Goal: Transaction & Acquisition: Subscribe to service/newsletter

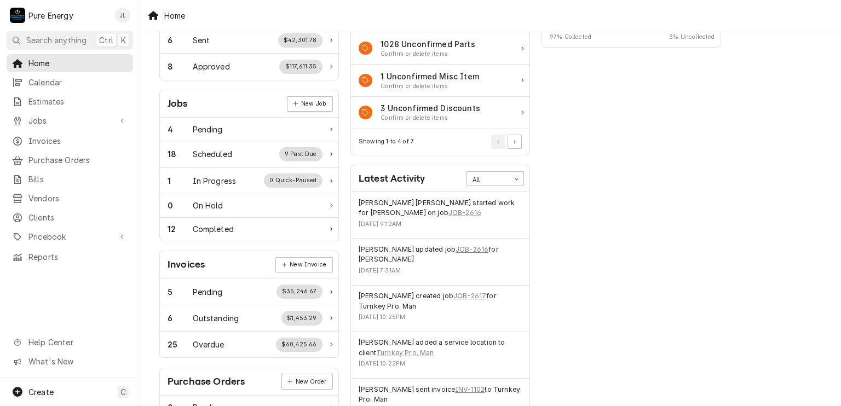
scroll to position [164, 0]
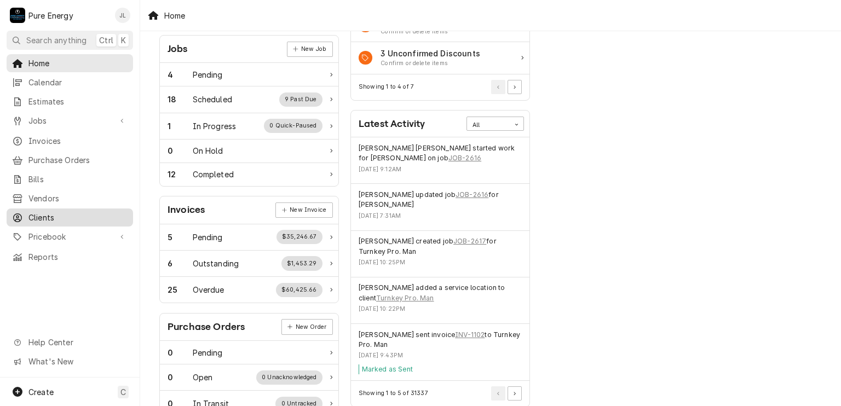
click at [97, 215] on span "Clients" at bounding box center [77, 217] width 99 height 11
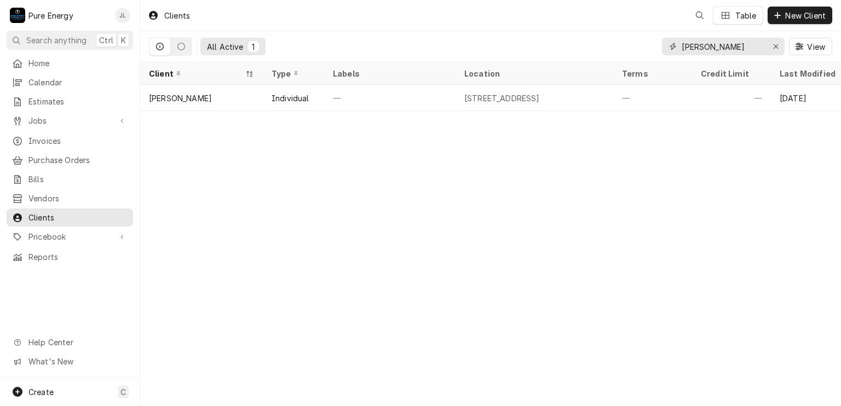
click at [710, 51] on input "Seth" at bounding box center [723, 47] width 82 height 18
type input "S"
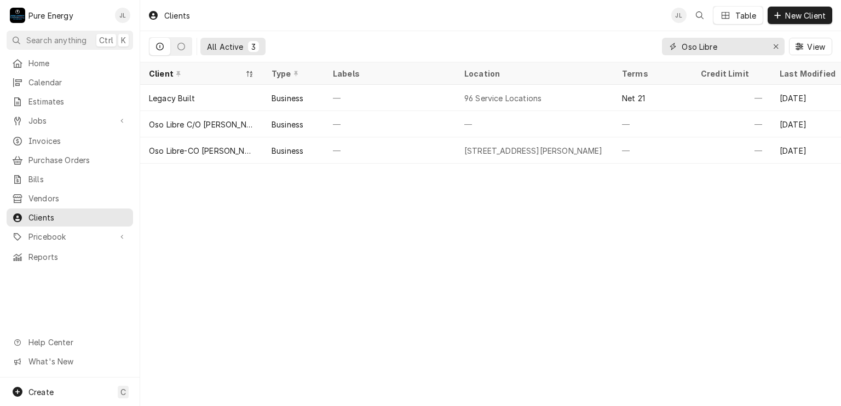
type input "Oso Libre"
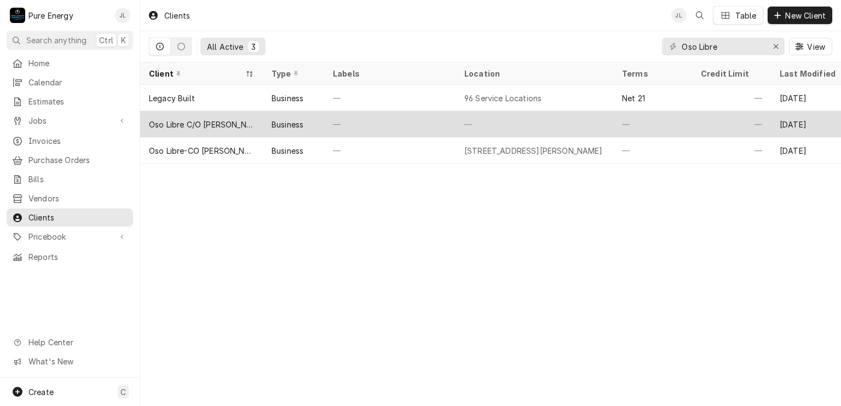
click at [706, 124] on div "—" at bounding box center [731, 124] width 79 height 26
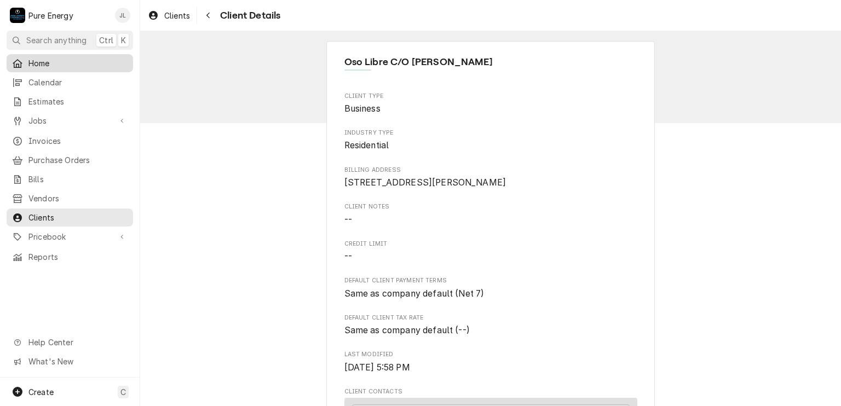
click at [43, 59] on span "Home" at bounding box center [77, 62] width 99 height 11
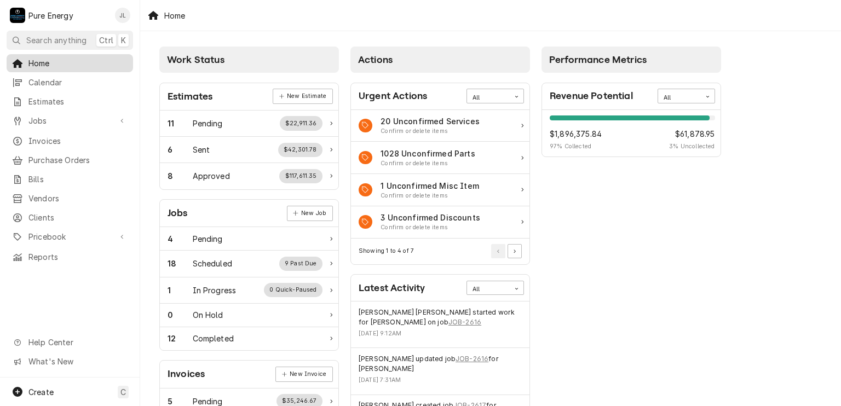
click at [77, 61] on span "Home" at bounding box center [77, 62] width 99 height 11
click at [320, 208] on link "New Job" at bounding box center [310, 213] width 46 height 15
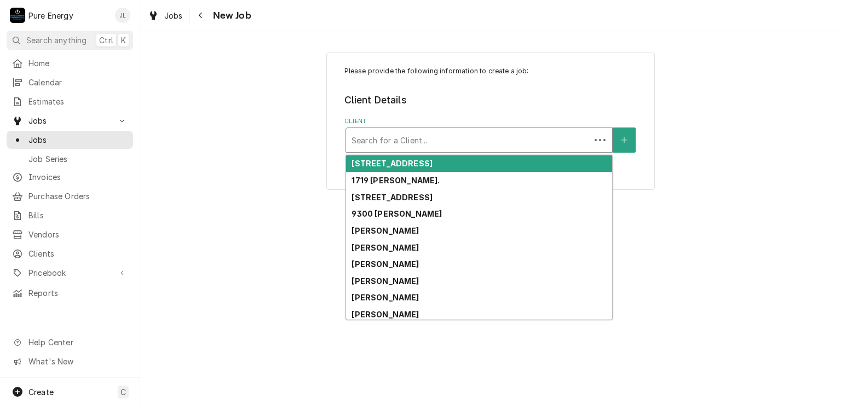
click at [423, 139] on div "Client" at bounding box center [468, 140] width 233 height 20
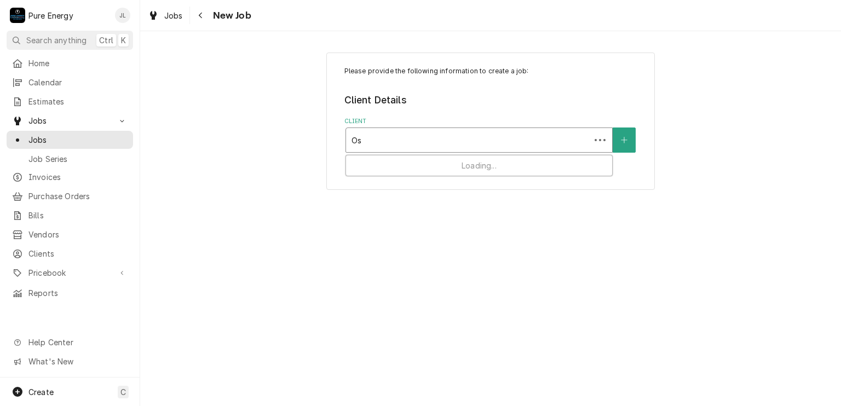
type input "O"
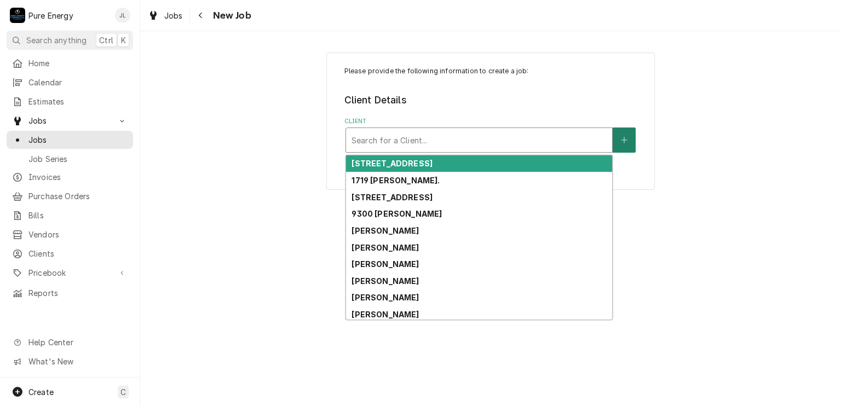
click at [626, 134] on button "Client" at bounding box center [624, 140] width 23 height 25
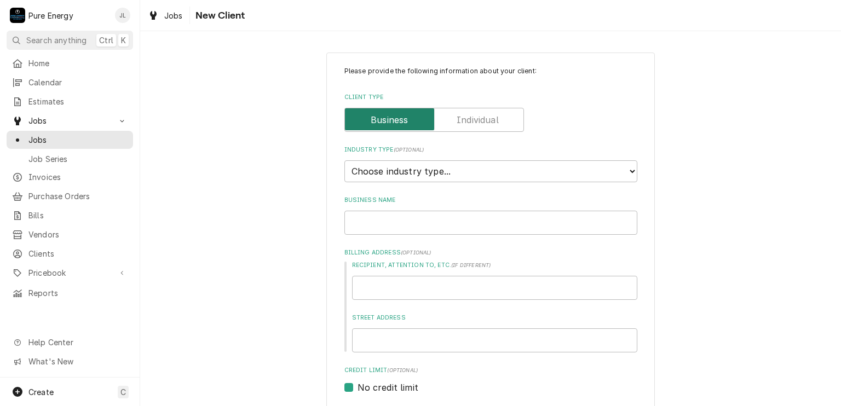
click at [496, 118] on input "Client Type" at bounding box center [434, 120] width 170 height 24
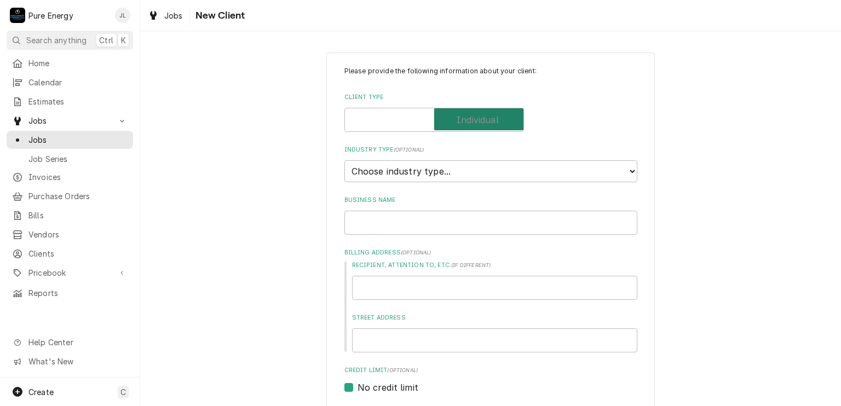
checkbox input "true"
type textarea "x"
click at [432, 162] on select "Choose industry type... Residential Commercial Industrial Government" at bounding box center [490, 171] width 293 height 22
select select "1"
click at [344, 160] on select "Choose industry type... Residential Commercial Industrial Government" at bounding box center [490, 171] width 293 height 22
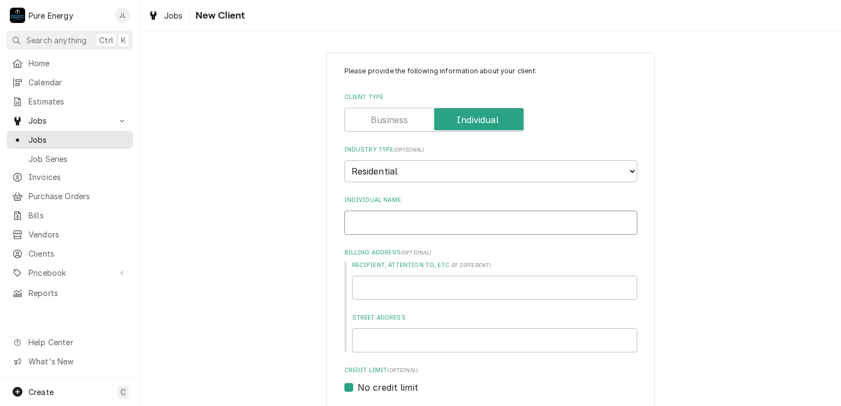
click at [396, 220] on input "Individual Name" at bounding box center [490, 223] width 293 height 24
type textarea "x"
type input "S"
type textarea "x"
type input "St"
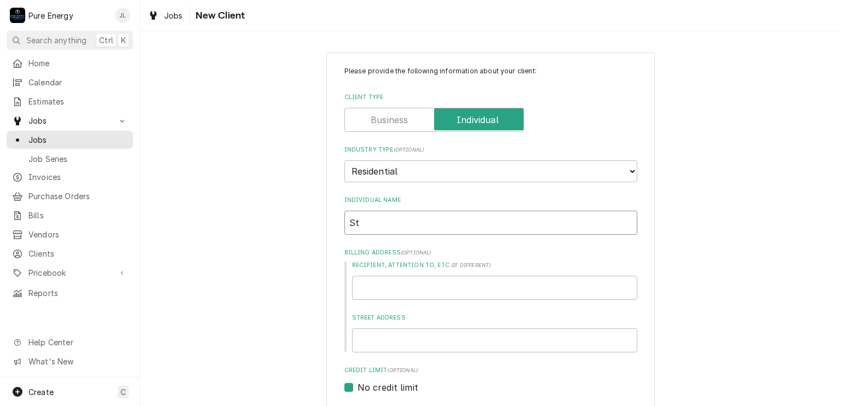
type textarea "x"
type input "Ste"
type textarea "x"
type input "Stev"
type textarea "x"
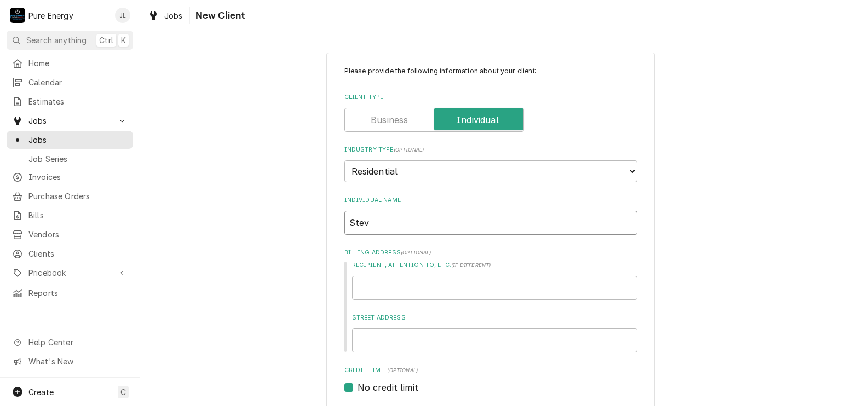
type input "Steve"
type textarea "x"
type input "Steve"
type textarea "x"
type input "Steve H"
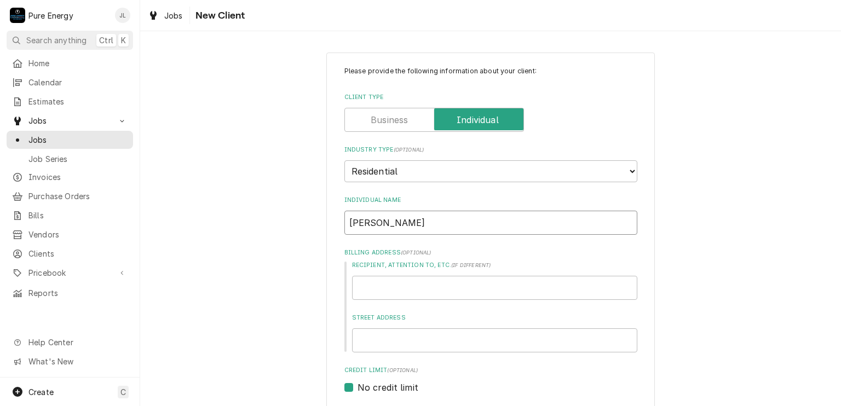
type textarea "x"
type input "Steve Ho"
type textarea "x"
type input "Steve Hol"
type textarea "x"
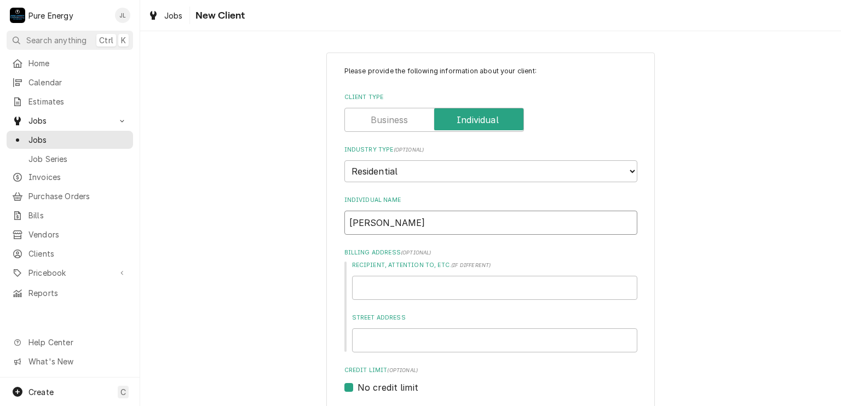
type input "Steve Holt"
type textarea "x"
type input "Steve Holtx"
type textarea "x"
type input "Steve Holt"
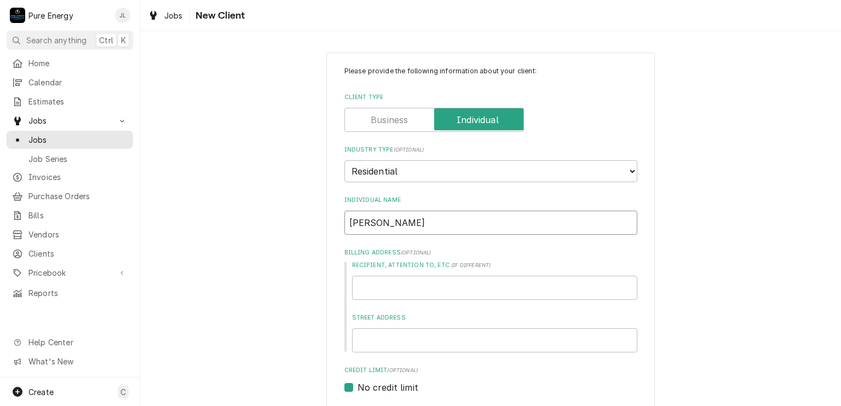
type textarea "x"
type input "Steve Holtz"
type textarea "x"
type input "Steve Holtzm"
type textarea "x"
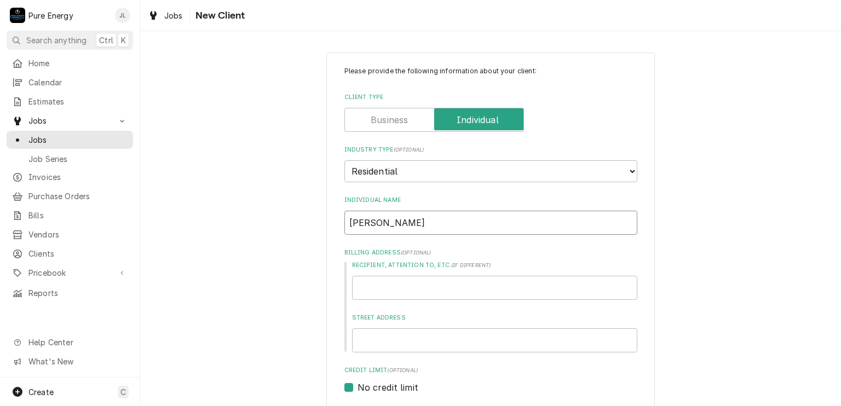
type input "Steve Holtzma"
type textarea "x"
type input "Steve Holtzman"
type textarea "x"
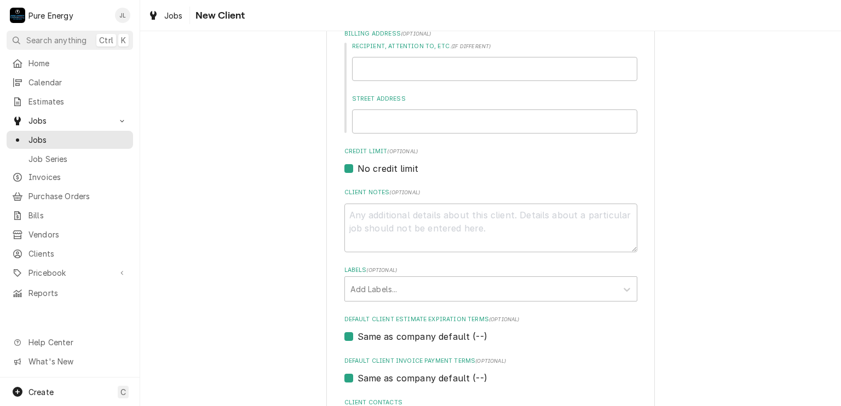
scroll to position [312, 0]
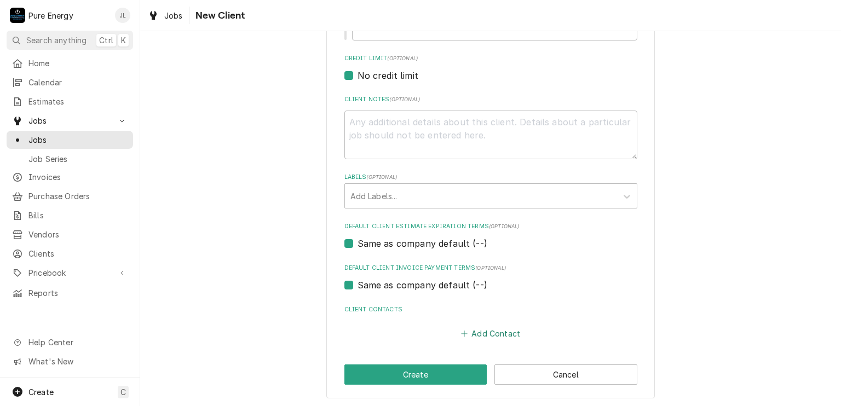
type input "Steve Holtzman"
click at [485, 328] on button "Add Contact" at bounding box center [490, 333] width 63 height 15
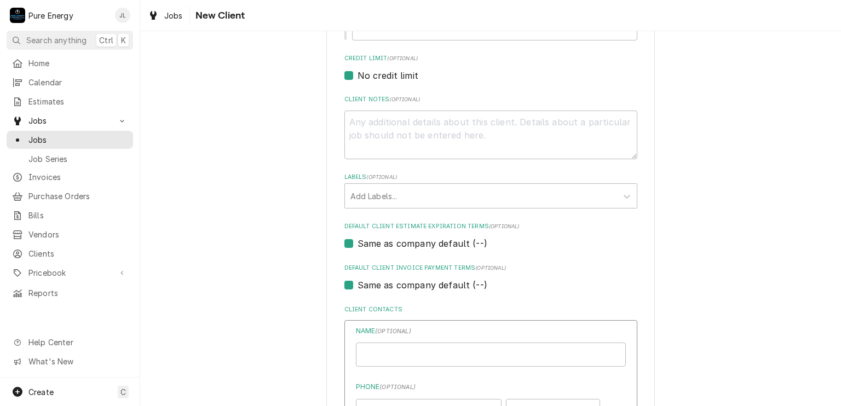
type textarea "x"
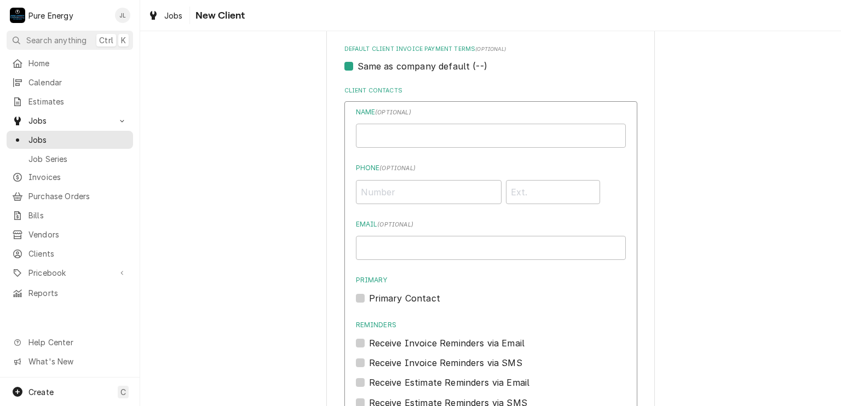
scroll to position [586, 0]
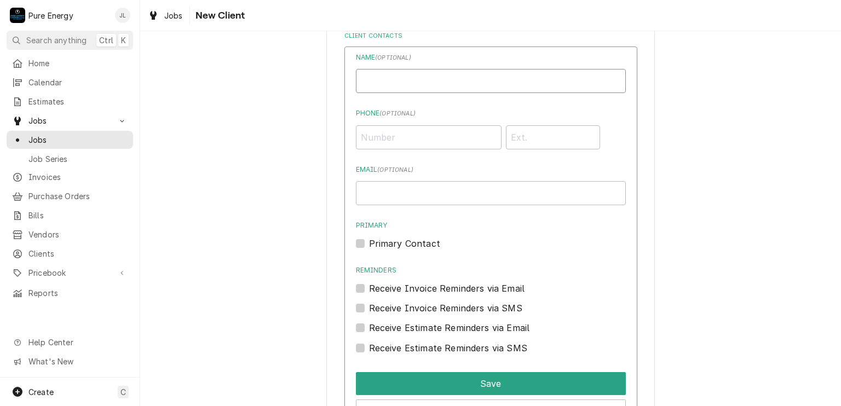
click at [419, 89] on input "Individual Name" at bounding box center [491, 81] width 270 height 24
type input "Steve Hortzman"
click at [397, 137] on input "Phone ( optional )" at bounding box center [429, 137] width 146 height 24
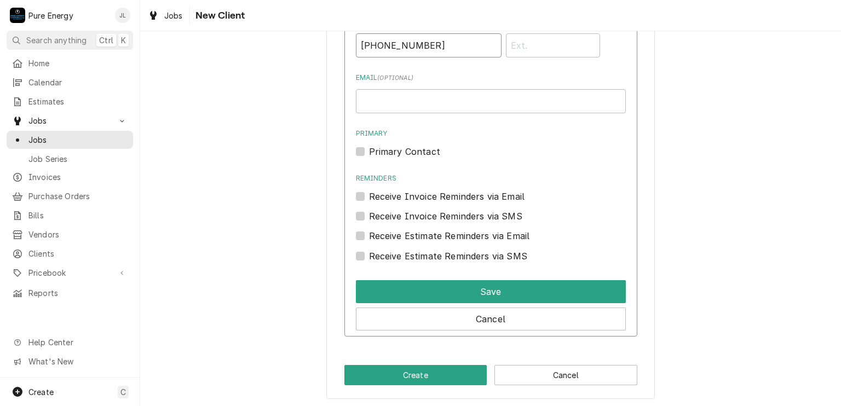
type input "(805) 234-7252"
click at [369, 149] on label "Primary Contact" at bounding box center [404, 151] width 71 height 13
click at [369, 149] on input "Primary" at bounding box center [504, 157] width 270 height 24
checkbox input "true"
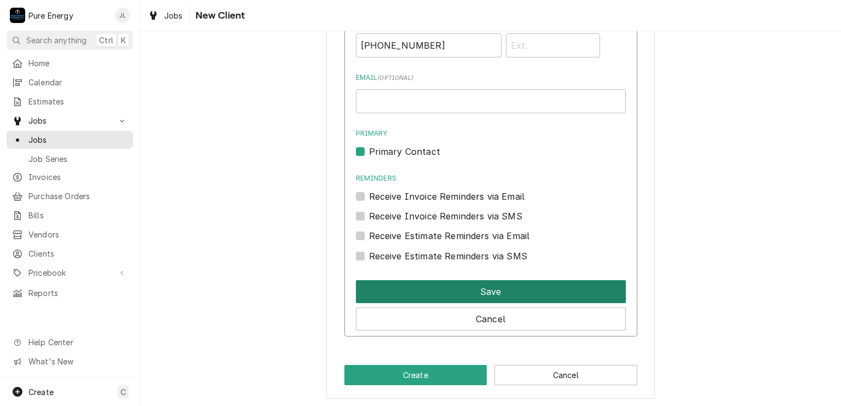
click at [424, 289] on button "Save" at bounding box center [491, 291] width 270 height 23
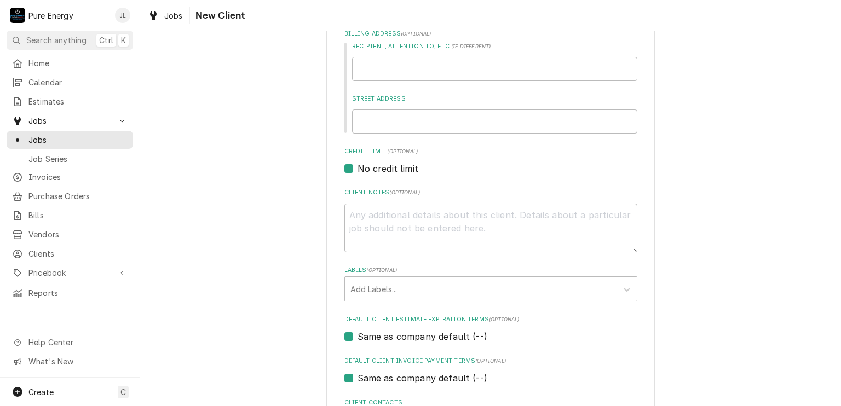
scroll to position [110, 0]
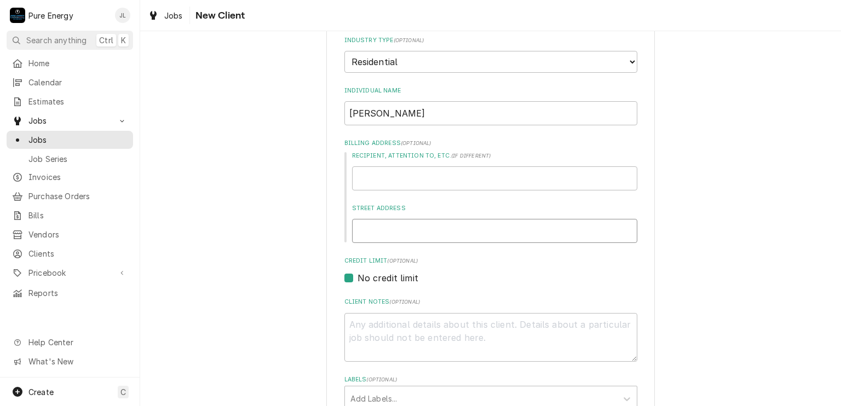
click at [423, 233] on input "Street Address" at bounding box center [494, 231] width 285 height 24
type textarea "x"
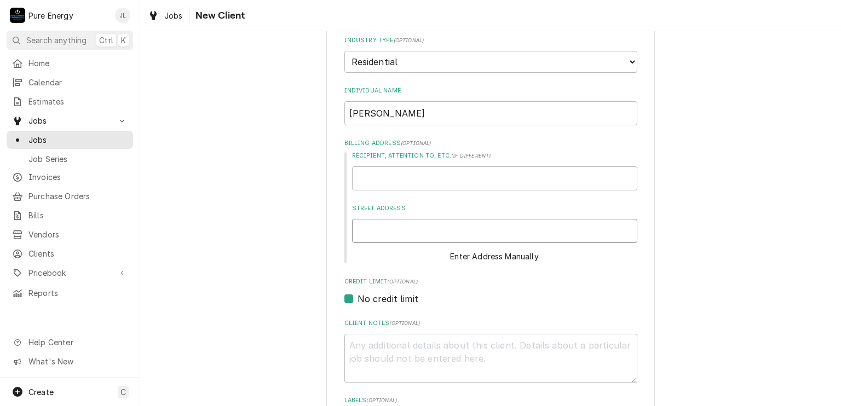
type textarea "x"
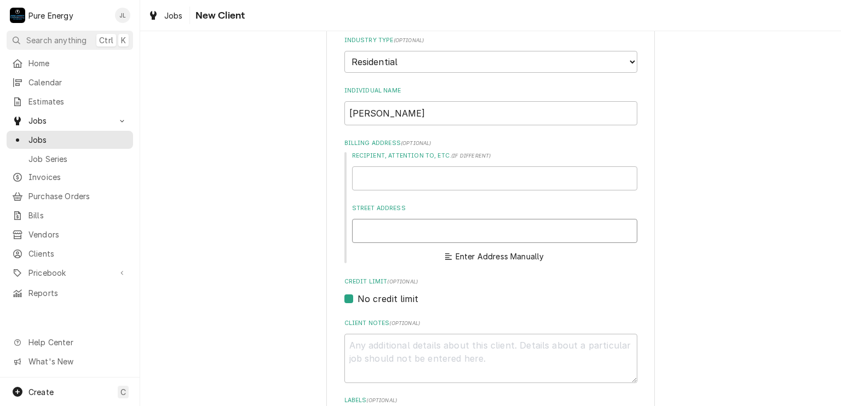
type textarea "x"
type input "G"
type textarea "x"
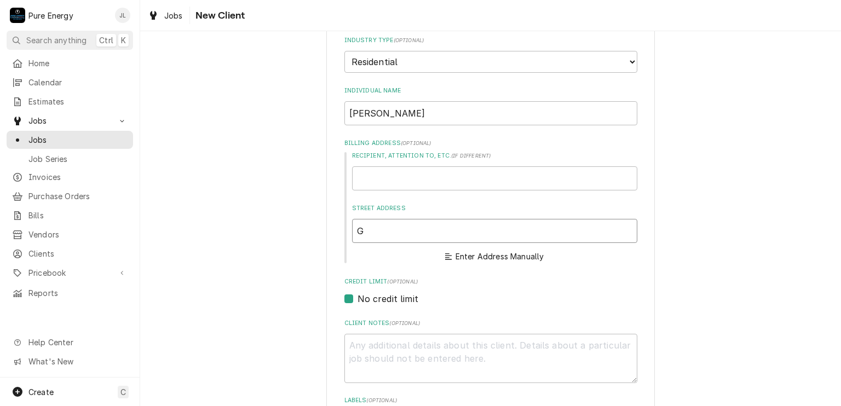
type input "Go"
type textarea "x"
type input "Gol"
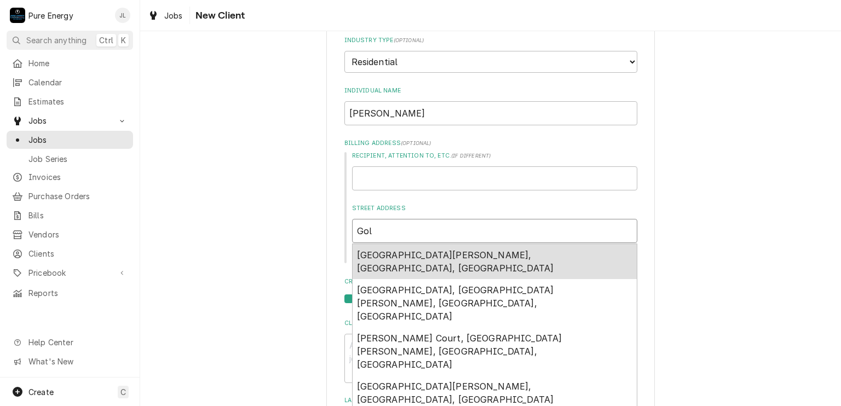
type textarea "x"
type input "Gold"
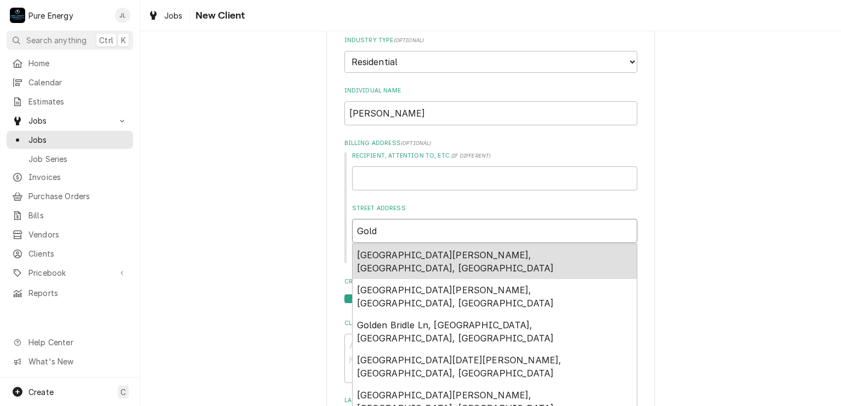
click at [408, 254] on span "Golden Hill Road, Paso Robles, CA, USA" at bounding box center [455, 262] width 197 height 24
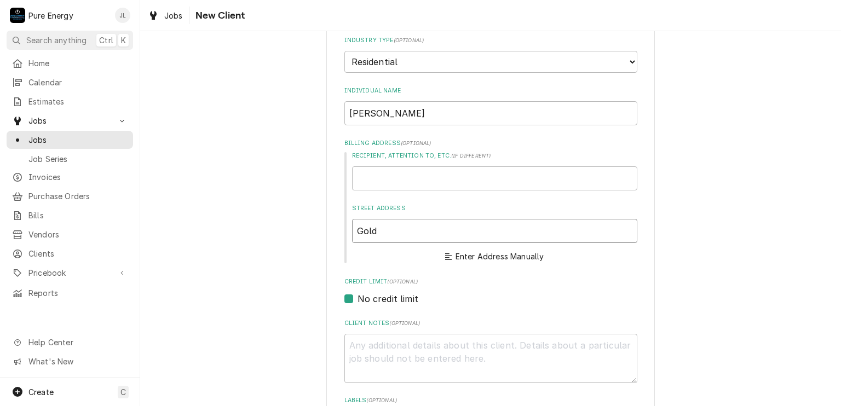
type textarea "x"
type input "Golden Hill Rd"
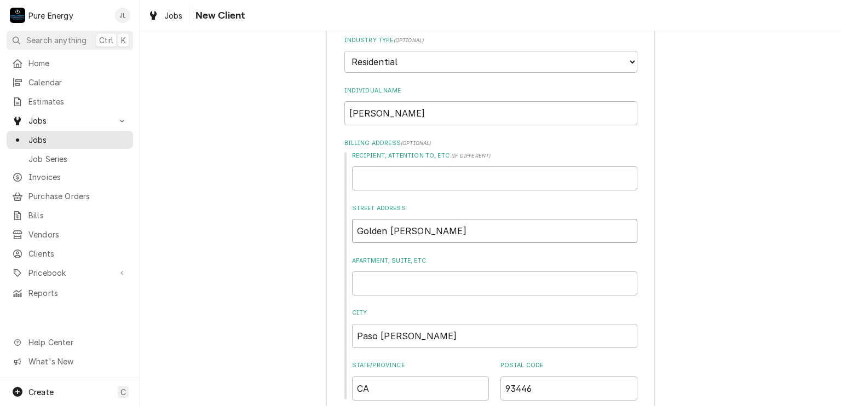
type textarea "x"
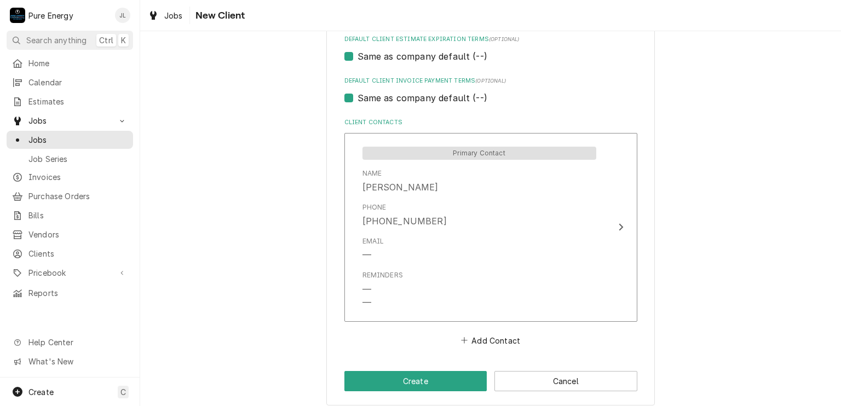
scroll to position [664, 0]
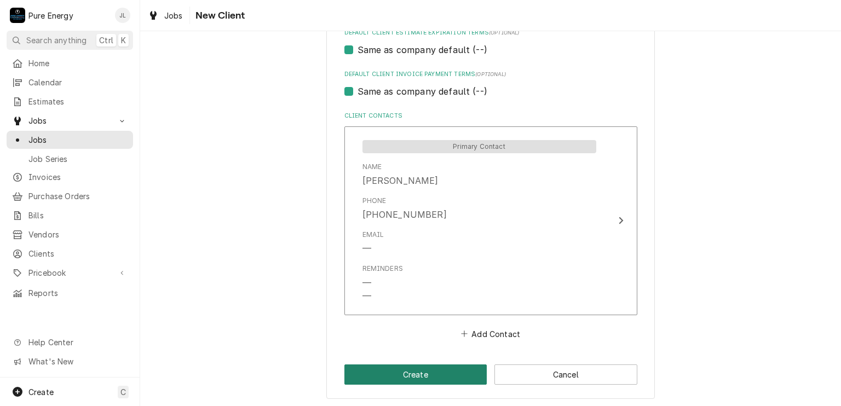
type input "Golden Hill Rd"
click at [420, 375] on button "Create" at bounding box center [415, 375] width 143 height 20
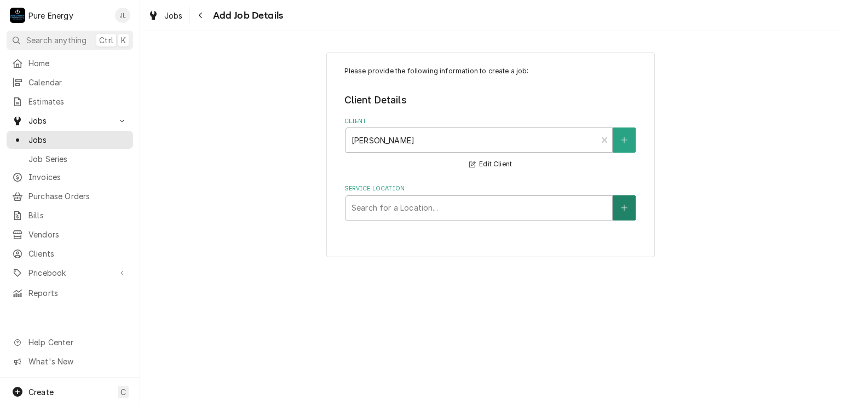
click at [620, 208] on button "Service Location" at bounding box center [624, 207] width 23 height 25
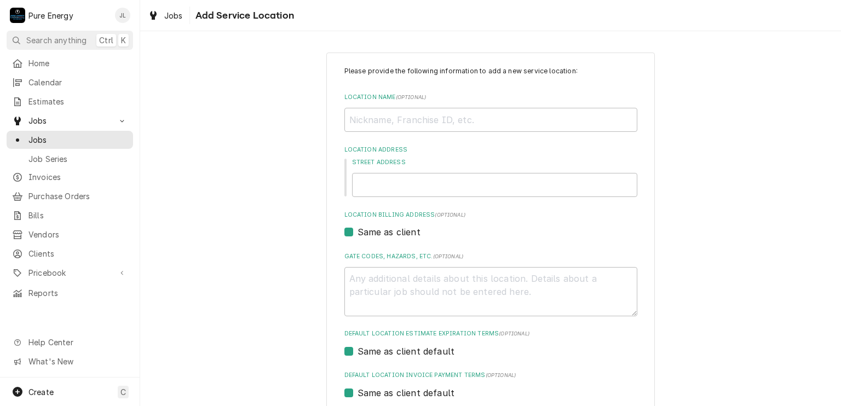
scroll to position [55, 0]
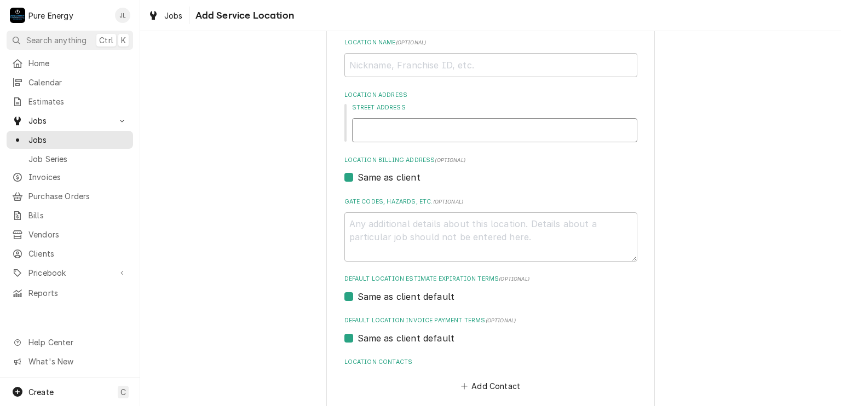
click at [388, 131] on input "Street Address" at bounding box center [494, 130] width 285 height 24
type textarea "x"
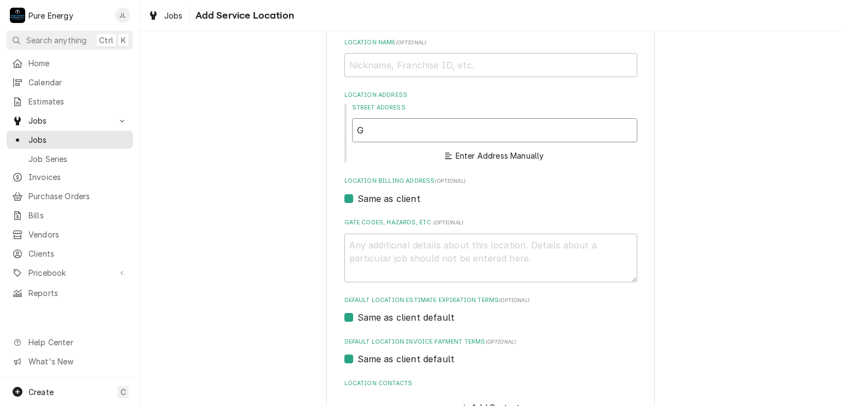
type input "Go"
type textarea "x"
type input "Gol"
type textarea "x"
type input "Gold"
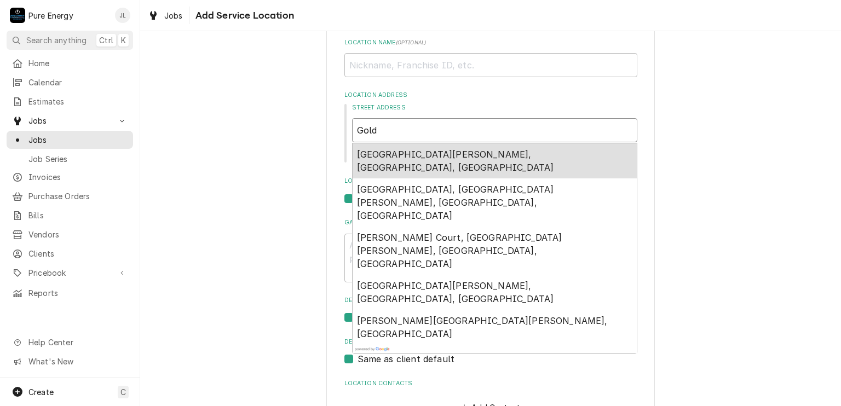
type textarea "x"
type input "Golde"
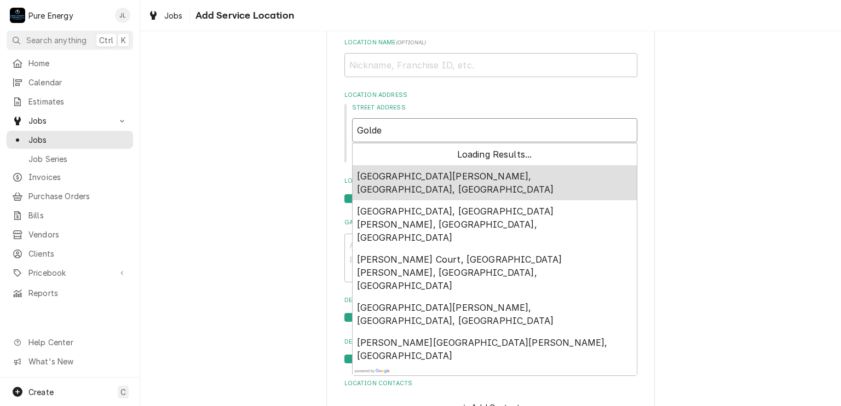
type textarea "x"
type input "Golden"
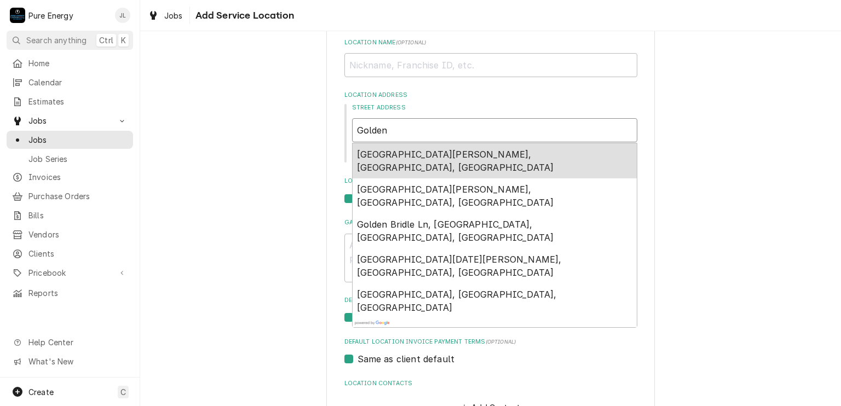
click at [400, 155] on span "Golden Hill Road, Paso Robles, CA, USA" at bounding box center [455, 161] width 197 height 24
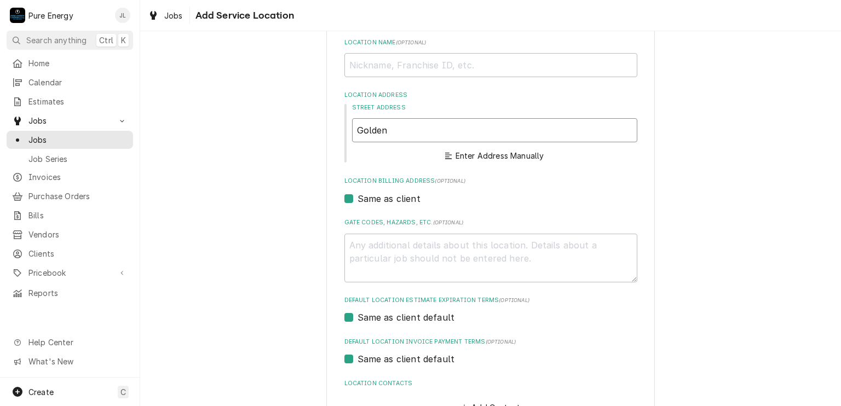
type textarea "x"
type input "Golden Hill Rd"
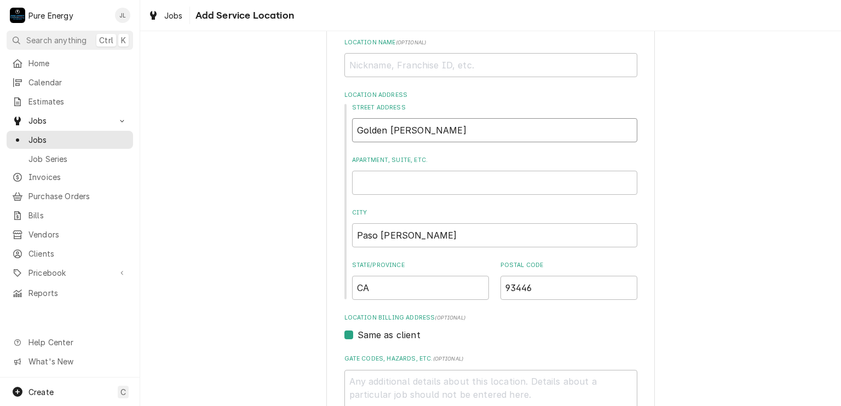
type textarea "x"
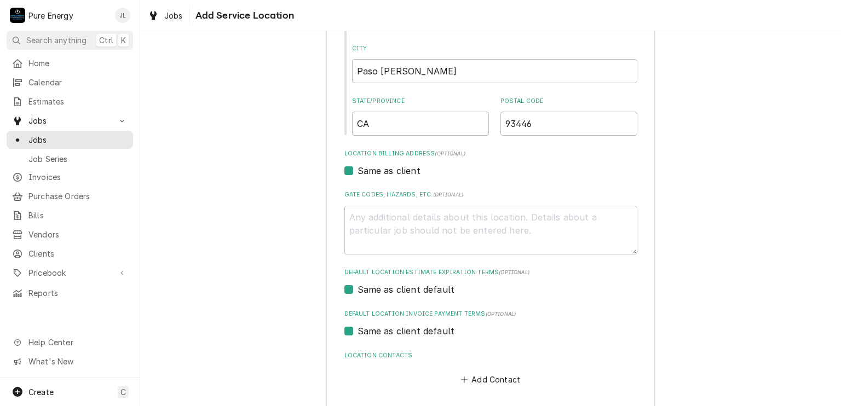
scroll to position [266, 0]
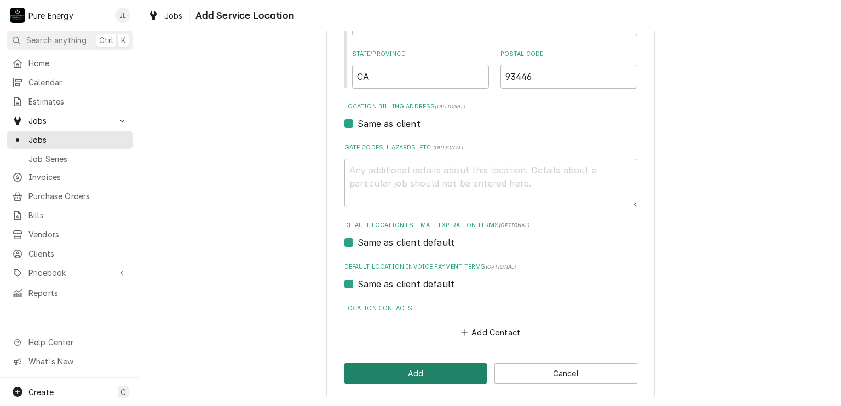
type input "Golden Hill Rd"
click at [413, 365] on button "Add" at bounding box center [415, 374] width 143 height 20
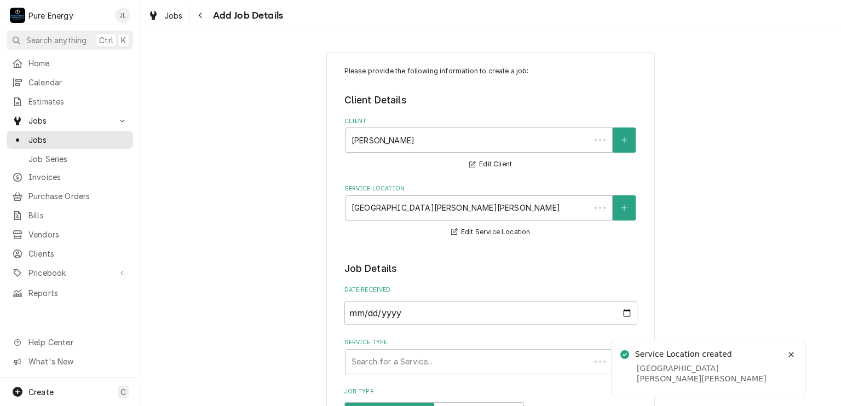
type textarea "x"
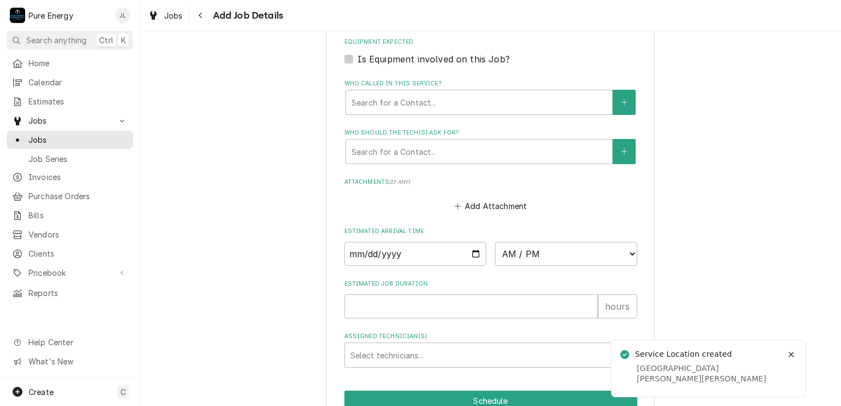
scroll to position [710, 0]
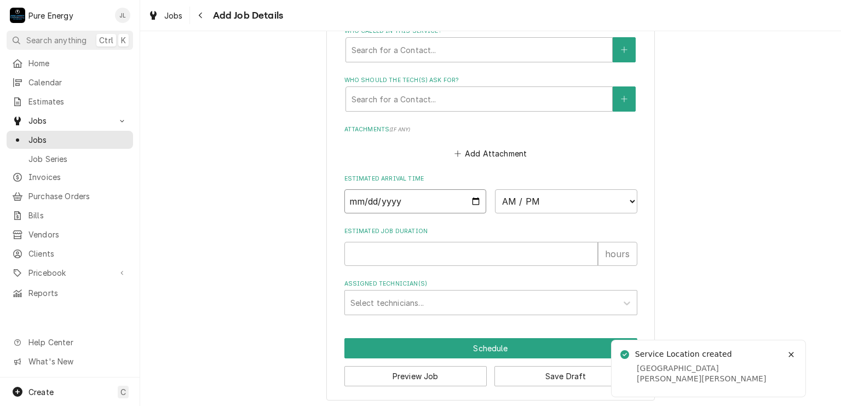
click at [473, 198] on input "Date" at bounding box center [415, 201] width 142 height 24
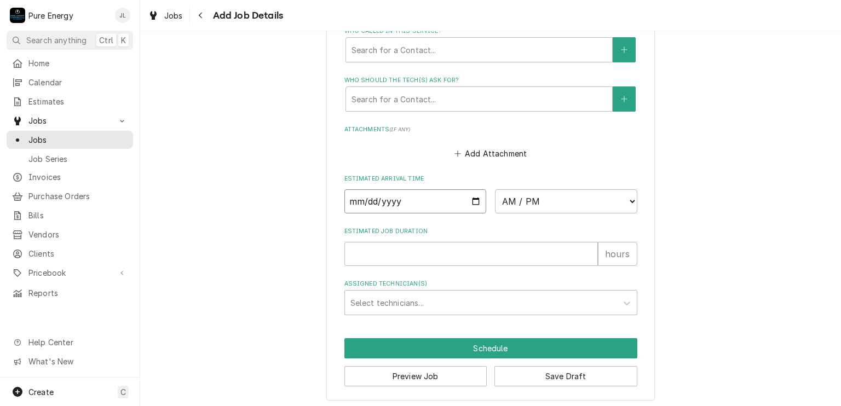
type input "2025-10-09"
type textarea "x"
click at [630, 198] on select "AM / PM 6:00 AM 6:15 AM 6:30 AM 6:45 AM 7:00 AM 7:15 AM 7:30 AM 7:45 AM 8:00 AM…" at bounding box center [566, 201] width 142 height 24
select select "14:30:00"
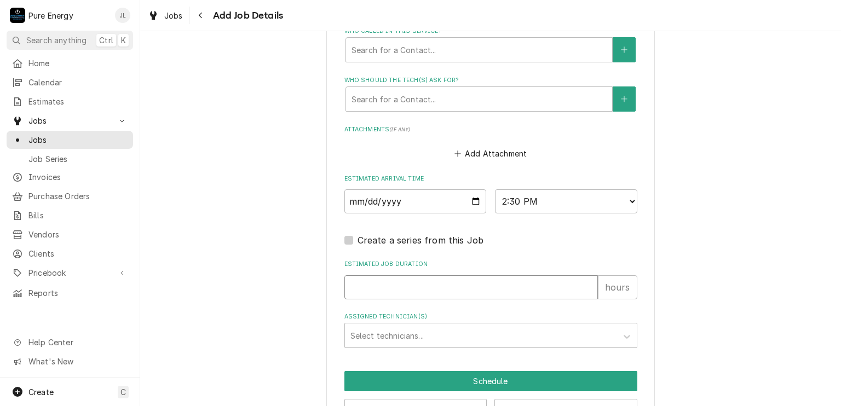
click at [393, 283] on input "Estimated Job Duration" at bounding box center [471, 287] width 254 height 24
type textarea "x"
type input "1"
type textarea "x"
type input "1.0"
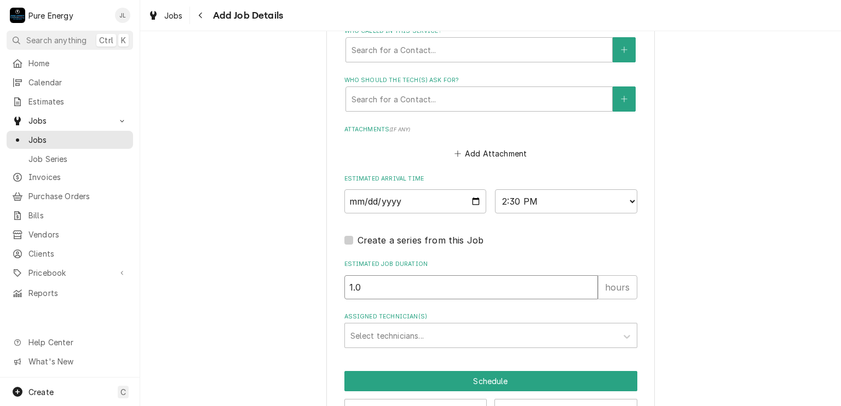
type textarea "x"
type input "1.0"
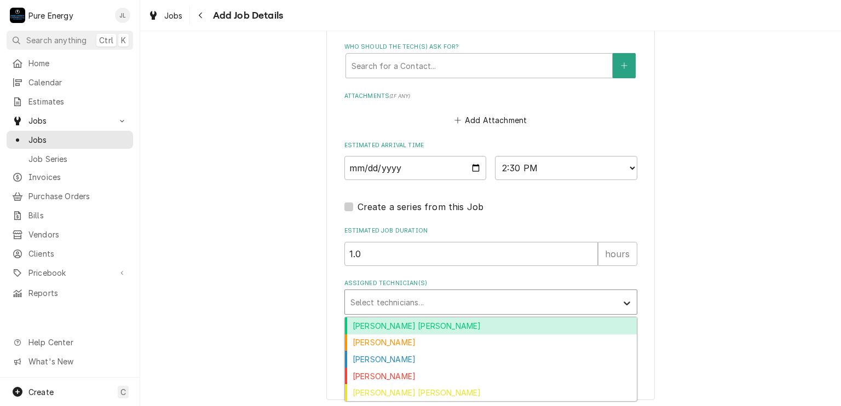
click at [629, 293] on div "Assigned Technician(s)" at bounding box center [627, 302] width 20 height 21
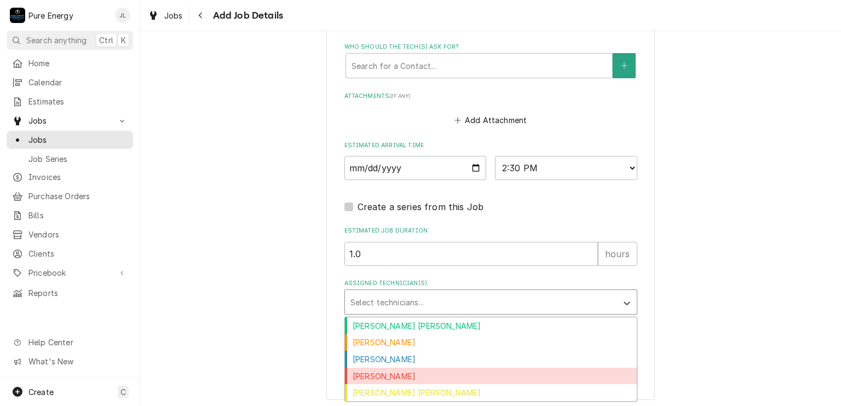
click at [453, 373] on div "James Linnenkamp" at bounding box center [491, 376] width 292 height 17
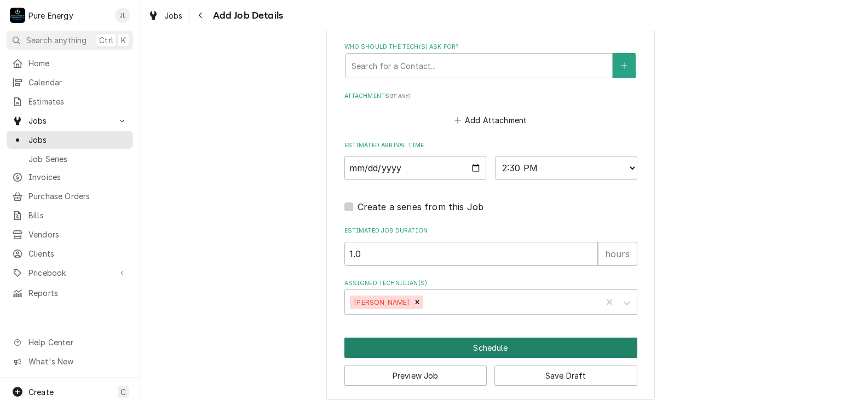
click at [468, 348] on button "Schedule" at bounding box center [490, 348] width 293 height 20
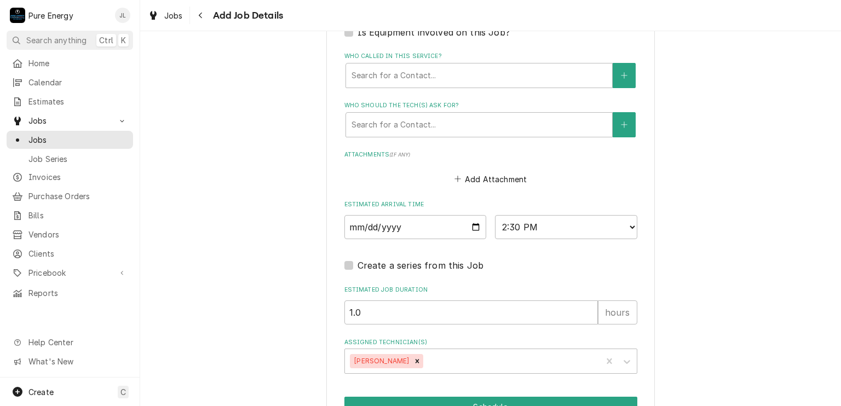
scroll to position [307, 0]
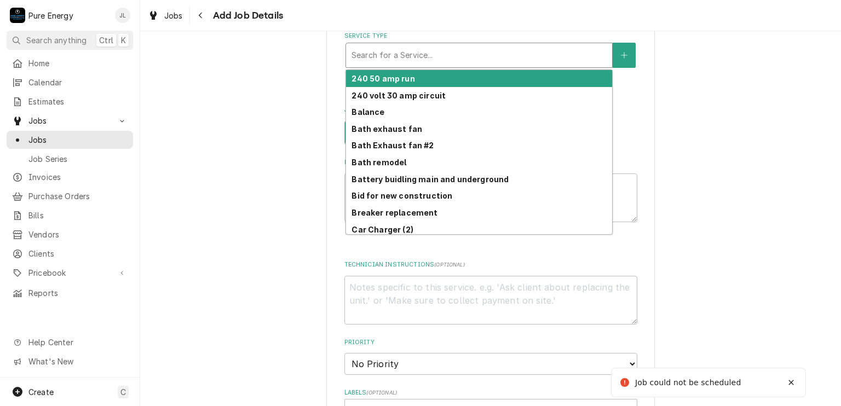
click at [438, 55] on div "Service Type" at bounding box center [479, 55] width 255 height 20
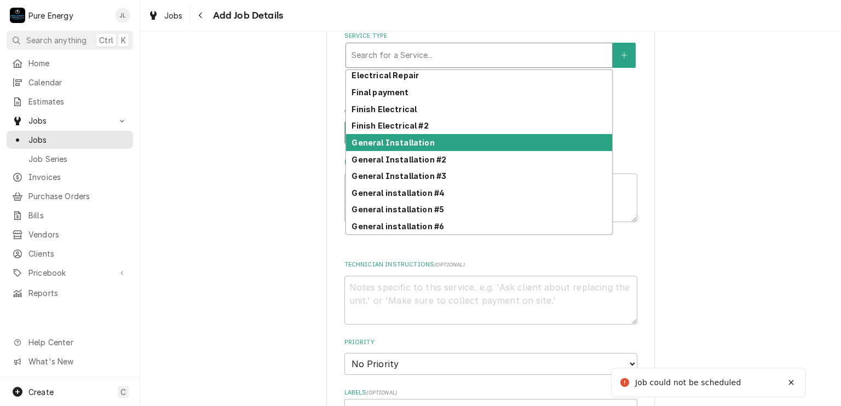
scroll to position [448, 0]
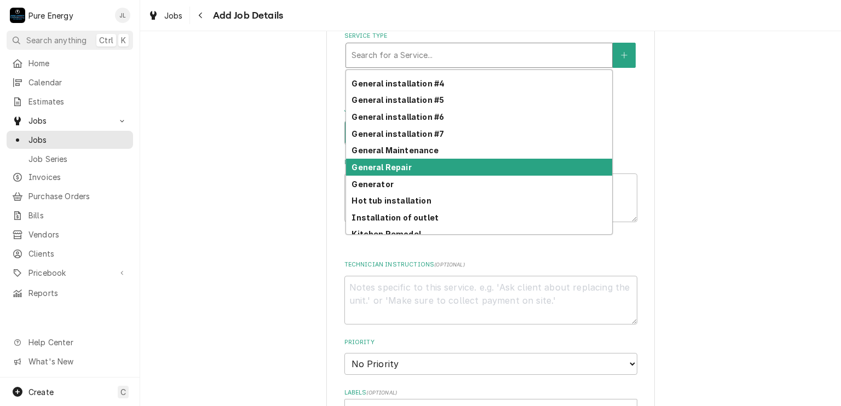
click at [416, 164] on div "General Repair" at bounding box center [479, 167] width 266 height 17
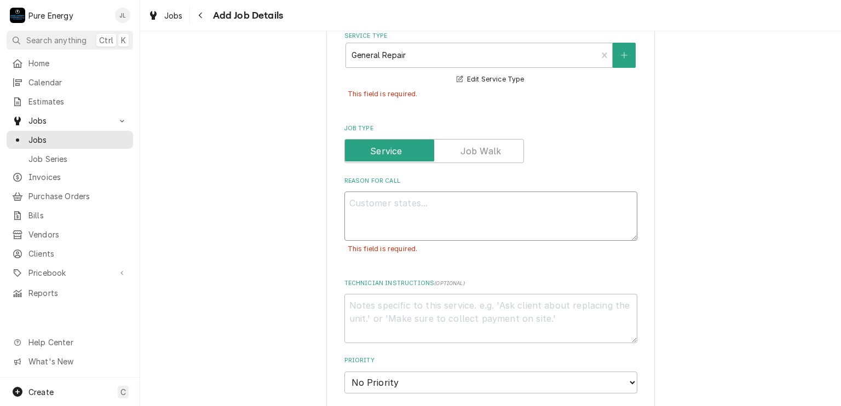
click at [372, 211] on textarea "Reason For Call" at bounding box center [490, 216] width 293 height 49
type textarea "x"
type textarea "H"
type textarea "x"
type textarea "He"
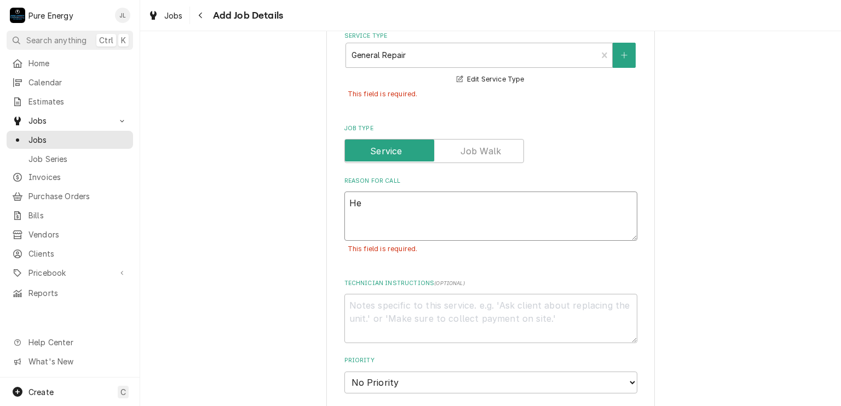
type textarea "x"
type textarea "He"
type textarea "x"
type textarea "He i"
type textarea "x"
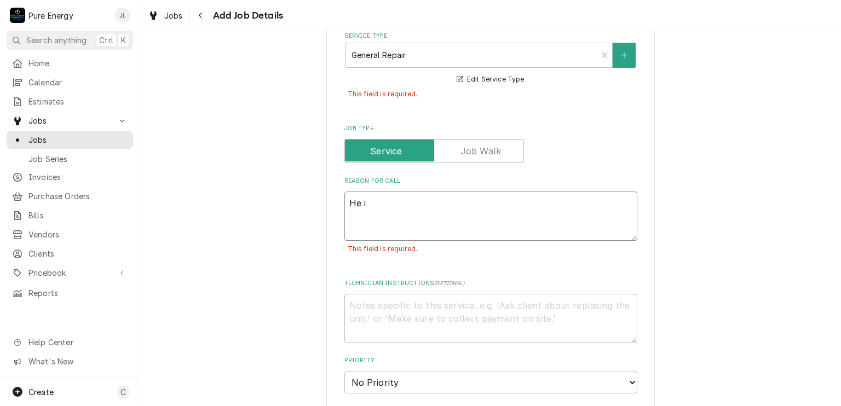
type textarea "He in"
type textarea "x"
type textarea "He inc"
type textarea "x"
type textarea "He in"
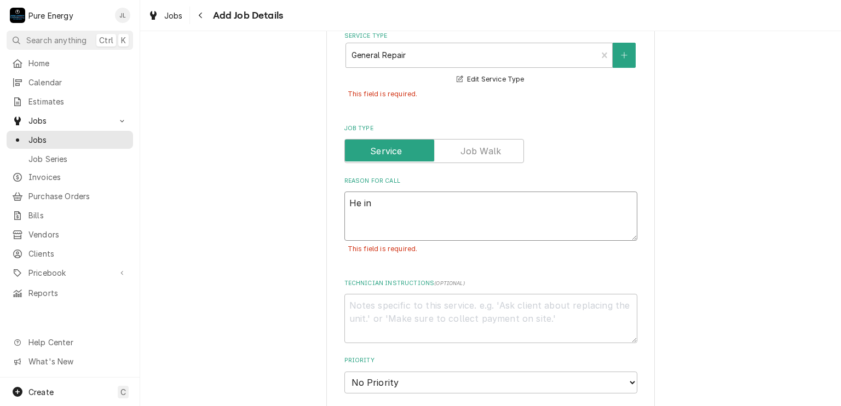
type textarea "x"
type textarea "He ins"
type textarea "x"
type textarea "He inst"
type textarea "x"
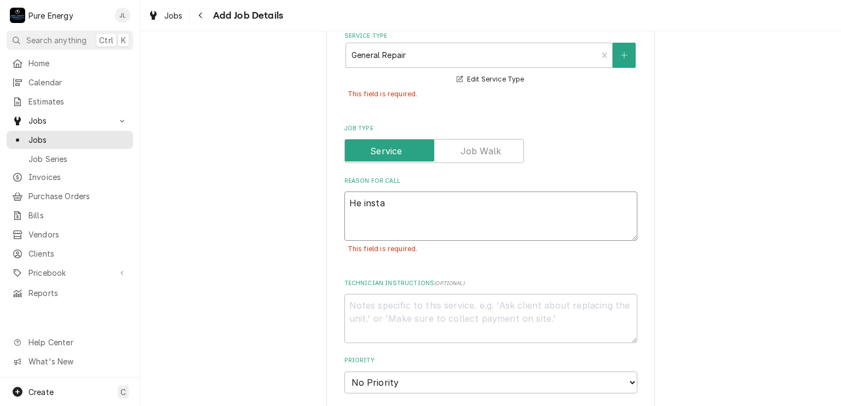
type textarea "He instal"
type textarea "x"
type textarea "He install"
type textarea "x"
type textarea "He installe"
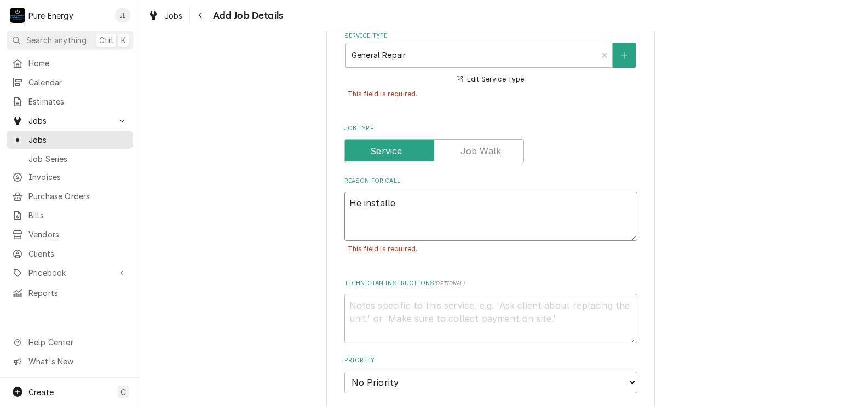
type textarea "x"
type textarea "He installed"
type textarea "x"
type textarea "He installed t"
type textarea "x"
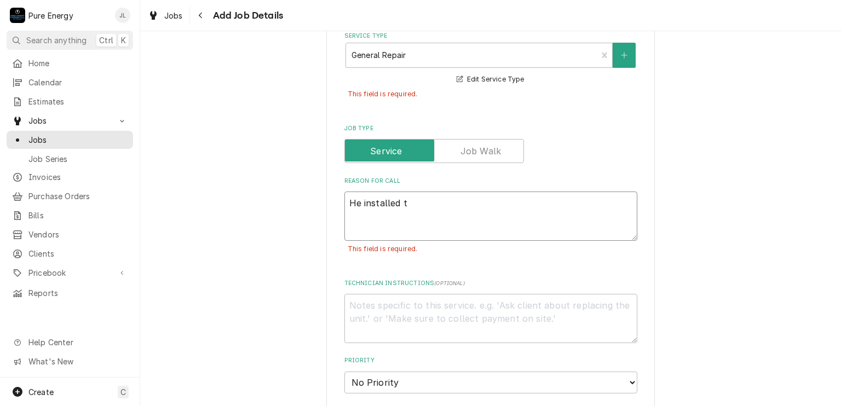
type textarea "He installed th"
type textarea "x"
type textarea "He installed thr"
type textarea "x"
type textarea "He installed thre"
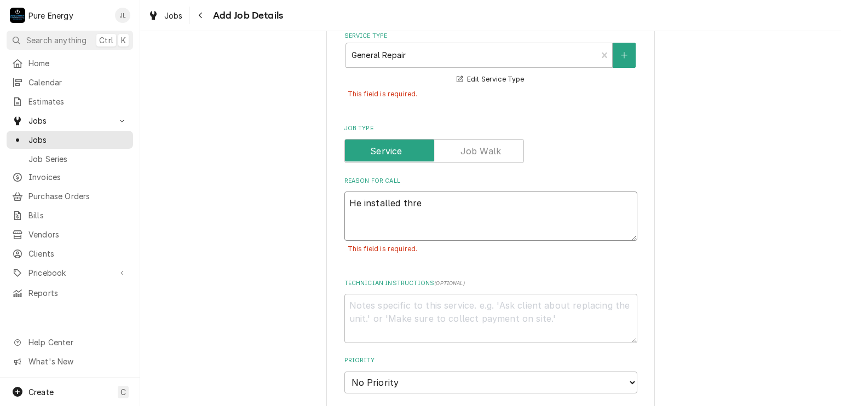
type textarea "x"
type textarea "He installed three"
type textarea "x"
type textarea "He installed three"
type textarea "x"
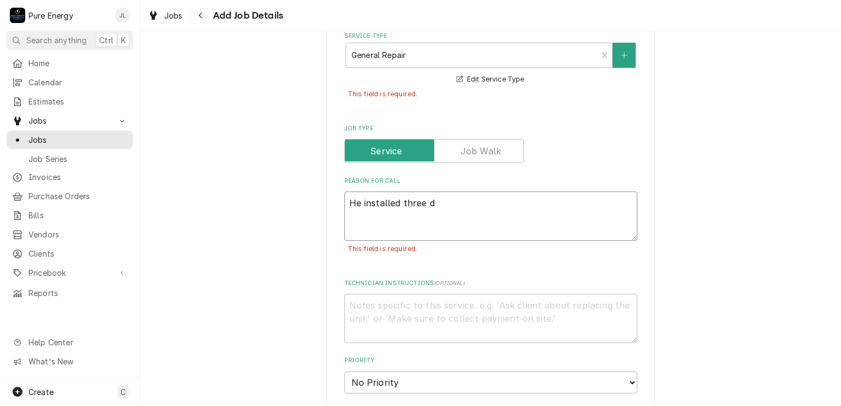
type textarea "He installed three di"
type textarea "x"
type textarea "He installed three dim"
type textarea "x"
type textarea "He installed three dimm"
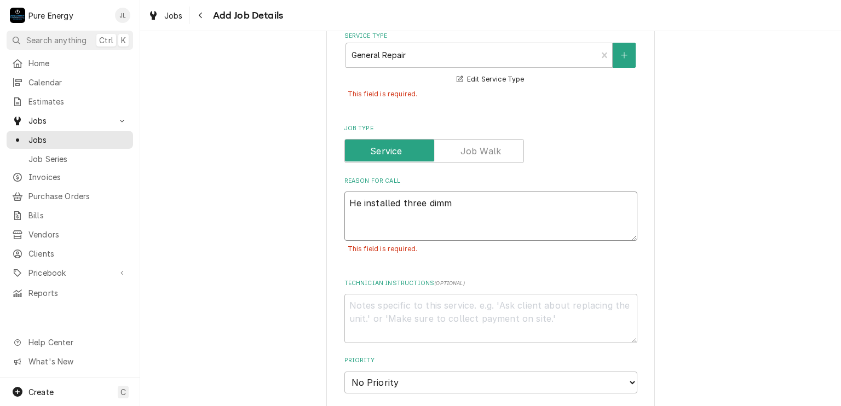
type textarea "x"
type textarea "He installed three dimme"
type textarea "x"
type textarea "He installed three dimmer"
type textarea "x"
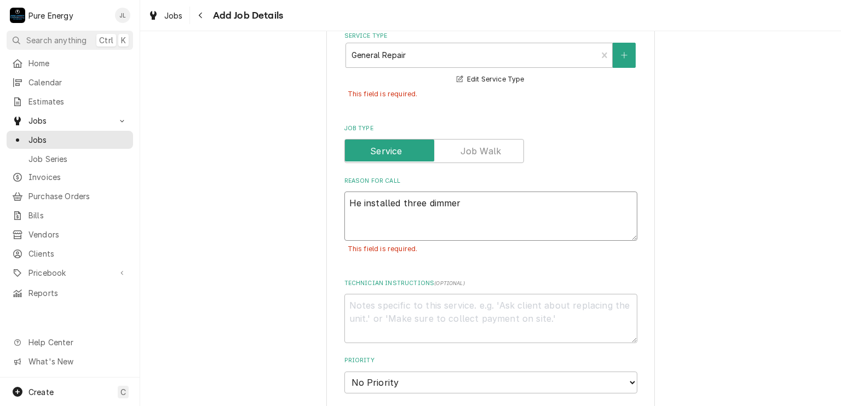
type textarea "He installed three dimmer"
type textarea "x"
type textarea "He installed three dimmer"
type textarea "x"
type textarea "He installed three dimmers"
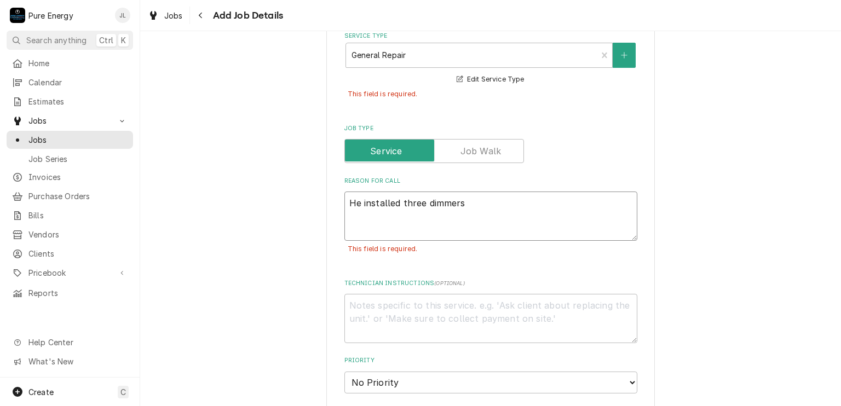
type textarea "x"
type textarea "He installed three dimmers"
type textarea "x"
type textarea "He installed three dimmers i"
type textarea "x"
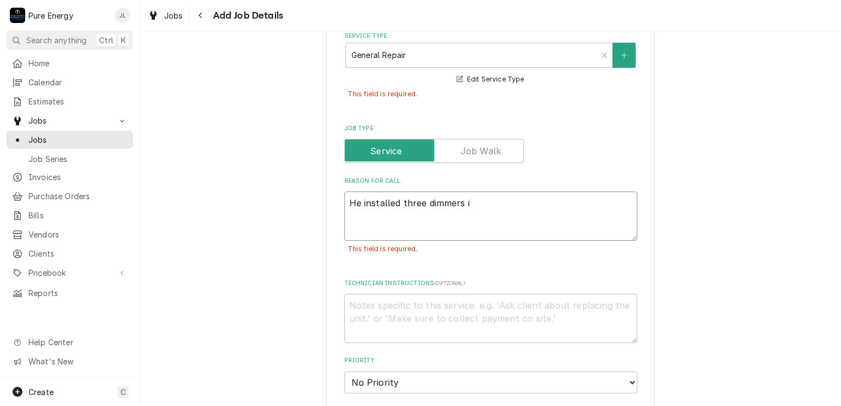
type textarea "He installed three dimmers in"
type textarea "x"
type textarea "He installed three dimmers in"
type textarea "x"
type textarea "He installed three dimmers in r"
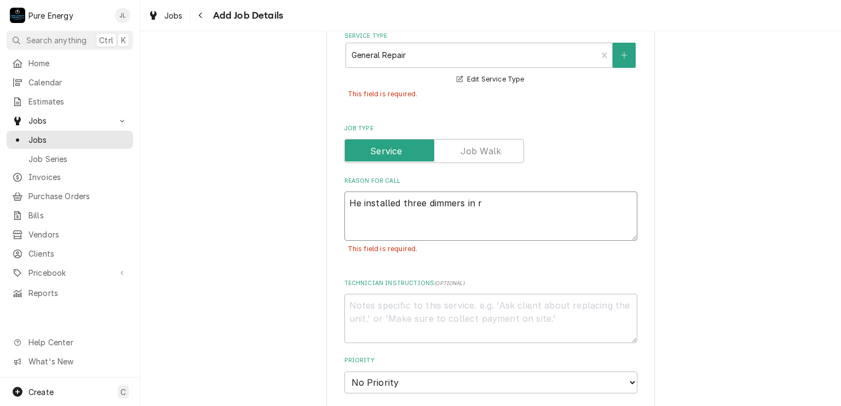
type textarea "x"
type textarea "He installed three dimmers in re"
type textarea "x"
type textarea "He installed three dimmers in rec"
type textarea "x"
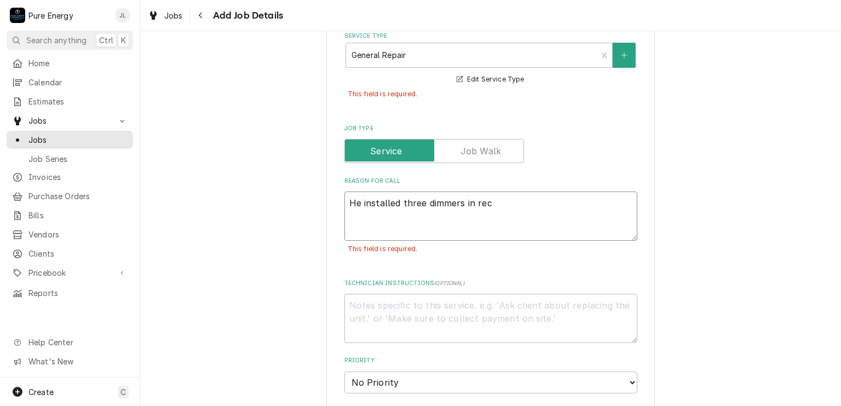
type textarea "He installed three dimmers in rece"
type textarea "x"
type textarea "He installed three dimmers in recen"
type textarea "x"
type textarea "He installed three dimmers in recent"
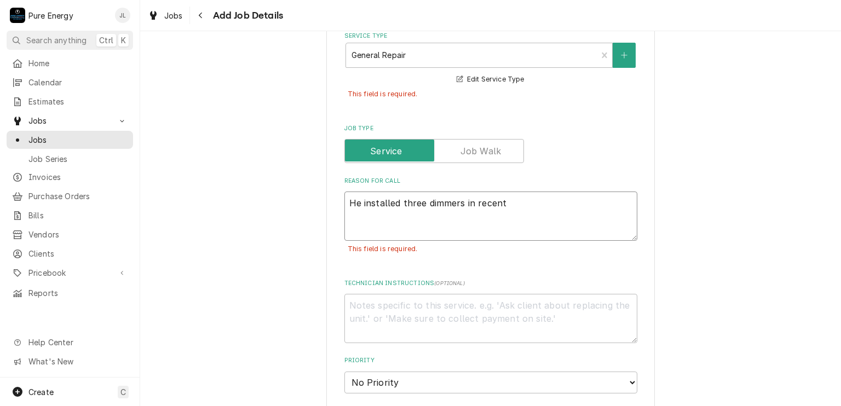
type textarea "x"
type textarea "He installed three dimmers in recent p"
type textarea "x"
type textarea "He installed three dimmers in recent pa"
type textarea "x"
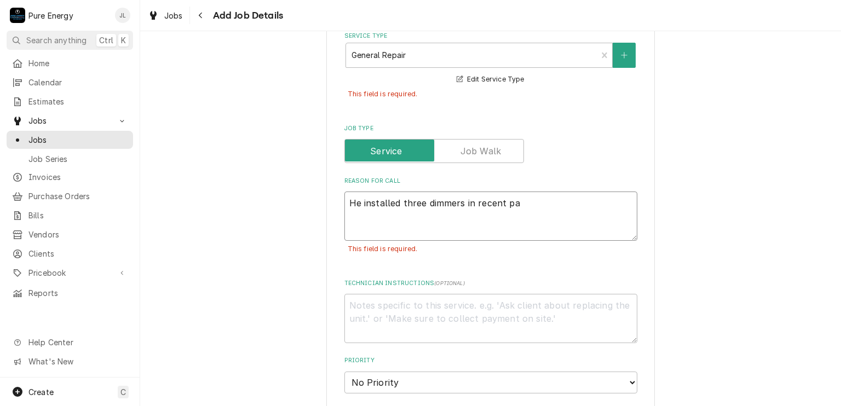
type textarea "He installed three dimmers in recent pas"
type textarea "x"
type textarea "He installed three dimmers in recent past"
type textarea "x"
type textarea "He installed three dimmers in recent past"
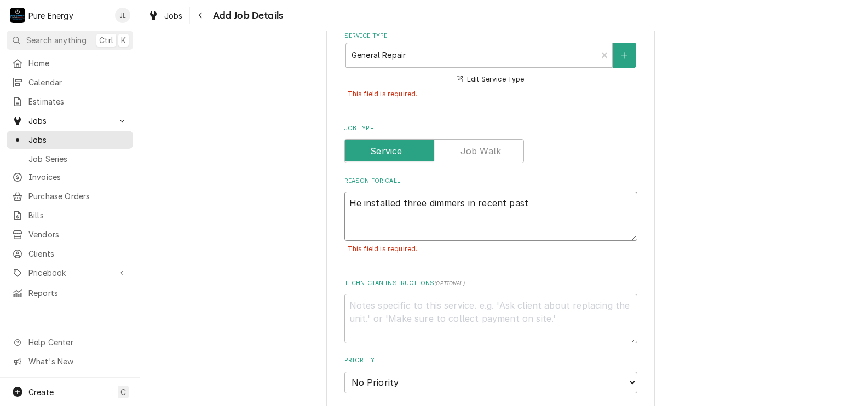
type textarea "x"
type textarea "He installed three dimmers in recent past a"
type textarea "x"
type textarea "He installed three dimmers in recent past an"
type textarea "x"
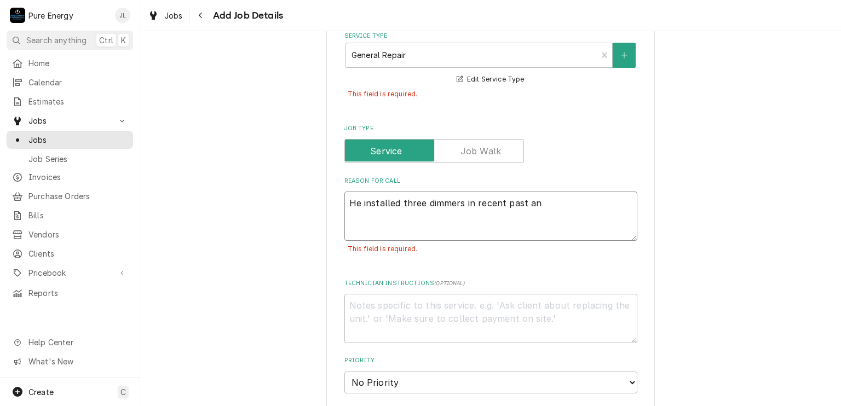
type textarea "He installed three dimmers in recent past and"
type textarea "x"
type textarea "He installed three dimmers in recent past and"
type textarea "x"
type textarea "He installed three dimmers in recent past and n"
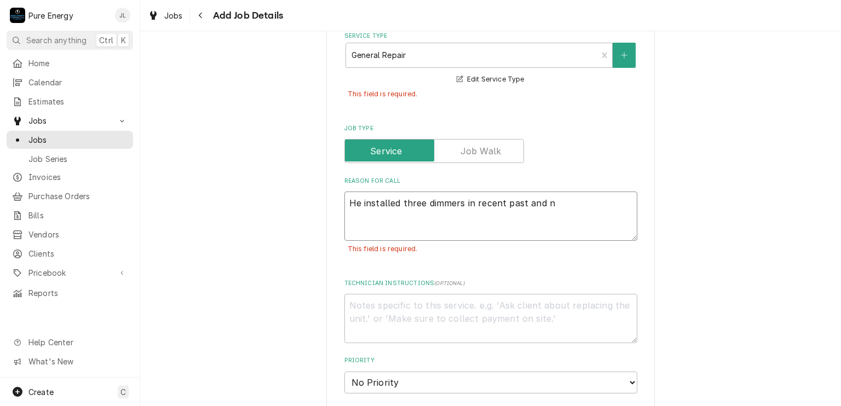
type textarea "x"
type textarea "He installed three dimmers in recent past and no"
type textarea "x"
type textarea "He installed three dimmers in recent past and now"
type textarea "x"
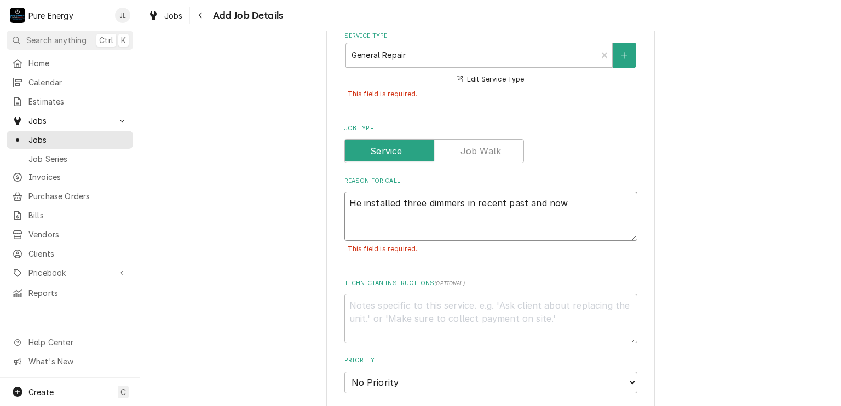
type textarea "He installed three dimmers in recent past and now"
type textarea "x"
type textarea "He installed three dimmers in recent past and now t"
type textarea "x"
type textarea "He installed three dimmers in recent past and now th"
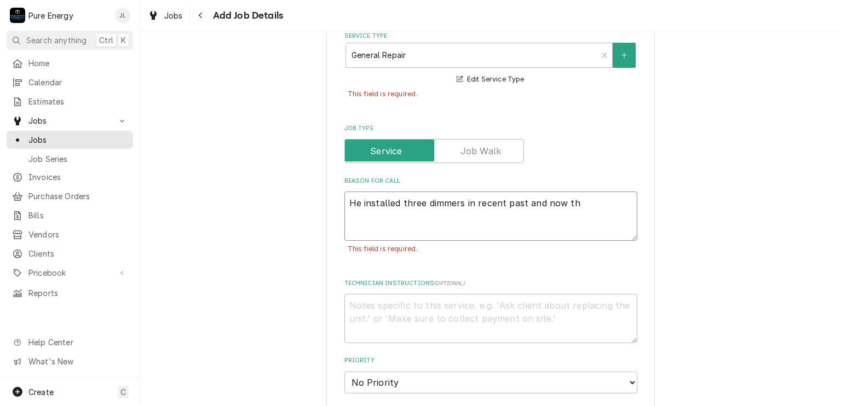
type textarea "x"
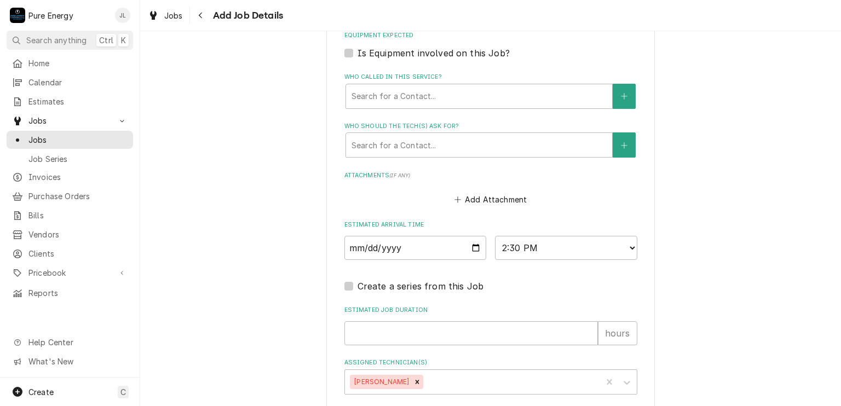
scroll to position [824, 0]
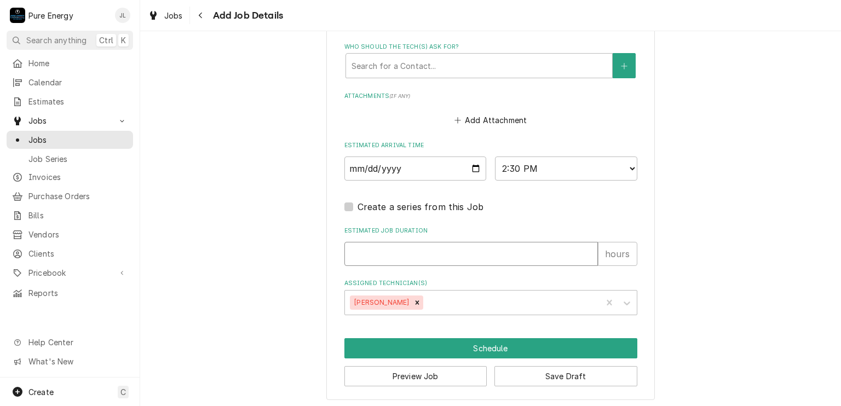
click at [441, 256] on input "Estimated Job Duration" at bounding box center [471, 254] width 254 height 24
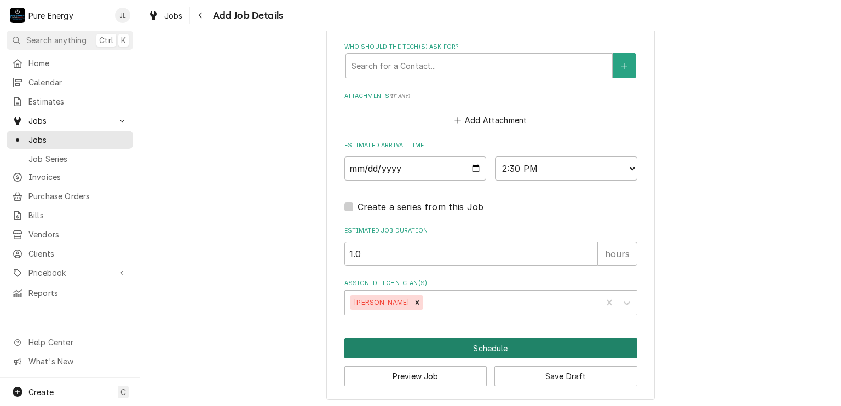
click at [449, 338] on button "Schedule" at bounding box center [490, 348] width 293 height 20
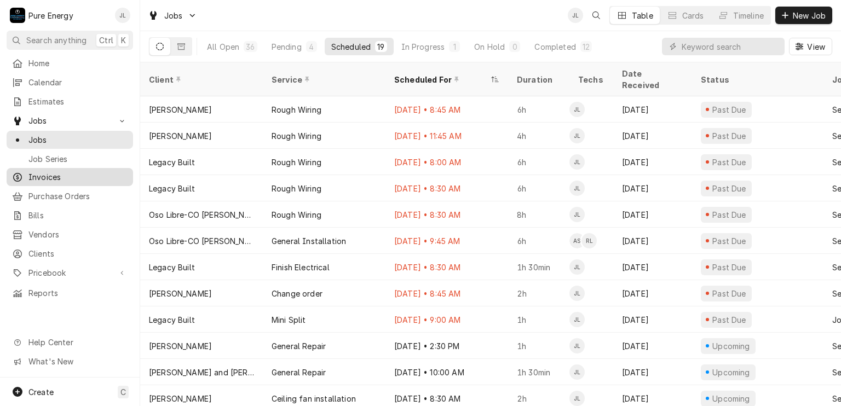
click at [74, 177] on span "Invoices" at bounding box center [77, 176] width 99 height 11
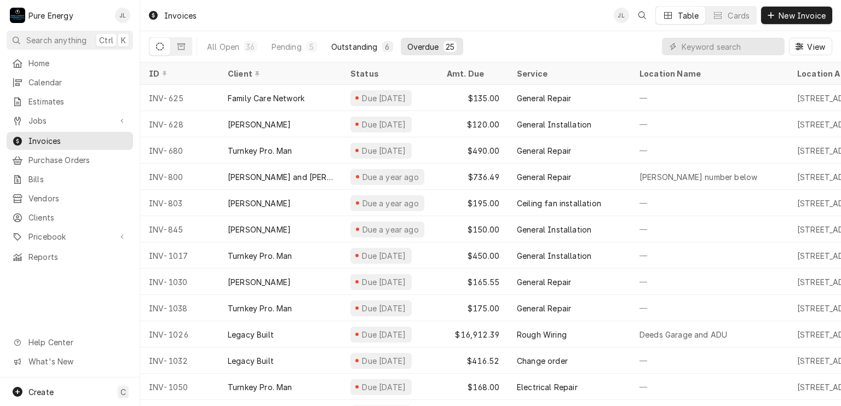
click at [367, 43] on div "Outstanding" at bounding box center [354, 46] width 47 height 11
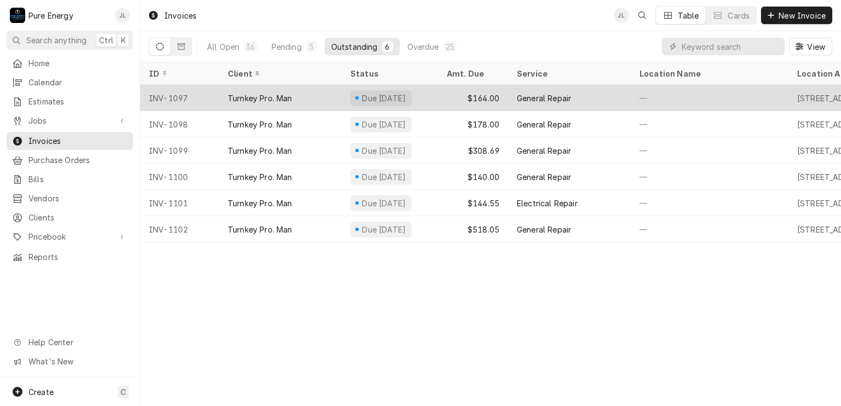
click at [718, 96] on div "—" at bounding box center [710, 98] width 158 height 26
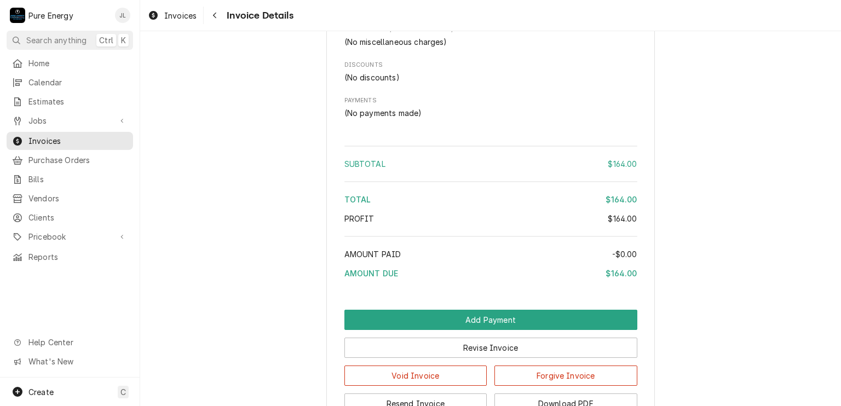
scroll to position [1047, 0]
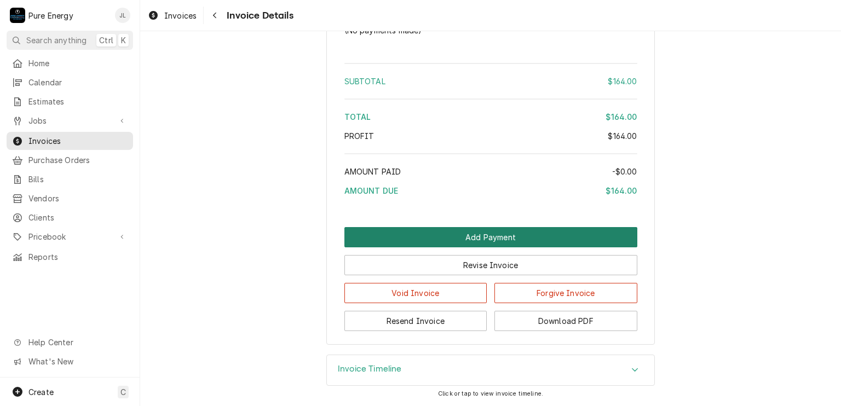
click at [475, 234] on button "Add Payment" at bounding box center [490, 237] width 293 height 20
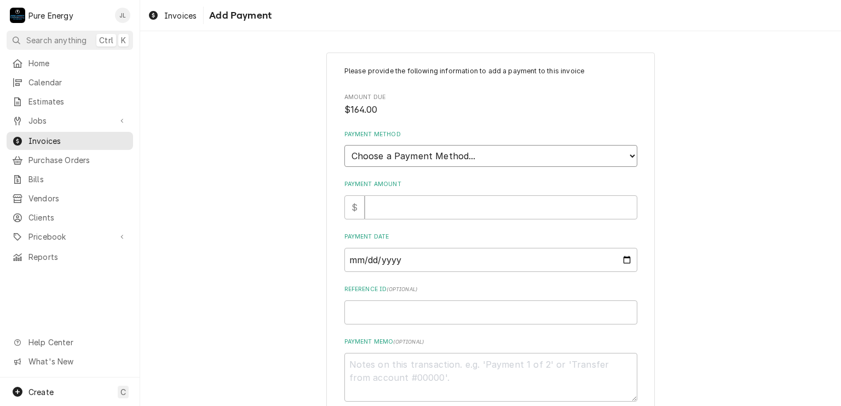
click at [525, 151] on select "Choose a Payment Method... Cash Check Credit/Debit Card ACH/eCheck Other" at bounding box center [490, 156] width 293 height 22
select select "4"
click at [344, 145] on select "Choose a Payment Method... Cash Check Credit/Debit Card ACH/eCheck Other" at bounding box center [490, 156] width 293 height 22
click at [437, 208] on input "Payment Amount" at bounding box center [501, 207] width 273 height 24
type textarea "x"
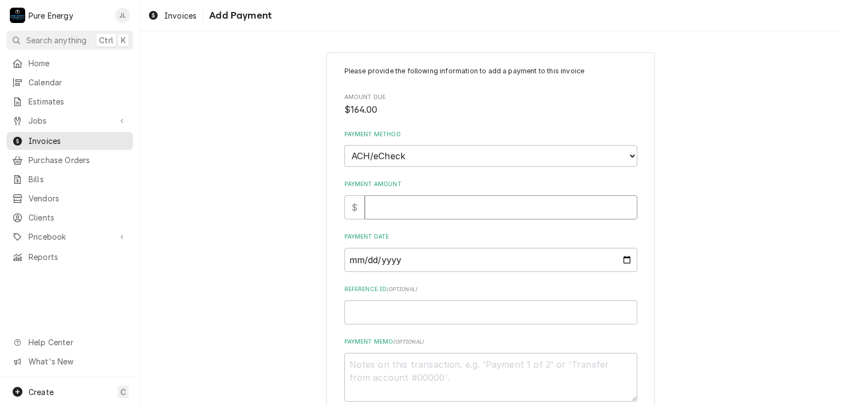
type input "1"
type textarea "x"
type input "16"
type textarea "x"
type input "164"
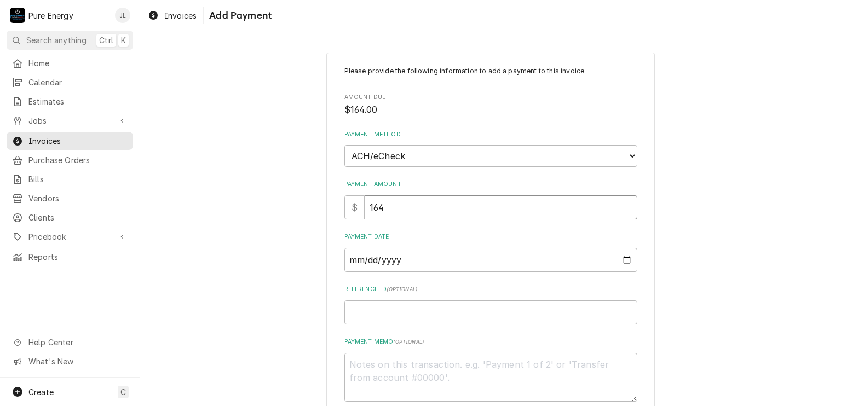
type textarea "x"
type input "164.0"
type textarea "x"
type input "164.00"
click at [618, 254] on input "Payment Date" at bounding box center [490, 260] width 293 height 24
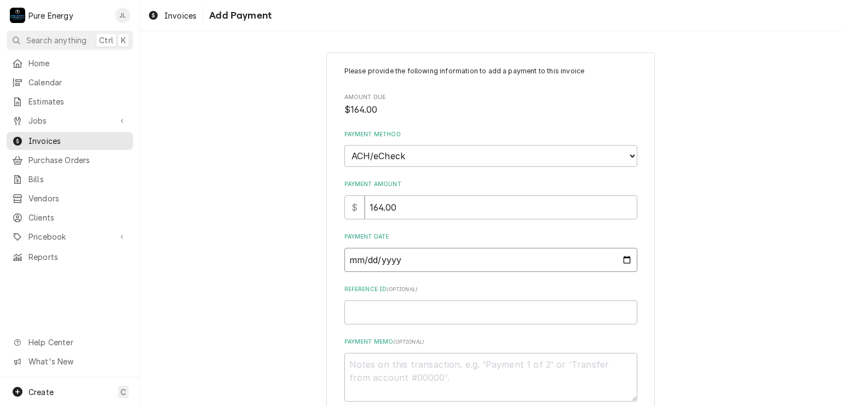
type input "2025-10-09"
click at [375, 308] on input "Reference ID ( optional )" at bounding box center [490, 313] width 293 height 24
type textarea "x"
type input "5"
type textarea "x"
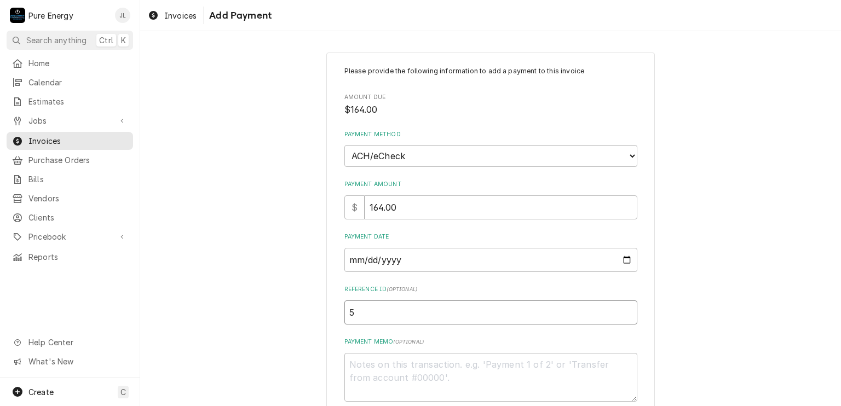
type input "55"
type textarea "x"
type input "55A"
type textarea "x"
type input "55AG"
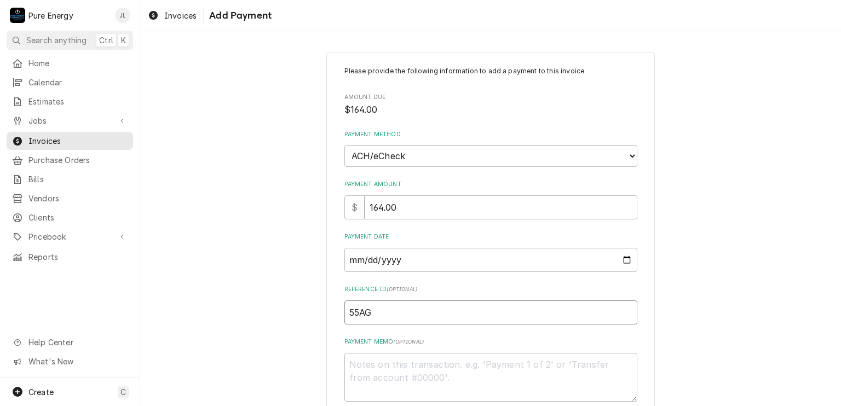
type textarea "x"
type input "55AG-"
type textarea "x"
type input "55AG-6"
type textarea "x"
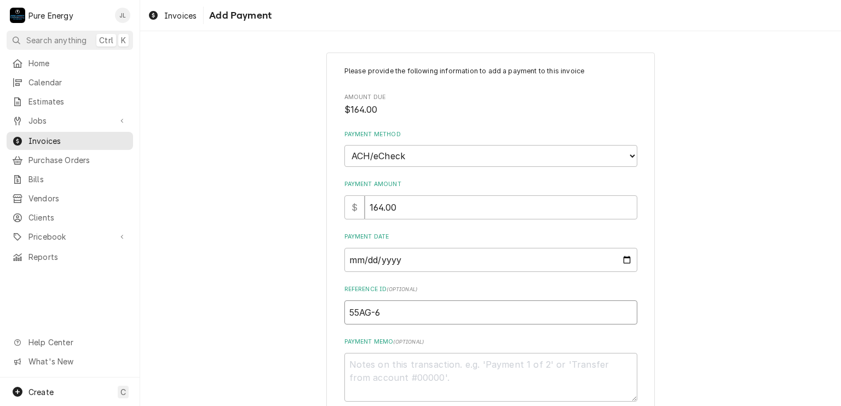
type input "55AG-60"
type textarea "x"
type input "55AG-603"
type textarea "x"
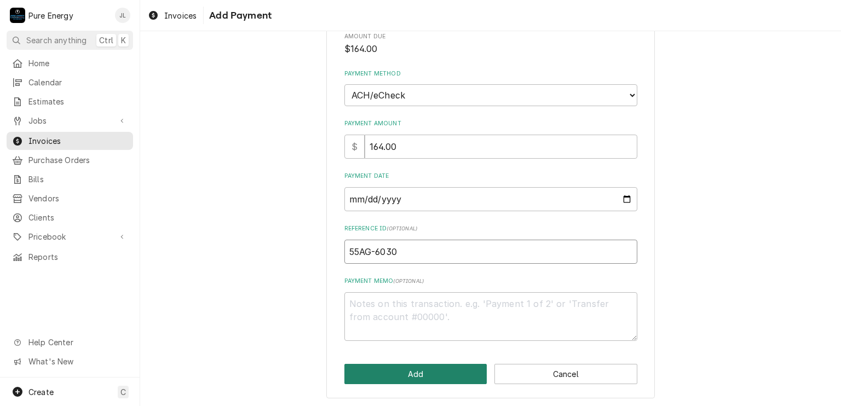
type input "55AG-6030"
click at [421, 372] on button "Add" at bounding box center [415, 374] width 143 height 20
type textarea "x"
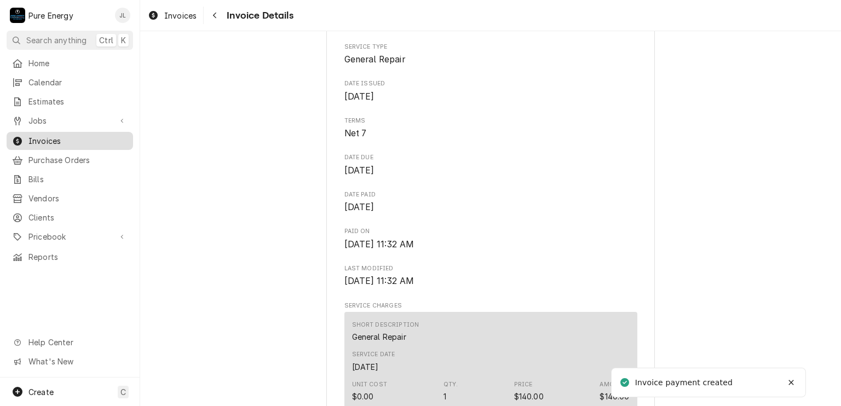
scroll to position [164, 0]
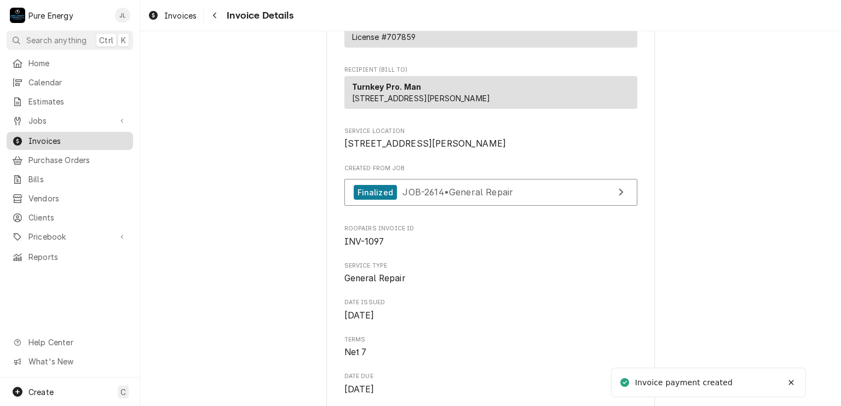
click at [49, 142] on span "Invoices" at bounding box center [77, 140] width 99 height 11
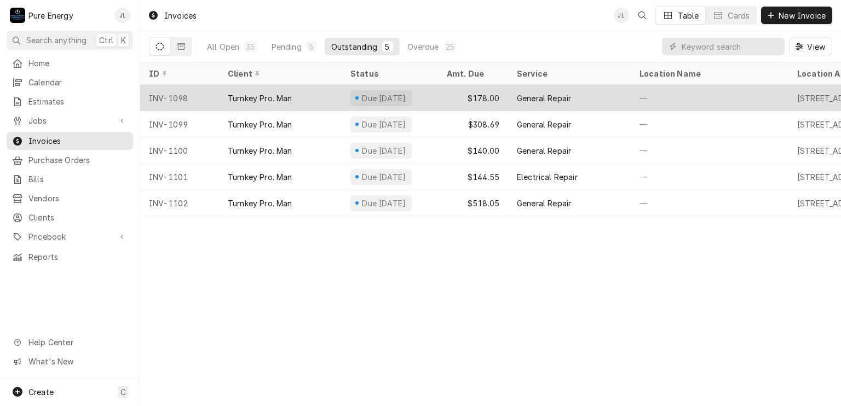
click at [692, 93] on div "—" at bounding box center [710, 98] width 158 height 26
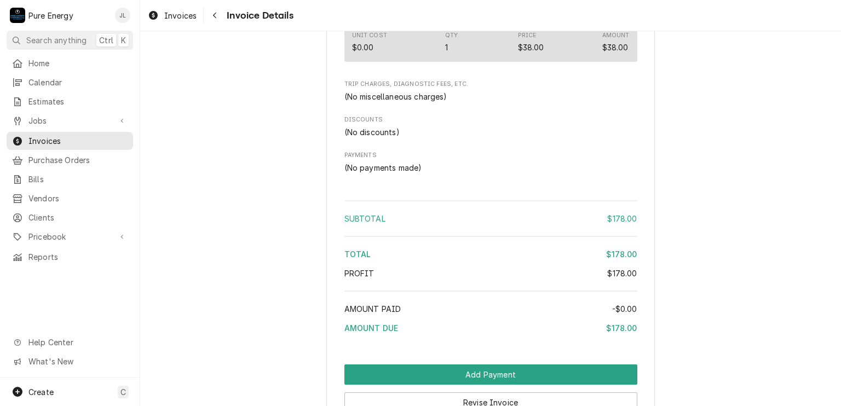
scroll to position [1047, 0]
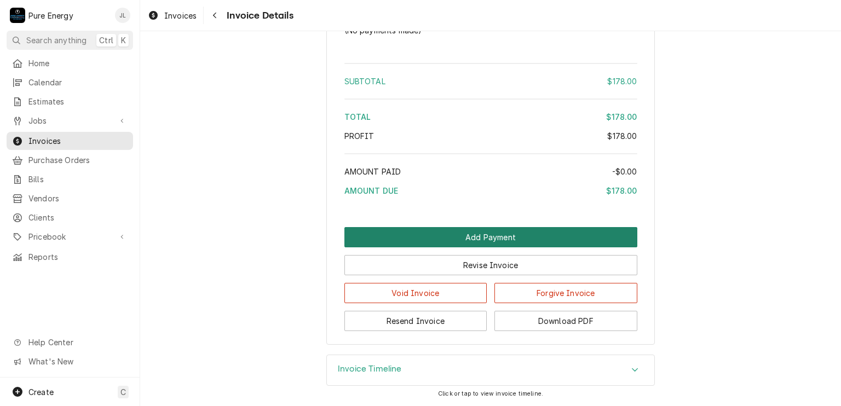
click at [480, 232] on button "Add Payment" at bounding box center [490, 237] width 293 height 20
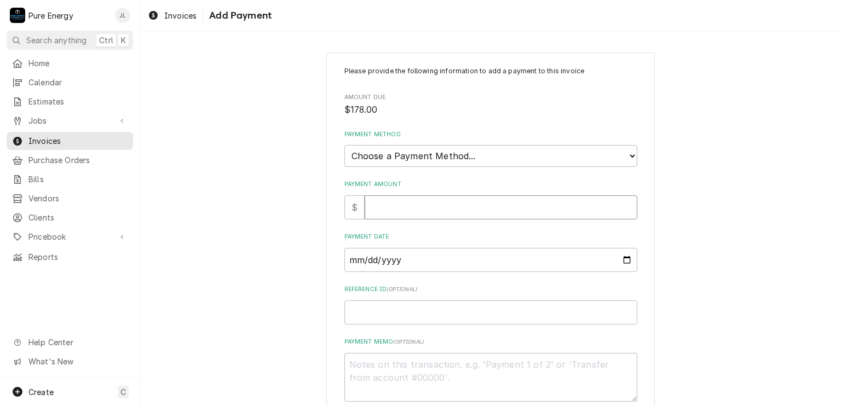
click at [417, 214] on input "Payment Amount" at bounding box center [501, 207] width 273 height 24
click at [422, 155] on select "Choose a Payment Method... Cash Check Credit/Debit Card ACH/eCheck Other" at bounding box center [490, 156] width 293 height 22
select select "4"
click at [344, 145] on select "Choose a Payment Method... Cash Check Credit/Debit Card ACH/eCheck Other" at bounding box center [490, 156] width 293 height 22
click at [402, 210] on input "Payment Amount" at bounding box center [501, 207] width 273 height 24
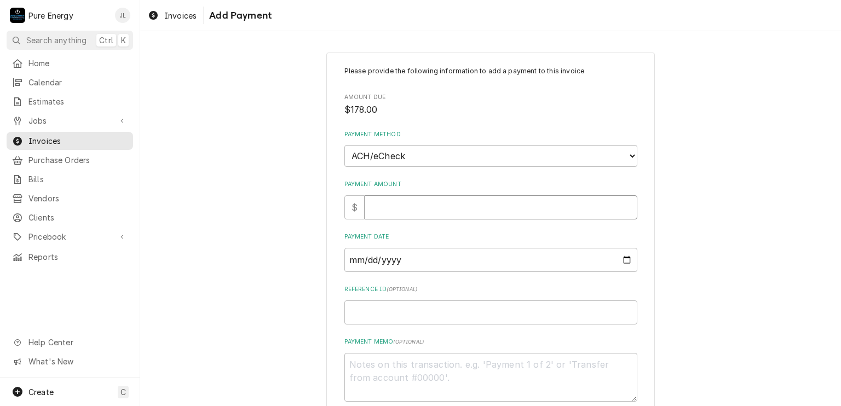
type textarea "x"
type input "1"
type textarea "x"
type input "17"
type textarea "x"
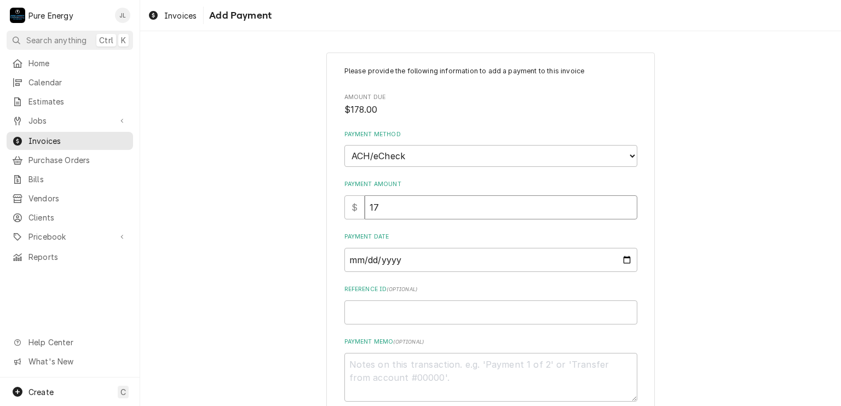
type input "178"
type textarea "x"
type input "178.0"
type textarea "x"
type input "178.00"
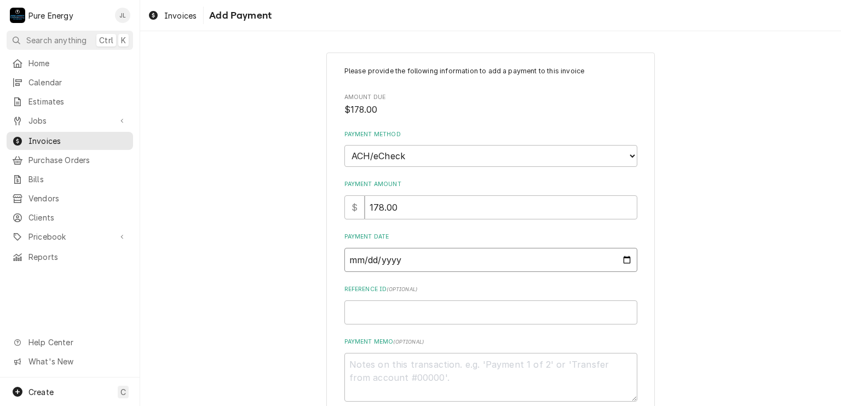
click at [622, 259] on input "Payment Date" at bounding box center [490, 260] width 293 height 24
type textarea "x"
type input "2025-10-09"
click at [371, 313] on input "Reference ID ( optional )" at bounding box center [490, 313] width 293 height 24
type textarea "x"
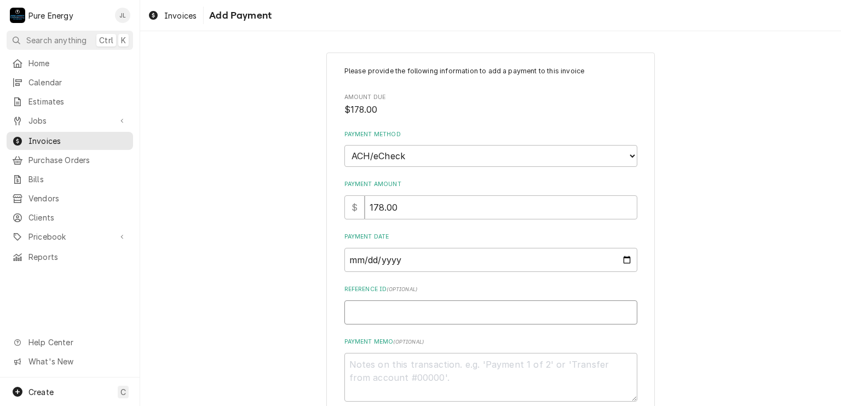
type input "5"
type textarea "x"
type input "55"
type textarea "x"
type input "55A"
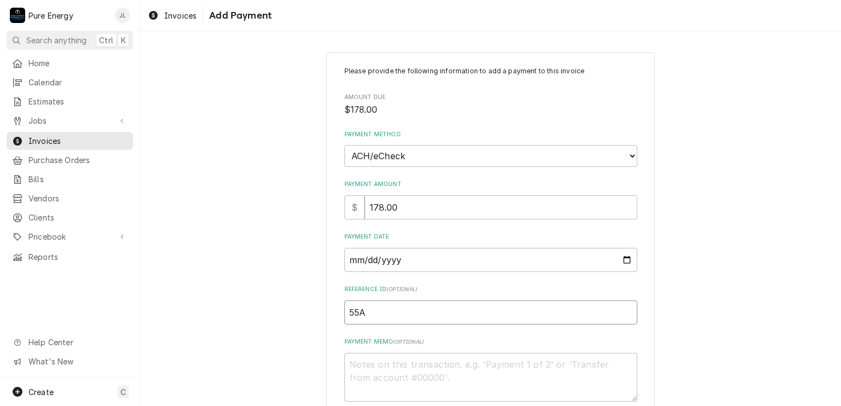
type textarea "x"
type input "55AG"
type textarea "x"
type input "55AG-"
type textarea "x"
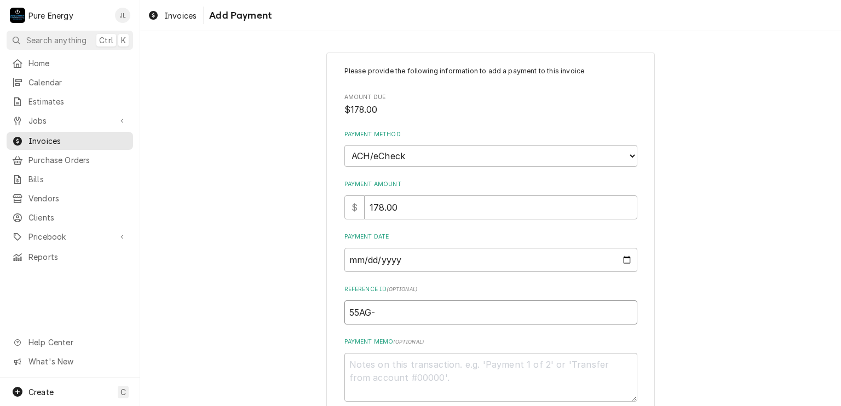
type input "55AG-6"
type textarea "x"
type input "55AG-60"
type textarea "x"
type input "55AG-603"
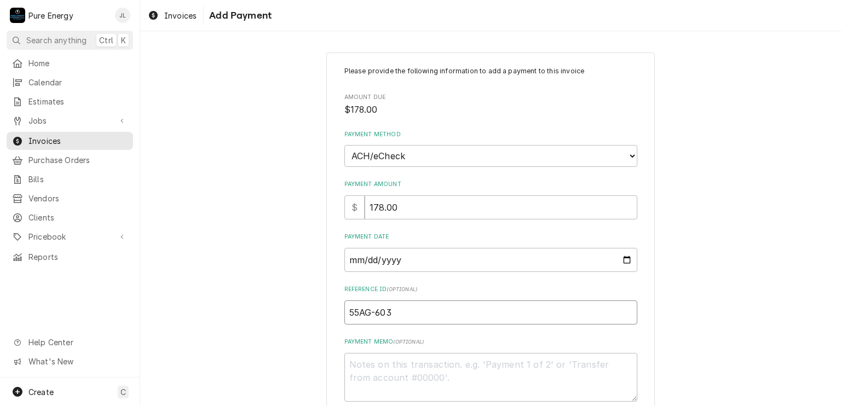
type textarea "x"
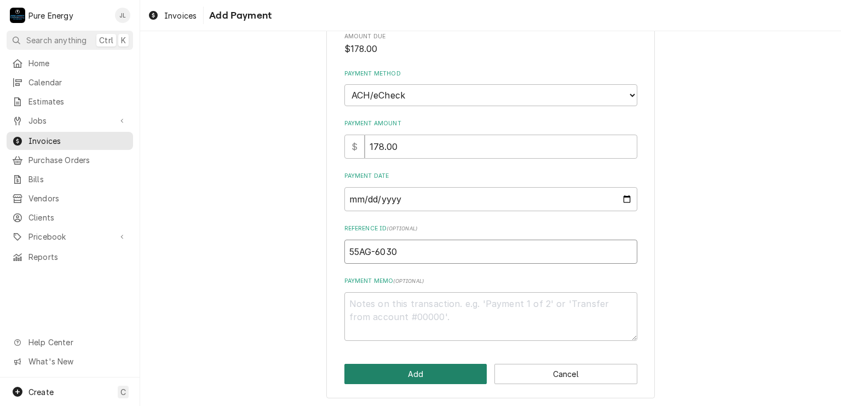
type input "55AG-6030"
click at [418, 378] on button "Add" at bounding box center [415, 374] width 143 height 20
type textarea "x"
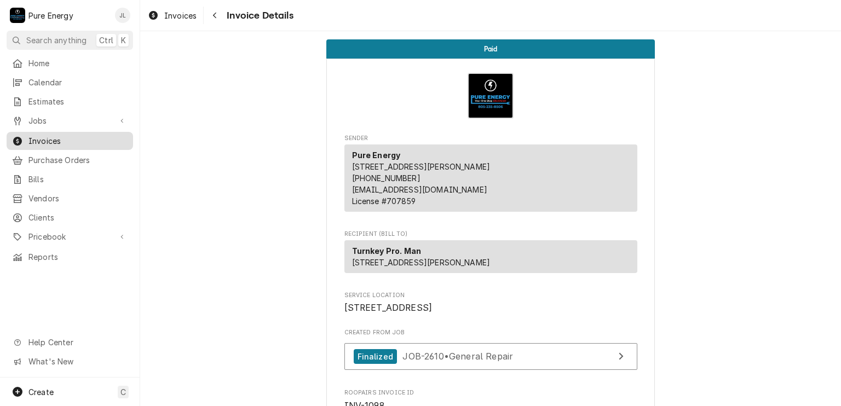
click at [69, 136] on span "Invoices" at bounding box center [77, 140] width 99 height 11
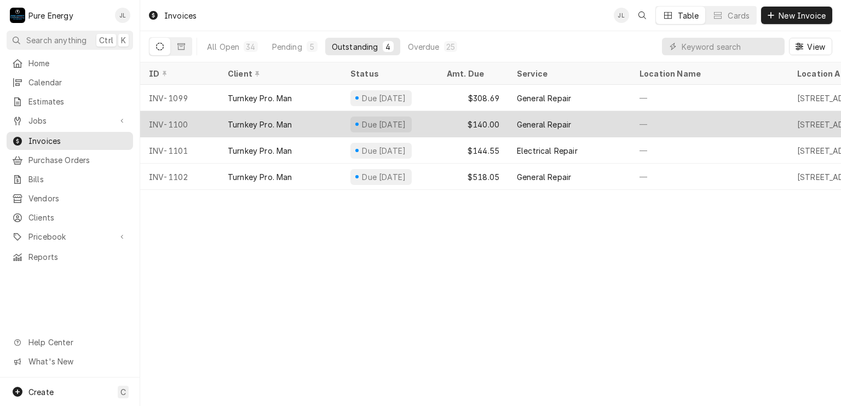
click at [718, 123] on div "—" at bounding box center [710, 124] width 158 height 26
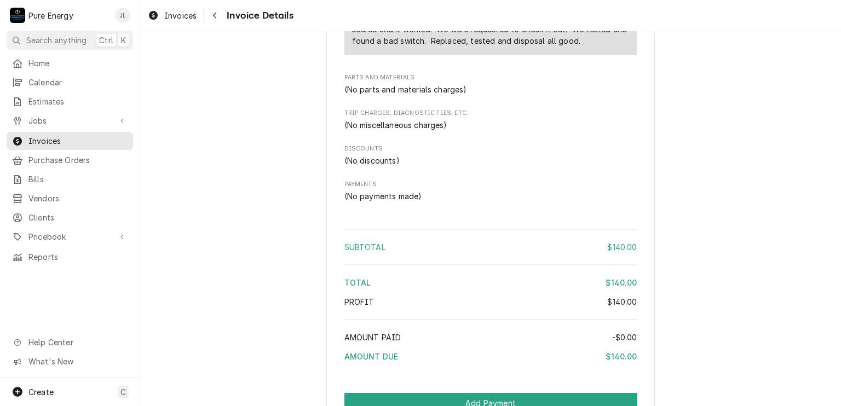
scroll to position [966, 0]
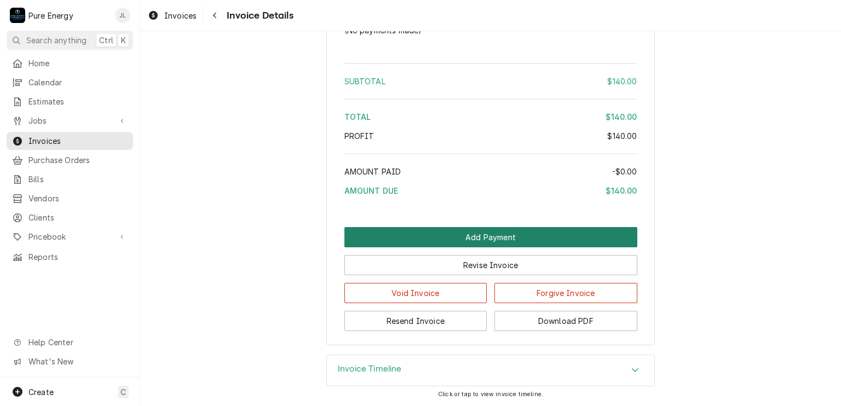
click at [469, 233] on button "Add Payment" at bounding box center [490, 237] width 293 height 20
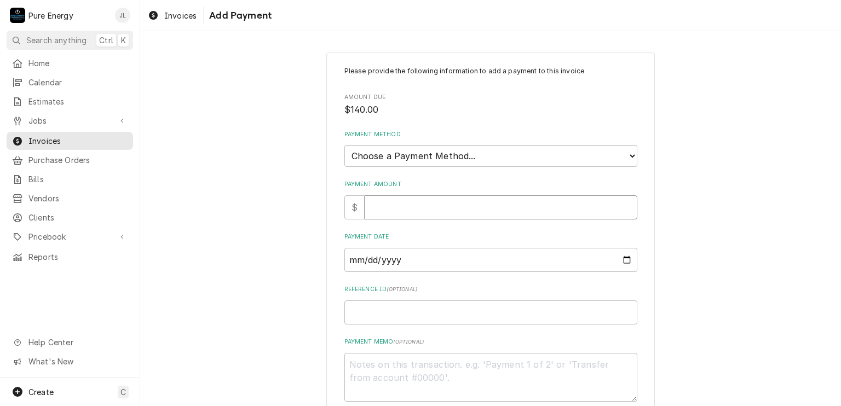
click at [447, 205] on input "Payment Amount" at bounding box center [501, 207] width 273 height 24
click at [449, 148] on select "Choose a Payment Method... Cash Check Credit/Debit Card ACH/eCheck Other" at bounding box center [490, 156] width 293 height 22
select select "4"
click at [344, 145] on select "Choose a Payment Method... Cash Check Credit/Debit Card ACH/eCheck Other" at bounding box center [490, 156] width 293 height 22
click at [408, 203] on input "Payment Amount" at bounding box center [501, 207] width 273 height 24
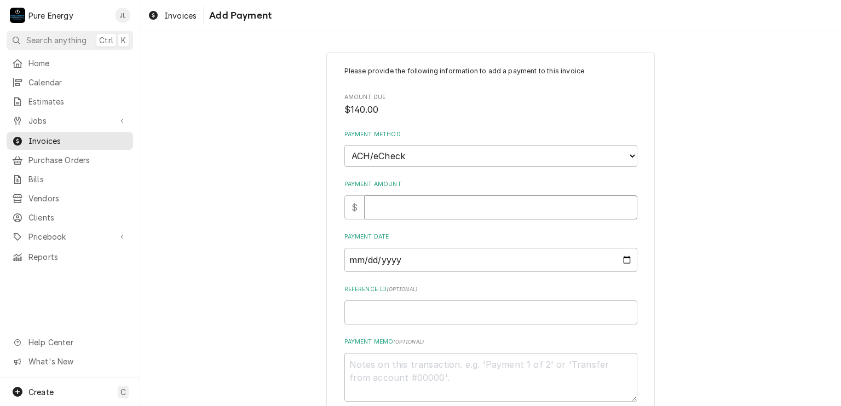
type textarea "x"
type input "1"
type textarea "x"
type input "14"
type textarea "x"
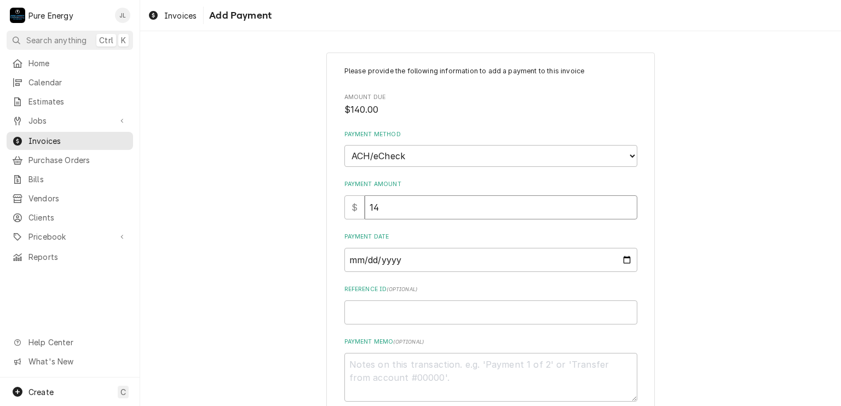
type input "140"
type textarea "x"
type input "140.0"
type textarea "x"
type input "140.00"
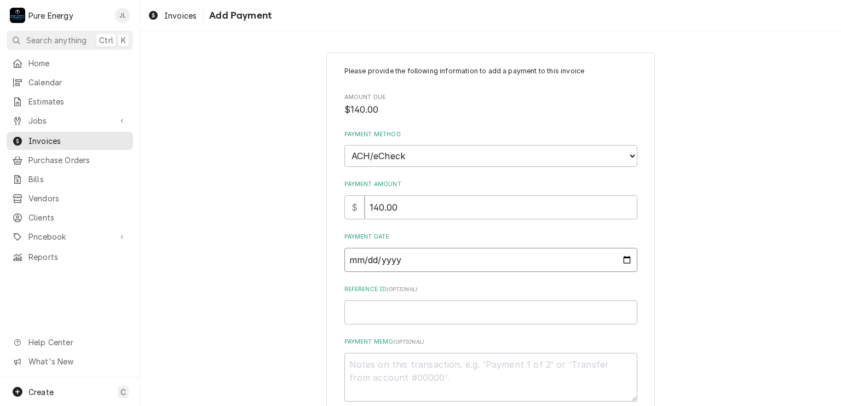
click at [627, 256] on input "Payment Date" at bounding box center [490, 260] width 293 height 24
type input "[DATE]"
click at [364, 305] on input "Reference ID ( optional )" at bounding box center [490, 313] width 293 height 24
type textarea "x"
type input "5"
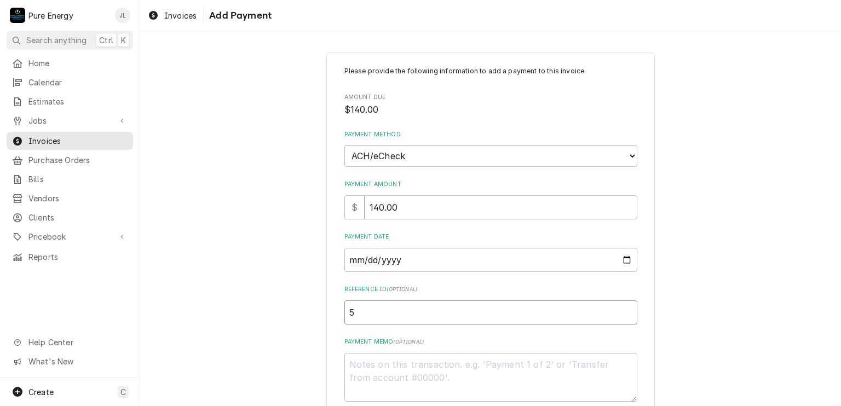
type textarea "x"
type input "55"
type textarea "x"
type input "55A"
type textarea "x"
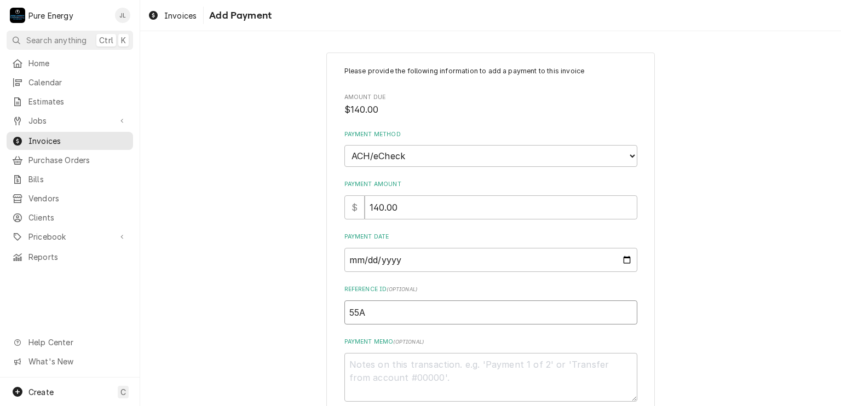
type input "55AG"
type textarea "x"
type input "55AG-"
type textarea "x"
type input "55AG-6"
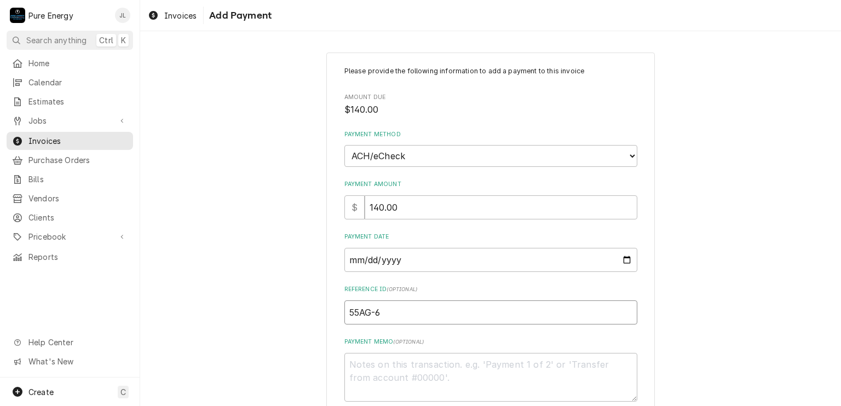
type textarea "x"
type input "55AG-60"
type textarea "x"
type input "55AG-603"
type textarea "x"
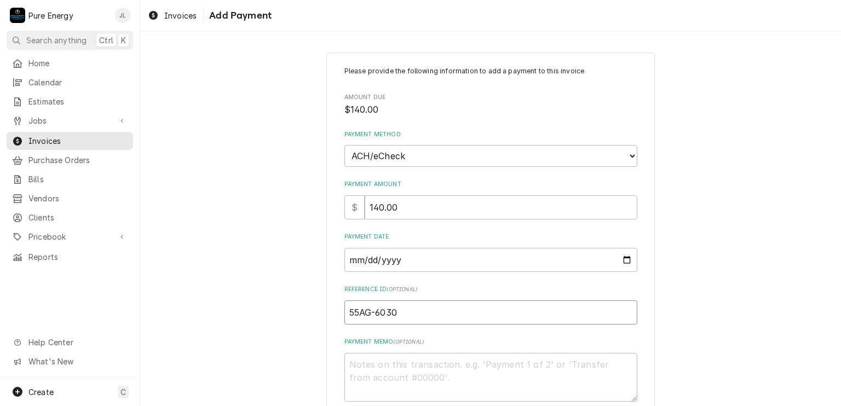
scroll to position [61, 0]
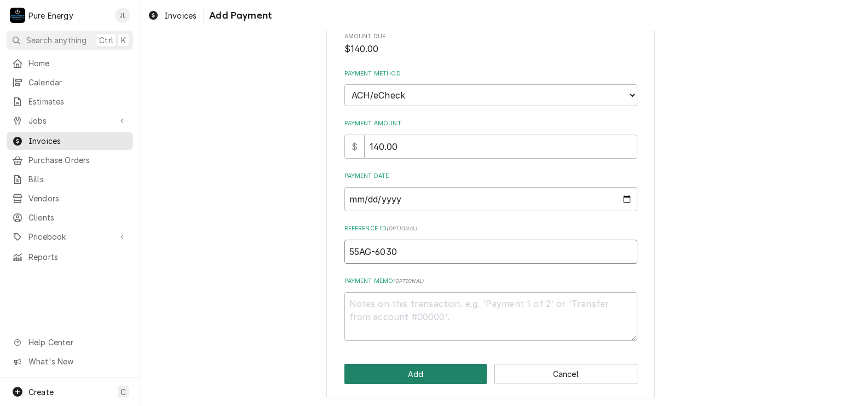
type input "55AG-6030"
click at [400, 378] on button "Add" at bounding box center [415, 374] width 143 height 20
type textarea "x"
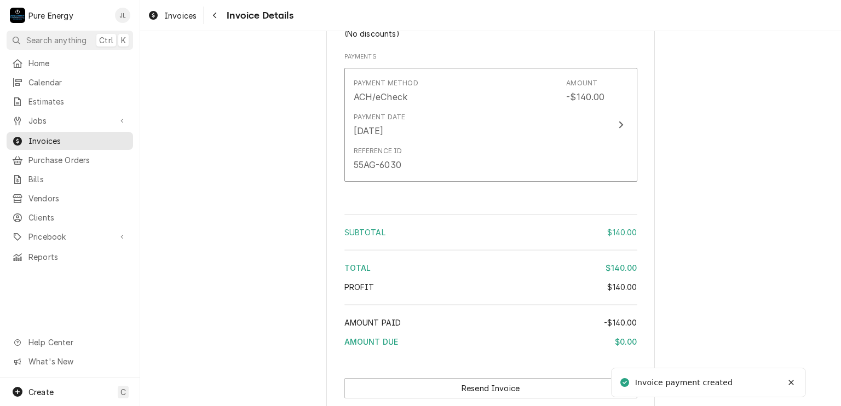
scroll to position [1061, 0]
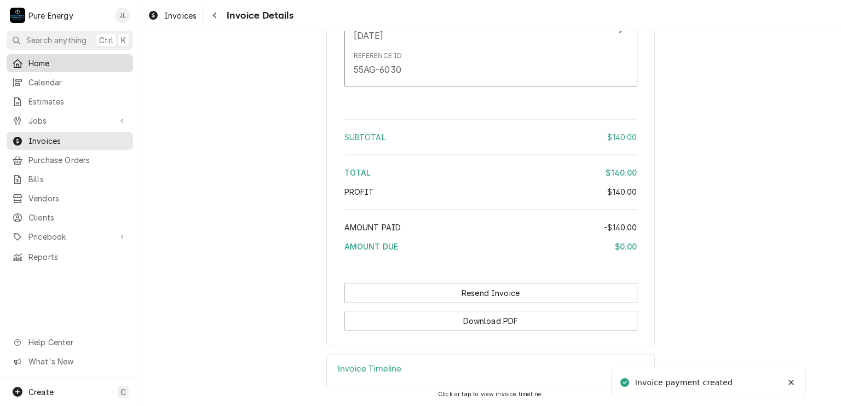
click at [83, 60] on span "Home" at bounding box center [77, 62] width 99 height 11
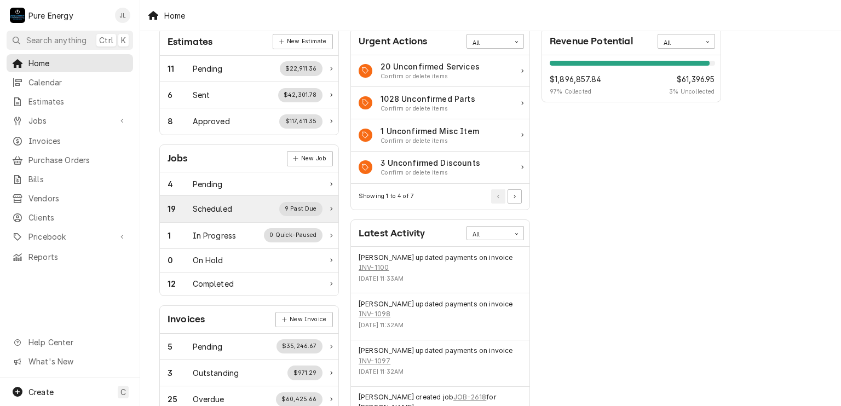
scroll to position [219, 0]
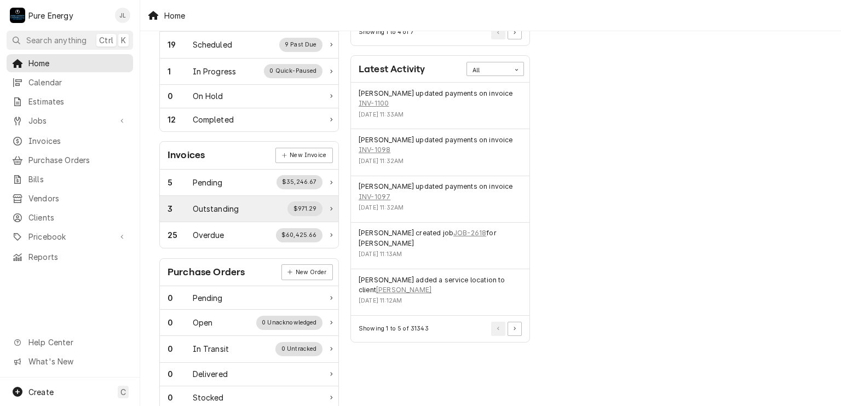
click at [227, 203] on div "Outstanding" at bounding box center [216, 208] width 47 height 11
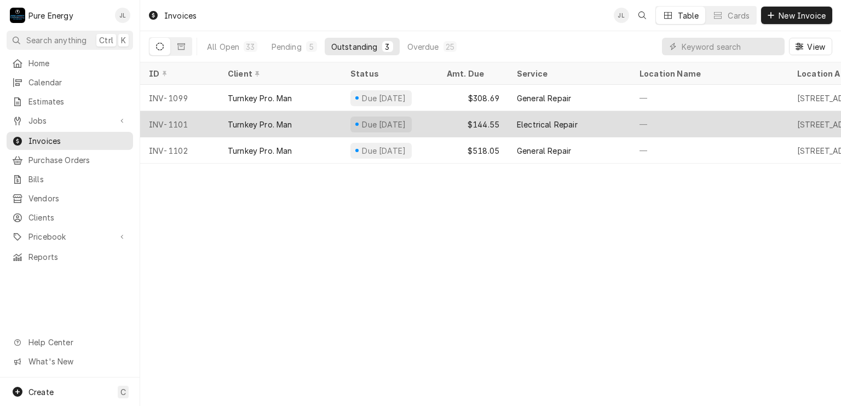
click at [701, 119] on div "—" at bounding box center [710, 124] width 158 height 26
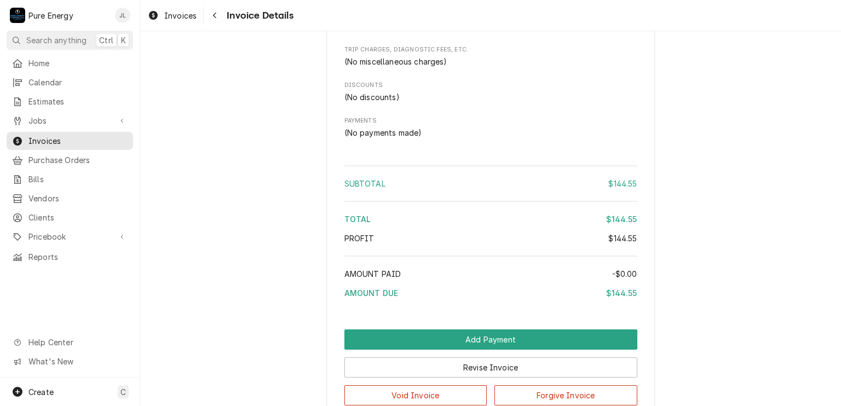
scroll to position [1205, 0]
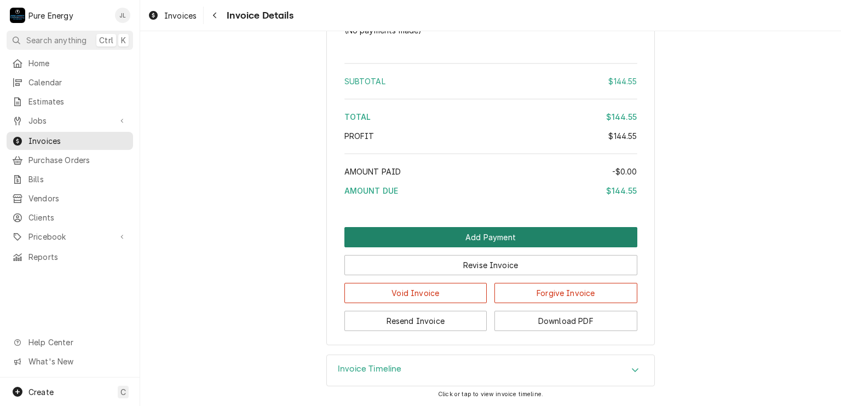
click at [484, 247] on button "Add Payment" at bounding box center [490, 237] width 293 height 20
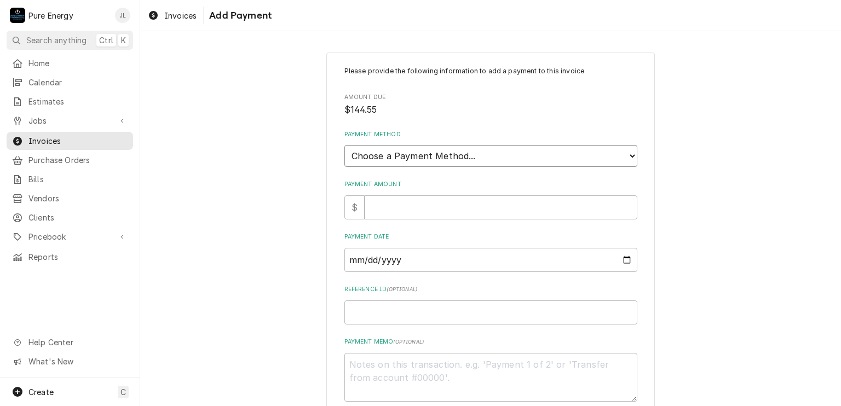
click at [473, 158] on select "Choose a Payment Method... Cash Check Credit/Debit Card ACH/eCheck Other" at bounding box center [490, 156] width 293 height 22
select select "4"
click at [344, 145] on select "Choose a Payment Method... Cash Check Credit/Debit Card ACH/eCheck Other" at bounding box center [490, 156] width 293 height 22
click at [408, 209] on input "Payment Amount" at bounding box center [501, 207] width 273 height 24
type textarea "x"
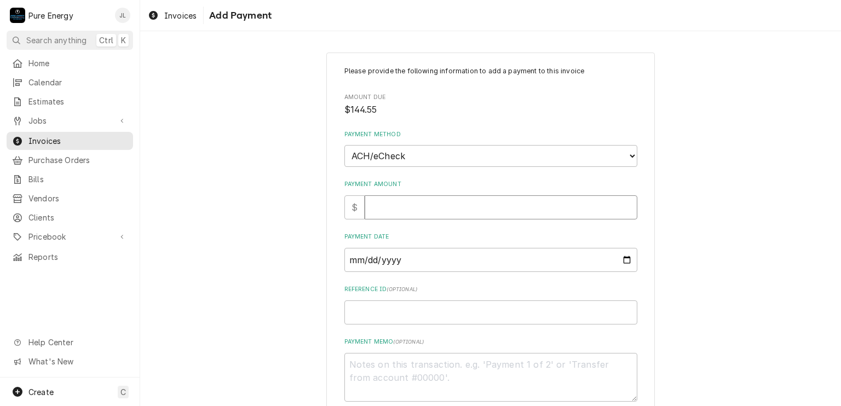
type input "4"
type textarea "x"
type input "1"
type textarea "x"
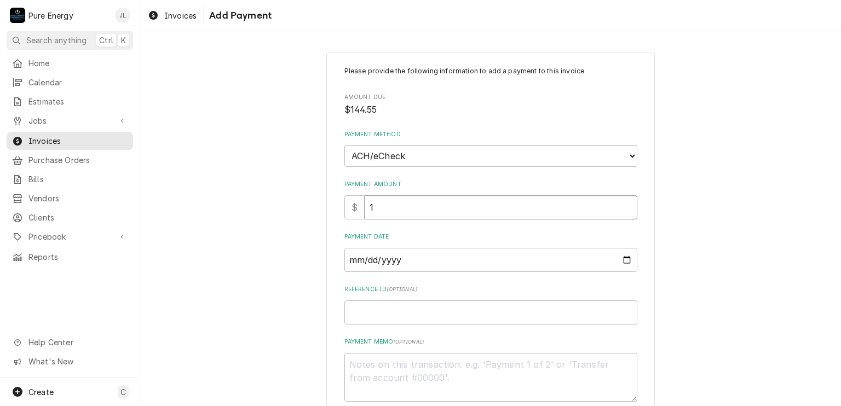
type input "14"
type textarea "x"
type input "144"
type textarea "x"
type input "144.5"
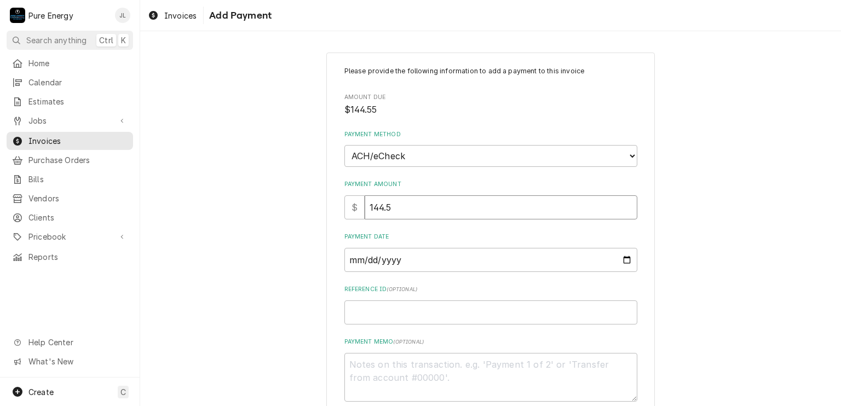
type textarea "x"
type input "144.55"
click at [620, 258] on input "Payment Date" at bounding box center [490, 260] width 293 height 24
type input "2025-10-09"
click at [355, 310] on input "Reference ID ( optional )" at bounding box center [490, 313] width 293 height 24
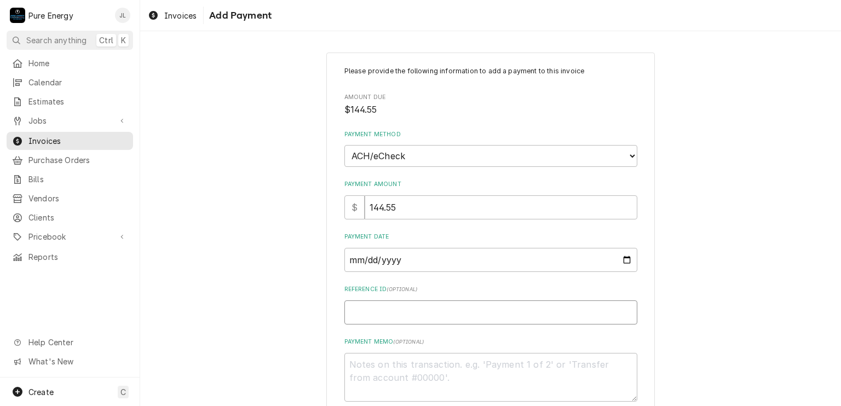
type textarea "x"
type input "5"
type textarea "x"
type input "55"
type textarea "x"
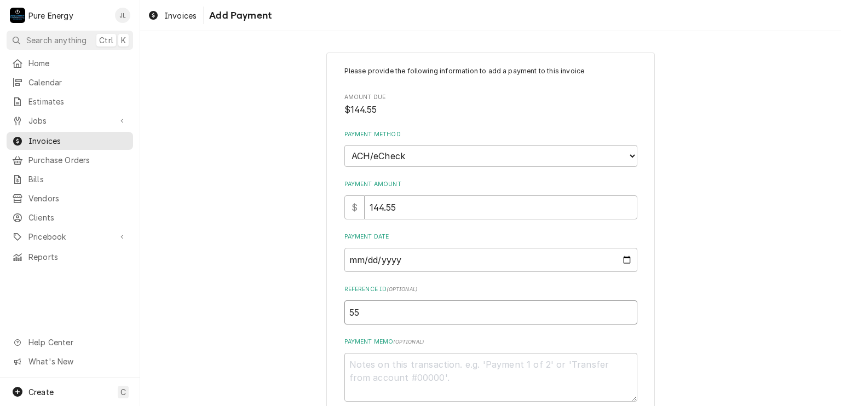
type input "55A"
type textarea "x"
type input "55AG"
type textarea "x"
type input "55AG-"
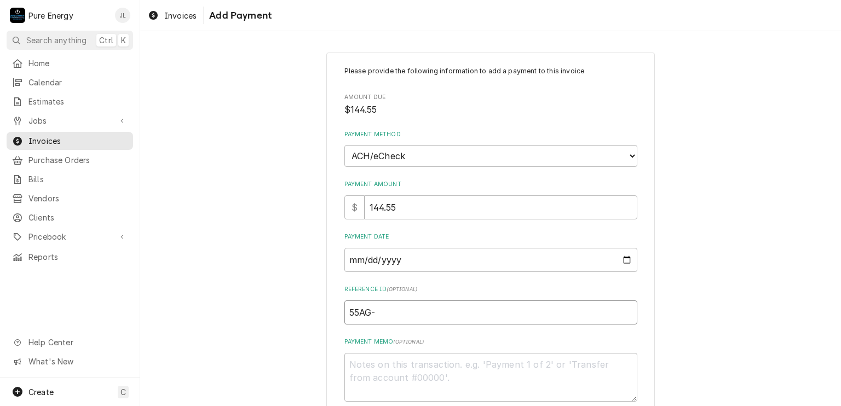
type textarea "x"
type input "55AG-6"
type textarea "x"
type input "55AG-60"
type textarea "x"
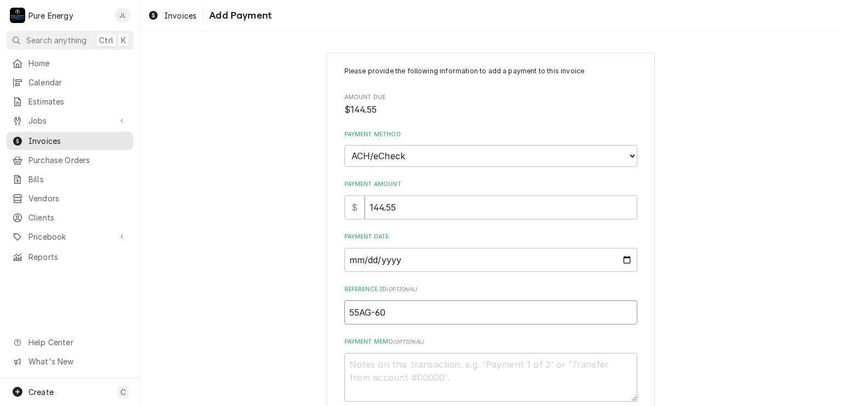
type input "55AG-603"
type textarea "x"
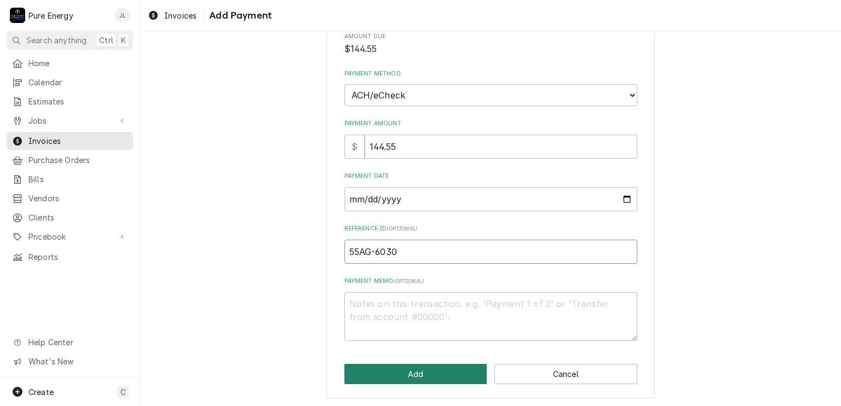
type input "55AG-6030"
click at [417, 365] on button "Add" at bounding box center [415, 374] width 143 height 20
type textarea "x"
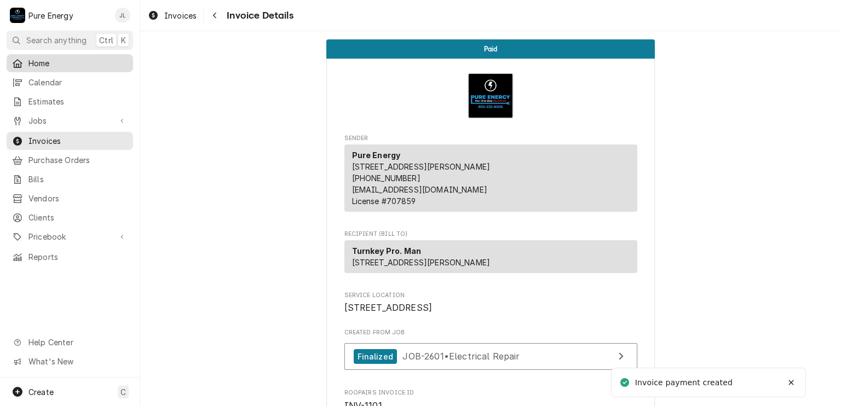
click at [80, 57] on span "Home" at bounding box center [77, 62] width 99 height 11
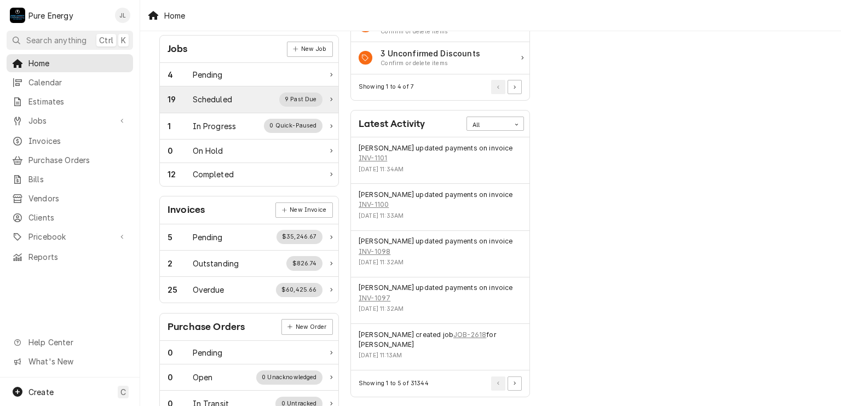
scroll to position [55, 0]
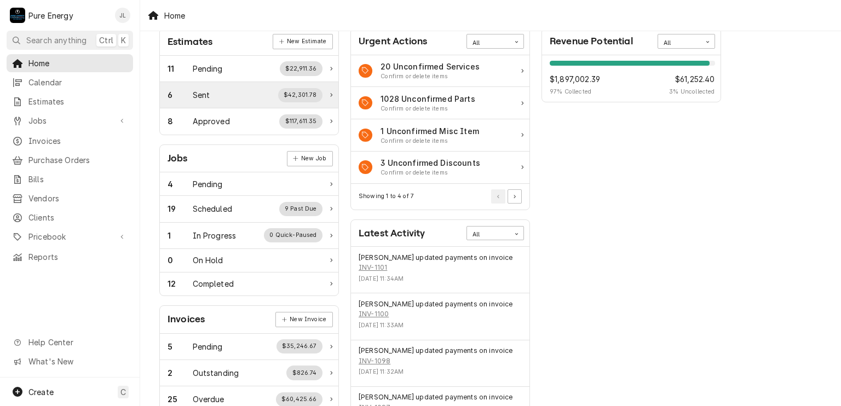
click at [215, 85] on div "6 Sent $42,301.78" at bounding box center [249, 95] width 178 height 26
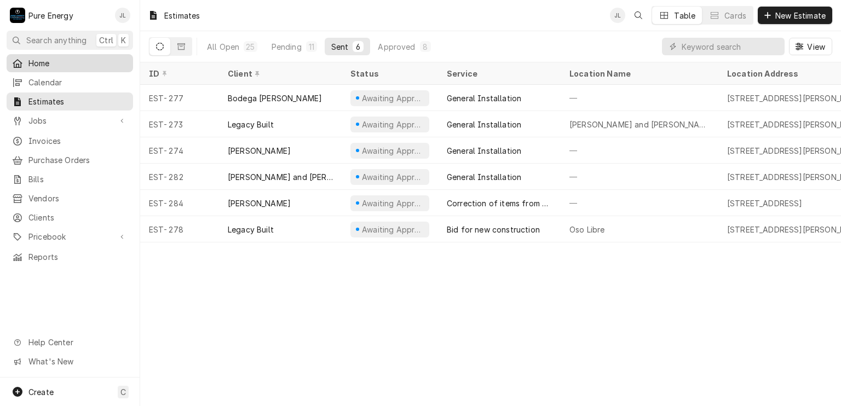
click at [55, 62] on span "Home" at bounding box center [77, 62] width 99 height 11
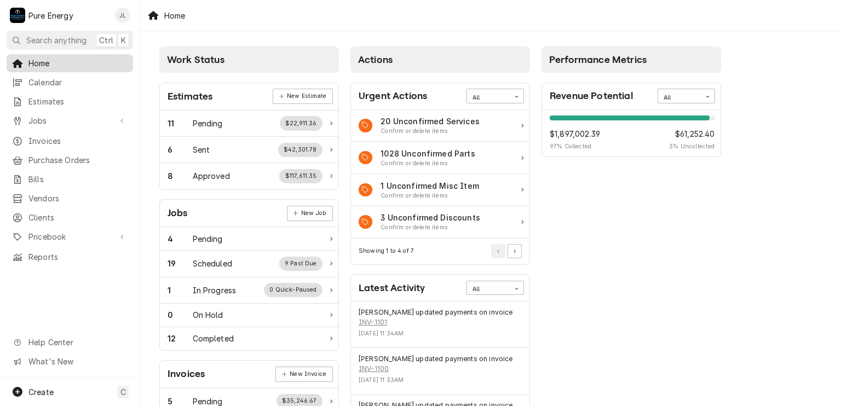
click at [67, 62] on span "Home" at bounding box center [77, 62] width 99 height 11
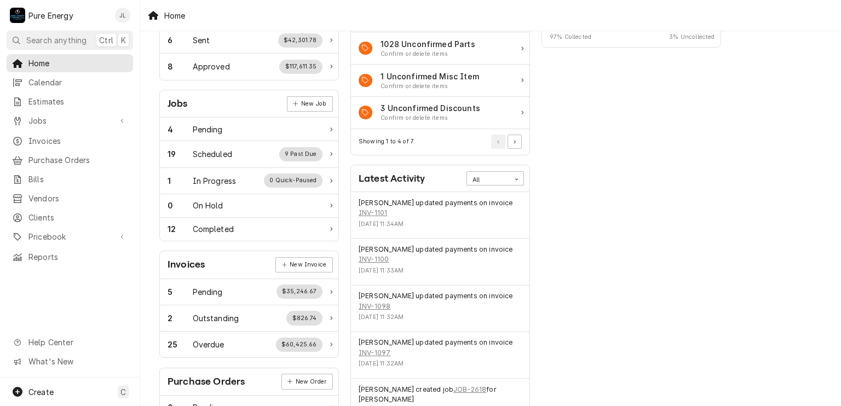
scroll to position [55, 0]
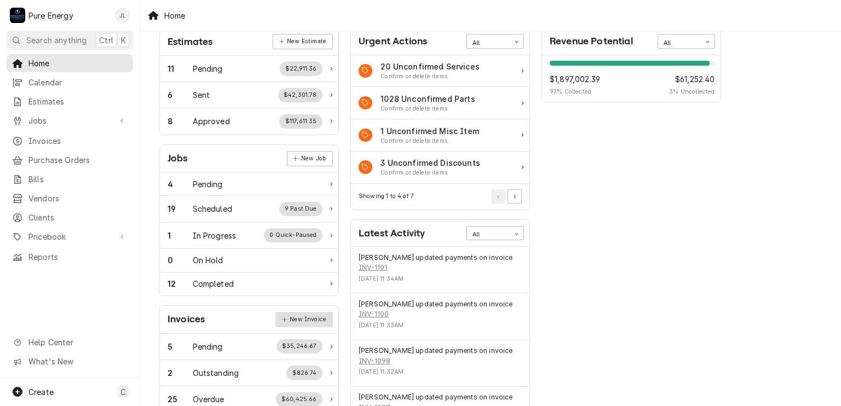
click at [302, 319] on link "New Invoice" at bounding box center [303, 319] width 57 height 15
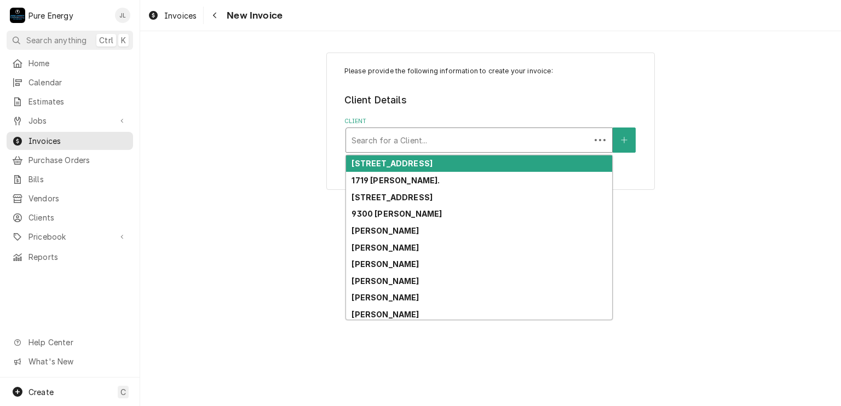
click at [417, 140] on div "Client" at bounding box center [468, 140] width 233 height 20
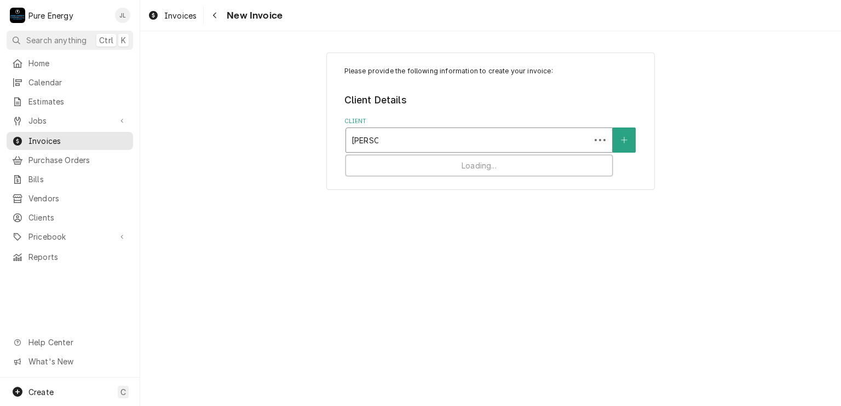
type input "[PERSON_NAME]"
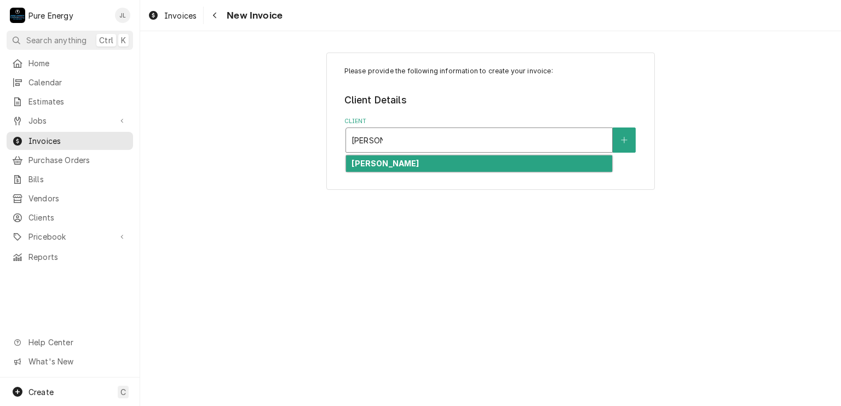
click at [410, 161] on div "[PERSON_NAME]" at bounding box center [479, 164] width 266 height 17
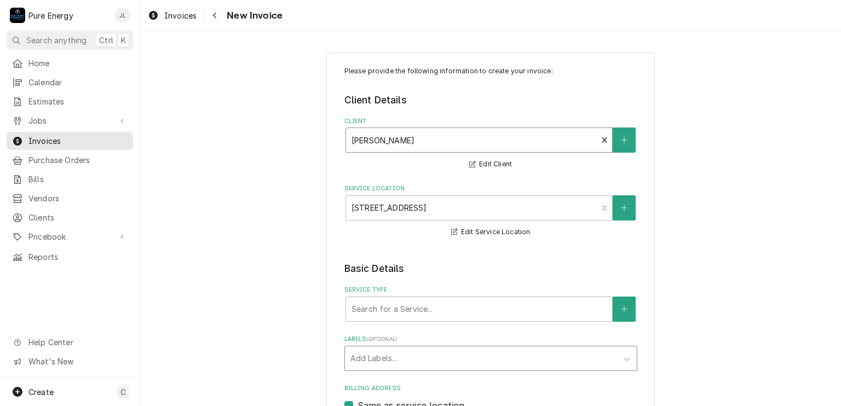
scroll to position [110, 0]
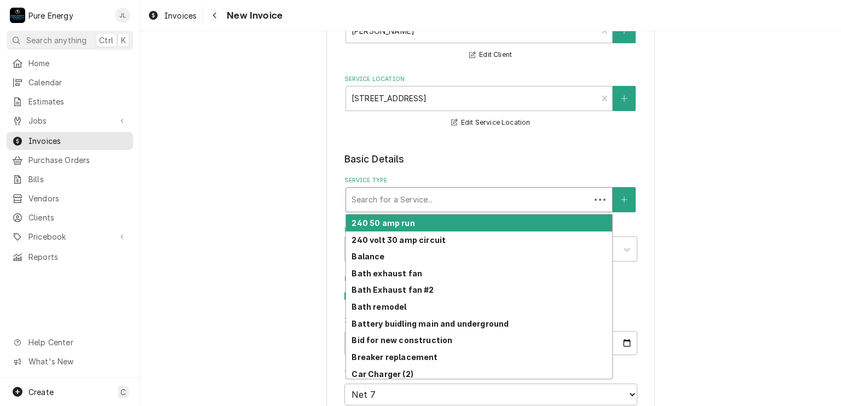
click at [416, 204] on div "Service Type" at bounding box center [468, 200] width 233 height 20
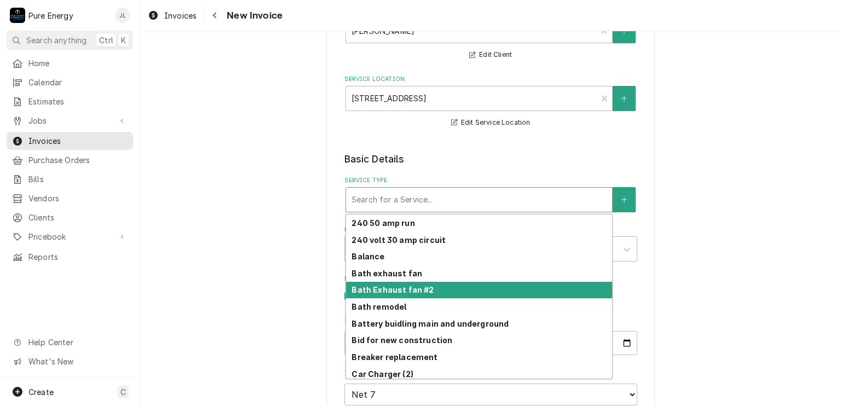
scroll to position [171, 0]
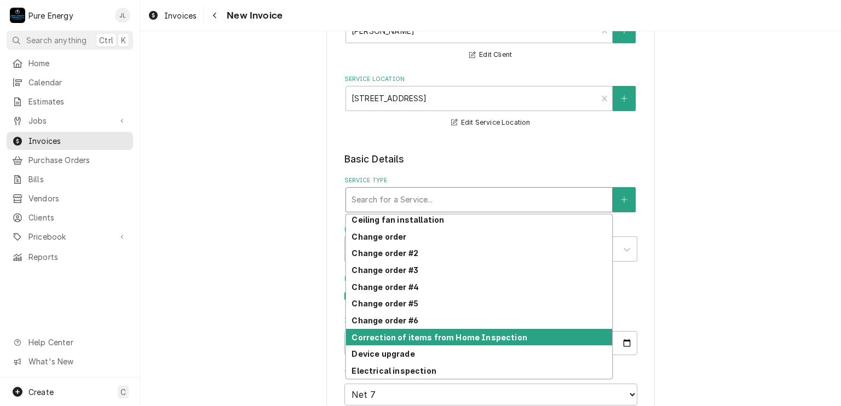
click at [418, 333] on strong "Correction of items from Home Inspection" at bounding box center [439, 337] width 175 height 9
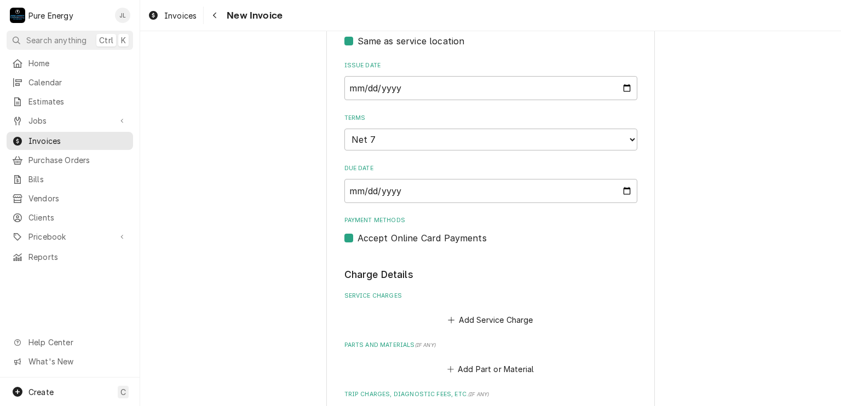
scroll to position [493, 0]
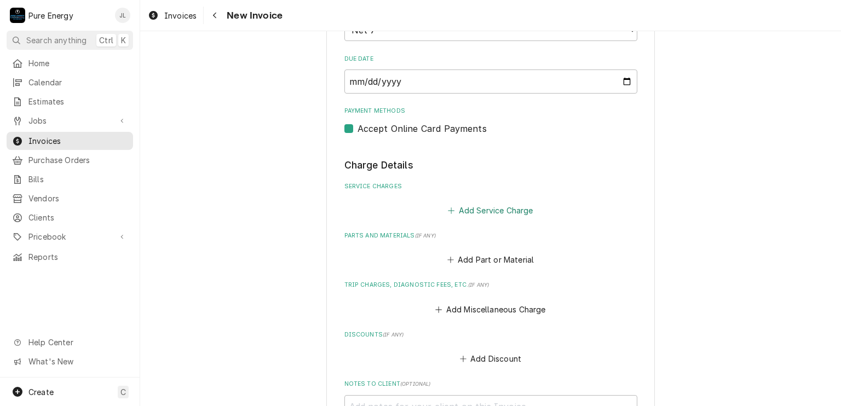
click at [473, 210] on button "Add Service Charge" at bounding box center [490, 210] width 89 height 15
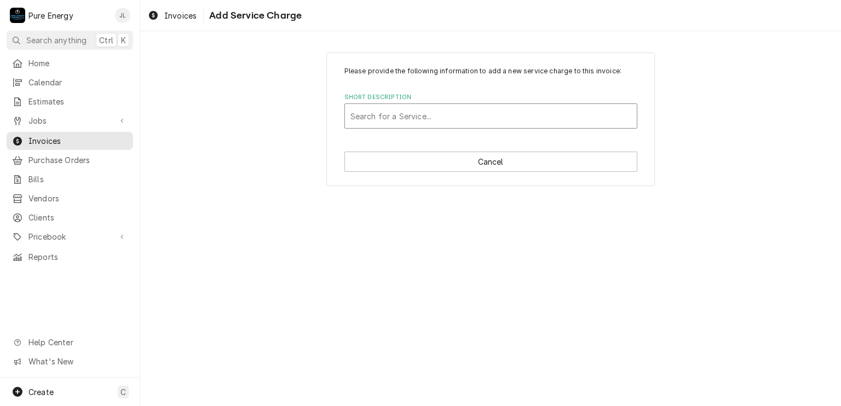
click at [399, 114] on div "Short Description" at bounding box center [490, 116] width 281 height 20
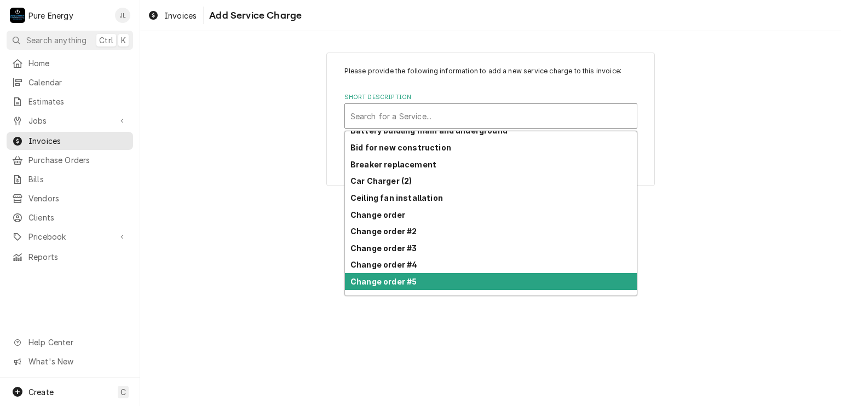
scroll to position [171, 0]
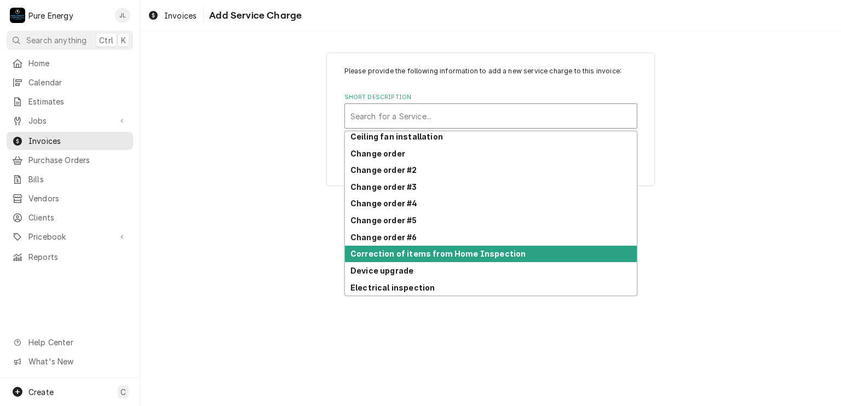
click at [427, 254] on strong "Correction of items from Home Inspection" at bounding box center [437, 253] width 175 height 9
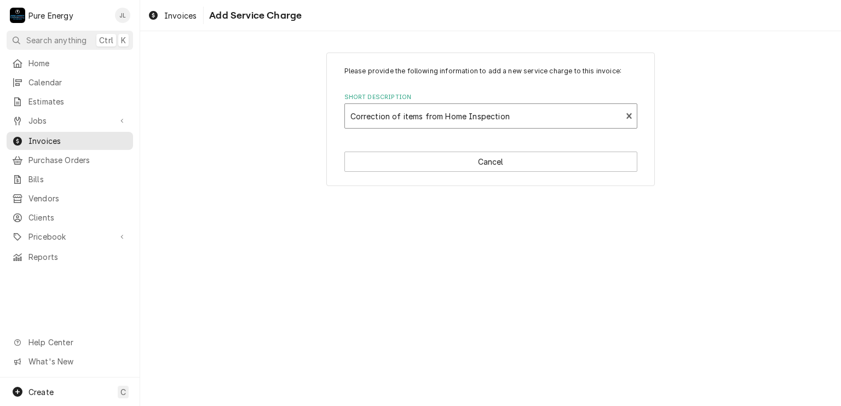
type textarea "x"
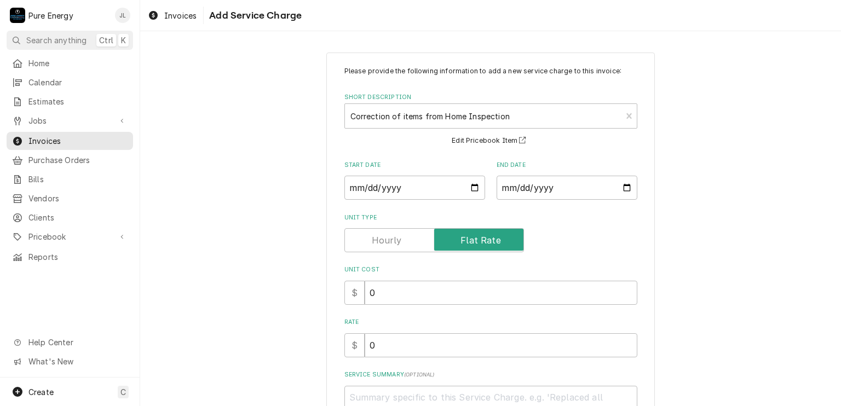
scroll to position [94, 0]
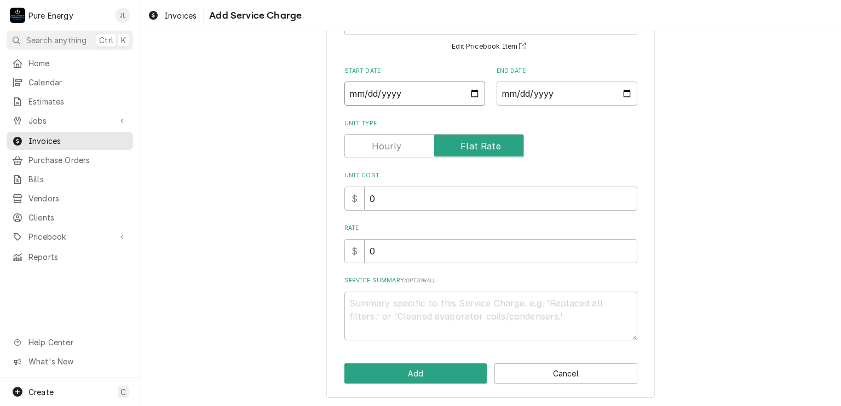
click at [470, 89] on input "Start Date" at bounding box center [414, 94] width 141 height 24
type input "[DATE]"
click at [624, 93] on input "End Date" at bounding box center [567, 94] width 141 height 24
type textarea "x"
type input "[DATE]"
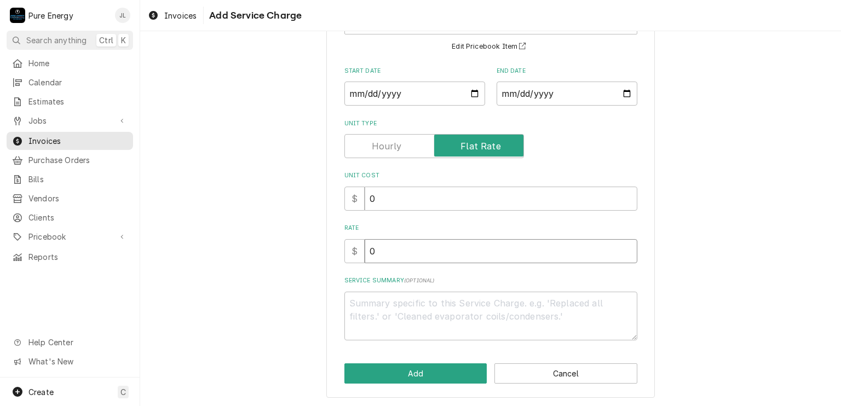
click at [394, 254] on input "0" at bounding box center [501, 251] width 273 height 24
type textarea "x"
type input "1"
type textarea "x"
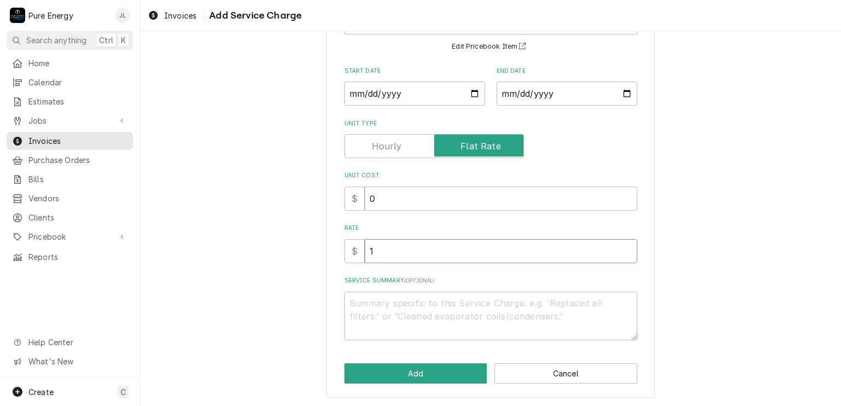
type input "14"
type textarea "x"
type input "140"
type textarea "x"
type input "140.0"
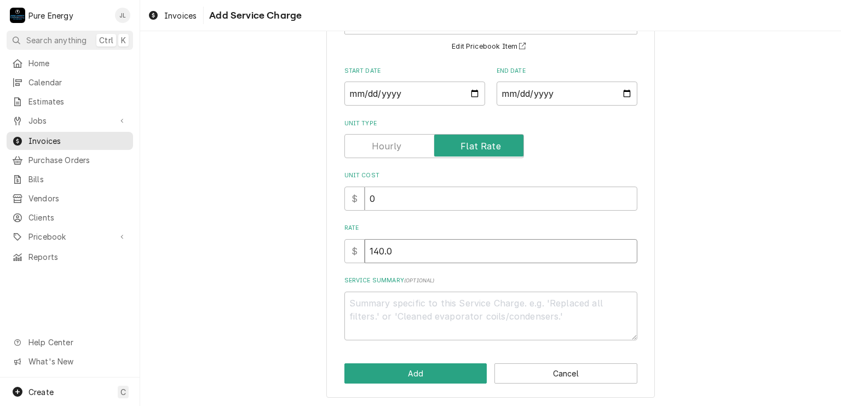
type textarea "x"
type input "140.00"
click at [365, 298] on textarea "Service Summary ( optional )" at bounding box center [490, 316] width 293 height 49
type textarea "x"
type textarea "C"
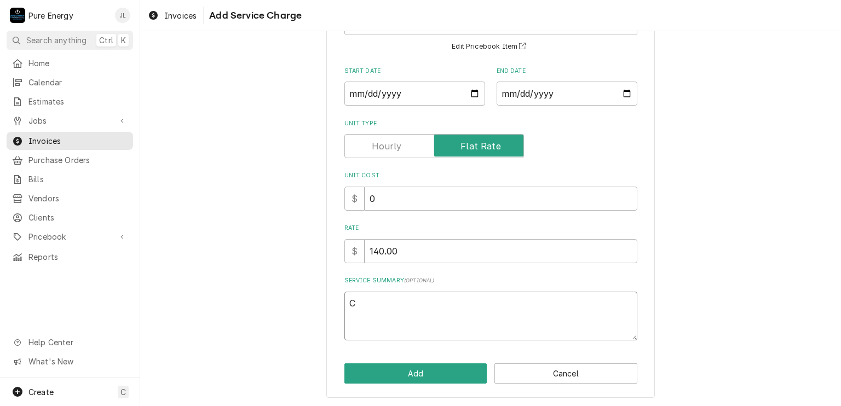
type textarea "x"
type textarea "Ch"
type textarea "x"
type textarea "Cha"
type textarea "x"
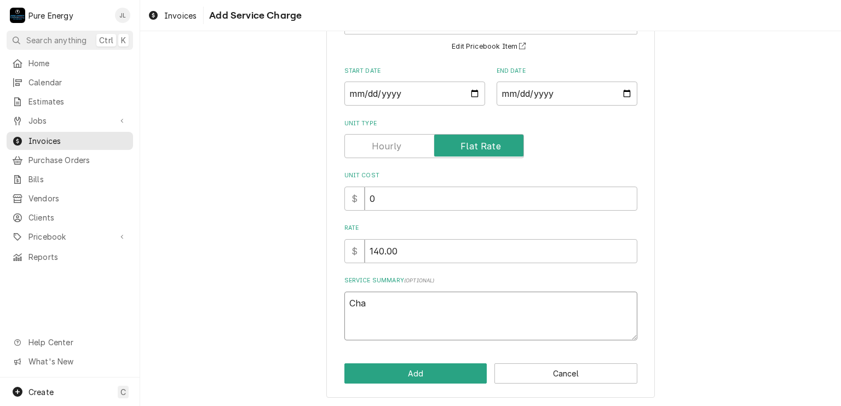
type textarea "Char"
type textarea "x"
type textarea "Charg"
type textarea "x"
type textarea "Charge"
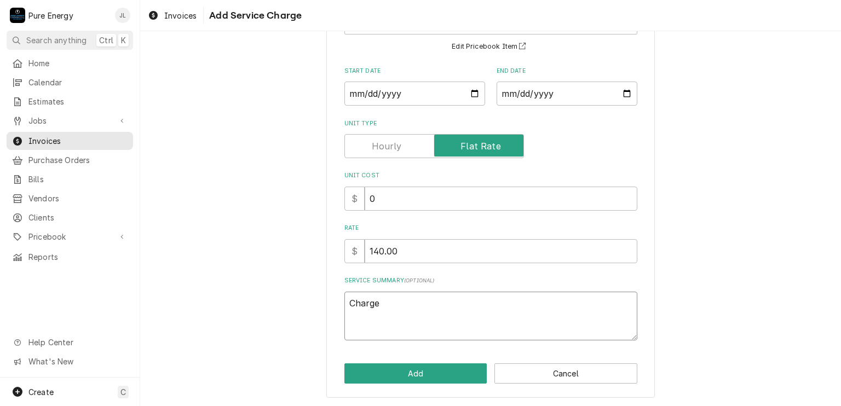
type textarea "x"
type textarea "Charge f"
type textarea "x"
type textarea "Charge fo"
type textarea "x"
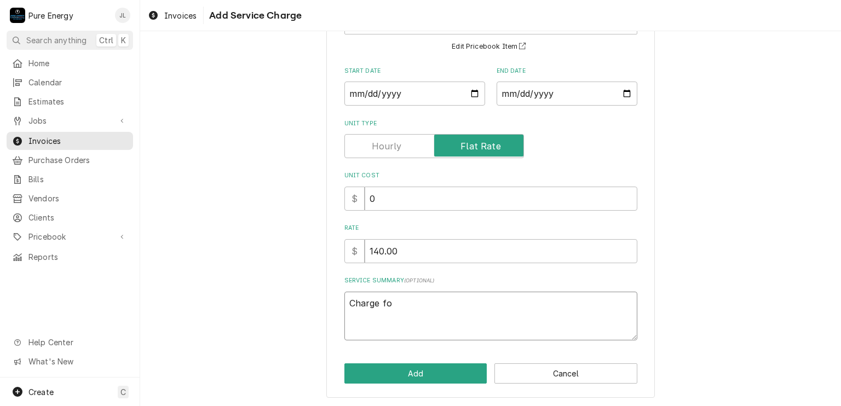
type textarea "Charge for"
type textarea "x"
type textarea "Charge for"
type textarea "x"
type textarea "Charge for w"
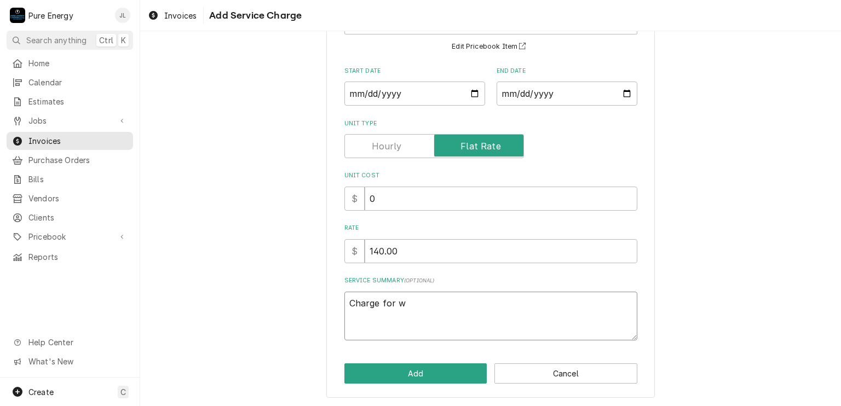
type textarea "x"
type textarea "Charge for wi"
type textarea "x"
type textarea "Charge for w"
type textarea "x"
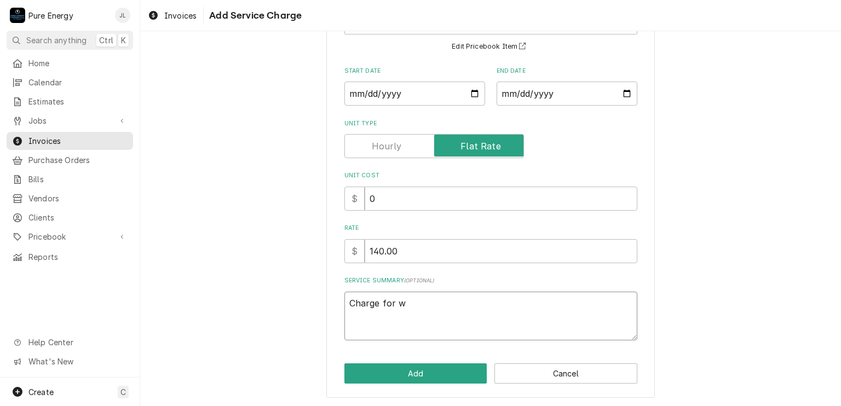
type textarea "Charge for wr"
type textarea "x"
type textarea "Charge for wri"
type textarea "x"
type textarea "Charge for writ"
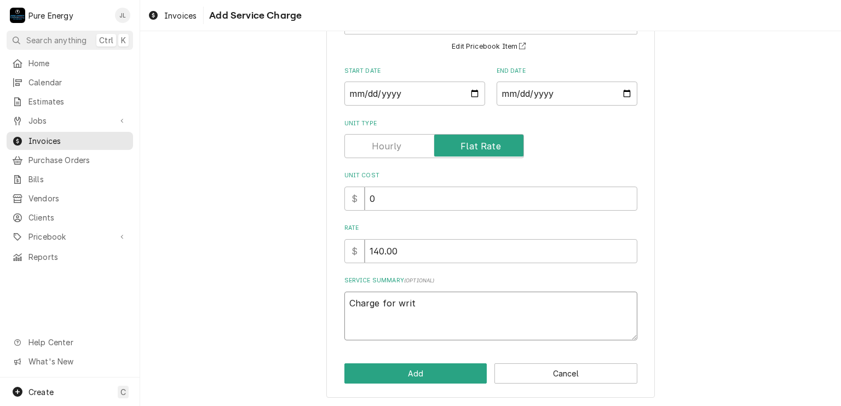
type textarea "x"
type textarea "Charge for write"
type textarea "x"
type textarea "Charge for write"
type textarea "x"
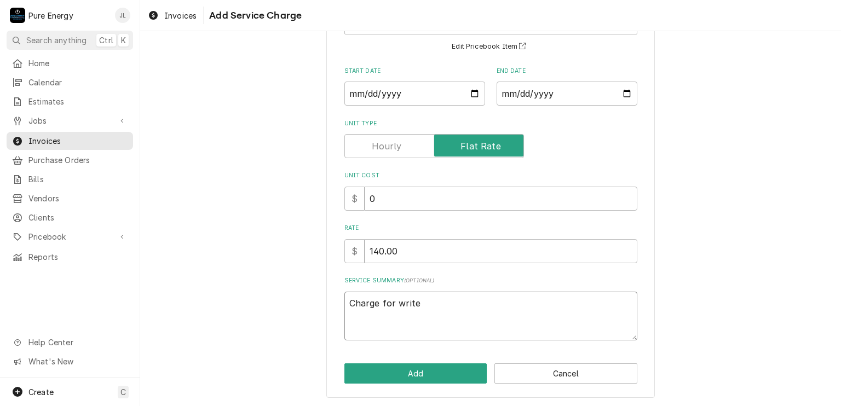
type textarea "Charge for write u"
type textarea "x"
type textarea "Charge for write up"
type textarea "x"
type textarea "Charge for write up"
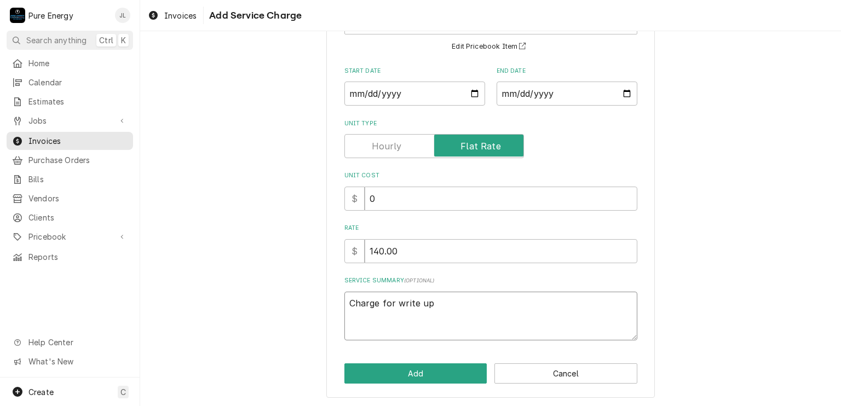
type textarea "x"
type textarea "Charge for write up o"
type textarea "x"
type textarea "Charge for write up of"
type textarea "x"
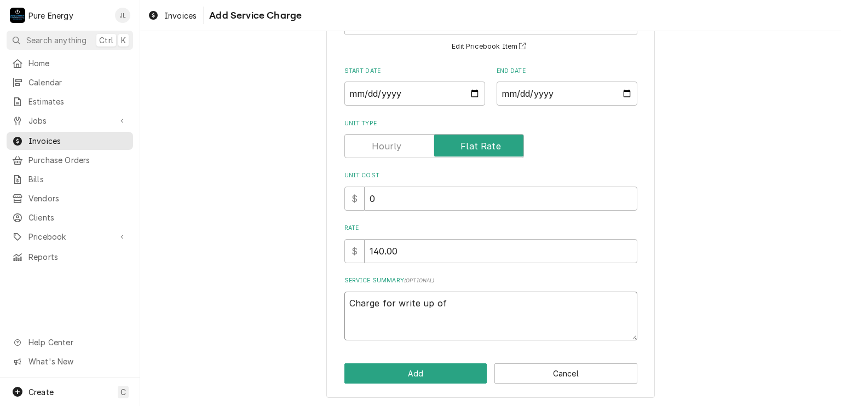
type textarea "Charge for write up of"
type textarea "x"
type textarea "Charge for write up of"
type textarea "x"
type textarea "Charge for write up of"
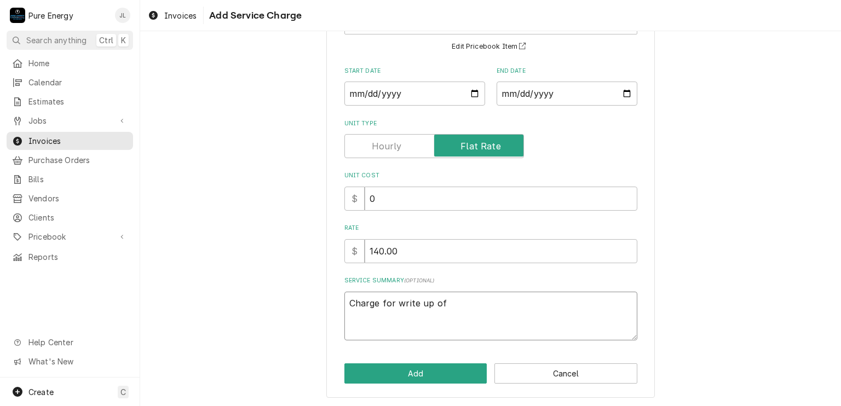
type textarea "x"
type textarea "Charge for write up o"
type textarea "x"
type textarea "Charge for write up"
type textarea "x"
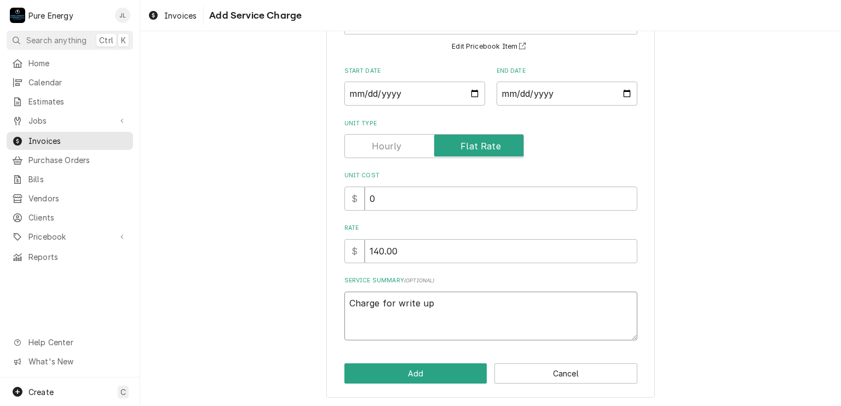
type textarea "Charge for write up o"
type textarea "x"
type textarea "Charge for write up of"
type textarea "x"
type textarea "Charge for write up of i"
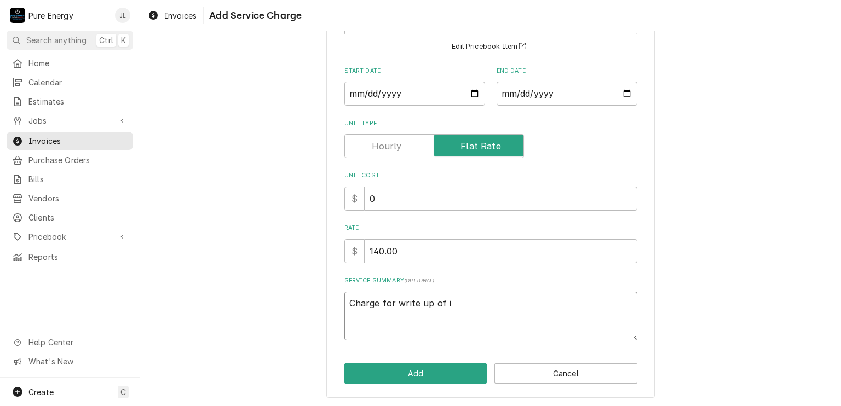
type textarea "x"
type textarea "Charge for write up of it"
type textarea "x"
type textarea "Charge for write up of ite"
type textarea "x"
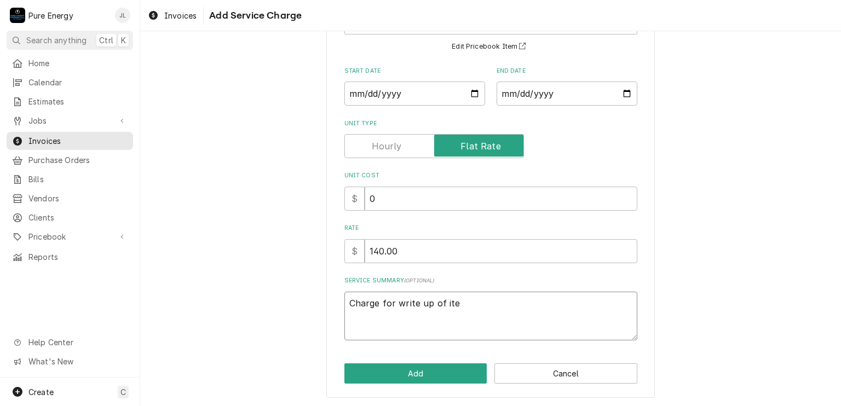
type textarea "Charge for write up of item"
type textarea "x"
type textarea "Charge for write up of items"
type textarea "x"
type textarea "Charge for write up of items f"
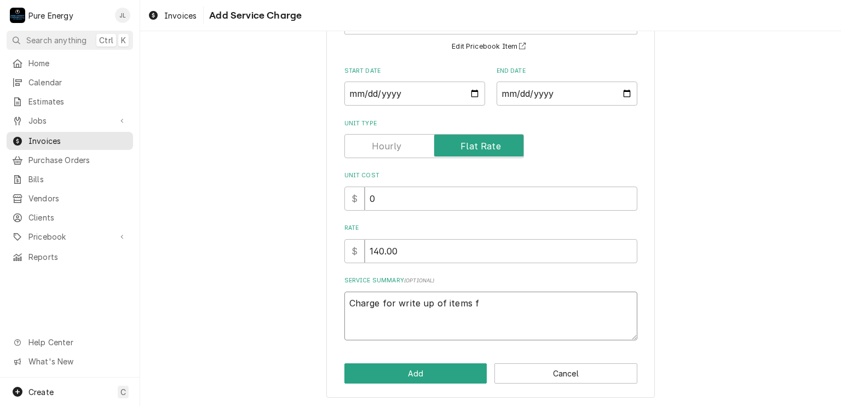
type textarea "x"
type textarea "Charge for write up of items fr"
type textarea "x"
type textarea "Charge for write up of items fro"
type textarea "x"
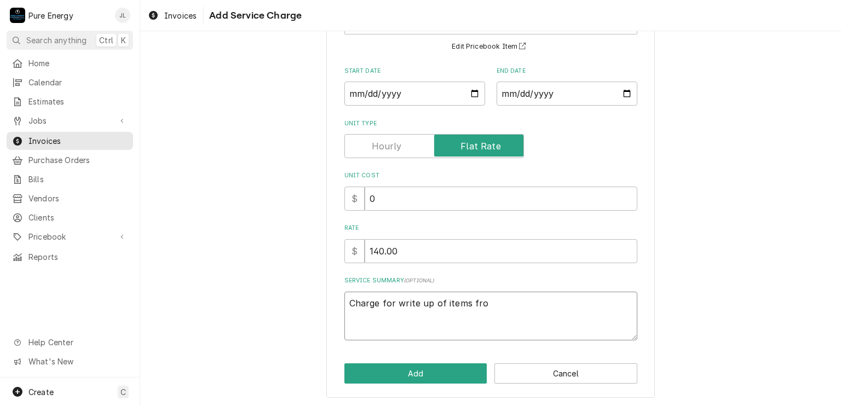
type textarea "Charge for write up of items from"
type textarea "x"
type textarea "Charge for write up of items from"
type textarea "x"
type textarea "Charge for write up of items from h"
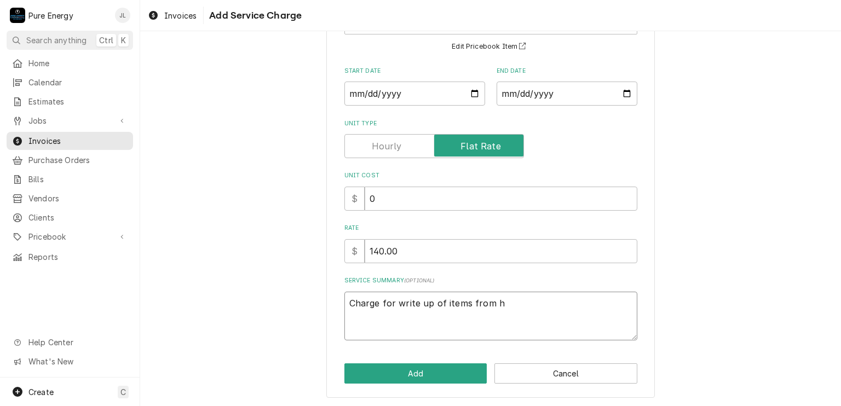
type textarea "x"
type textarea "Charge for write up of items from"
type textarea "x"
type textarea "Charge for write up of items from H"
type textarea "x"
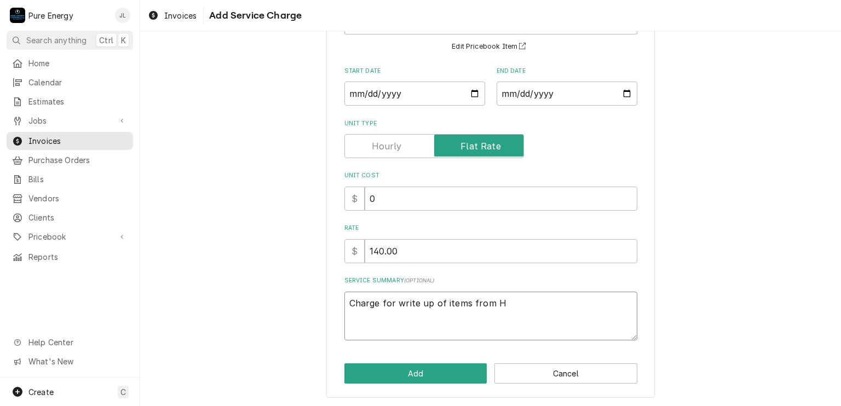
type textarea "Charge for write up of items from H."
type textarea "x"
type textarea "Charge for write up of items from H.I"
type textarea "x"
type textarea "Charge for write up of items from H.I."
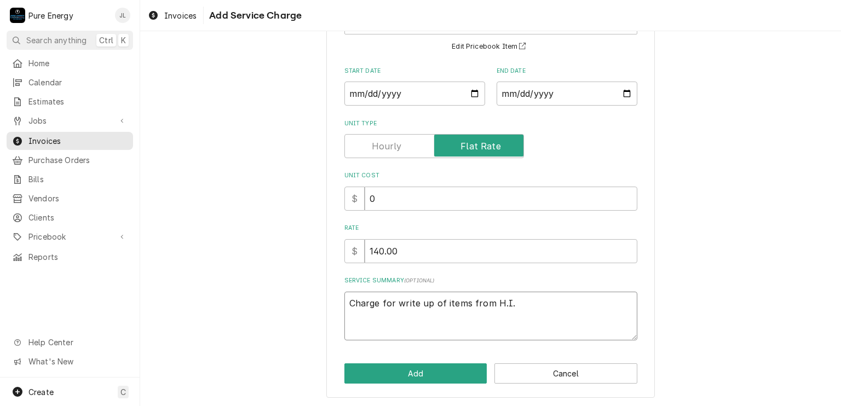
type textarea "x"
type textarea "Charge for write up of items from H.I. r"
type textarea "x"
type textarea "Charge for write up of items from H.I. re"
type textarea "x"
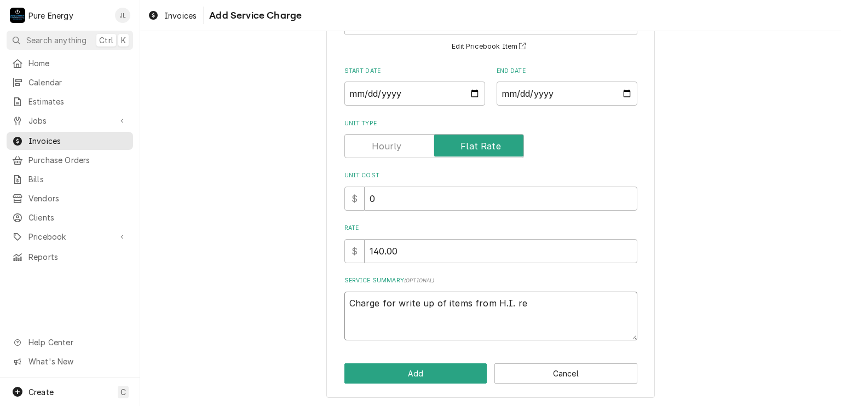
type textarea "Charge for write up of items from H.I. rep"
type textarea "x"
type textarea "Charge for write up of items from H.I. repo"
type textarea "x"
type textarea "Charge for write up of items from H.I. repor"
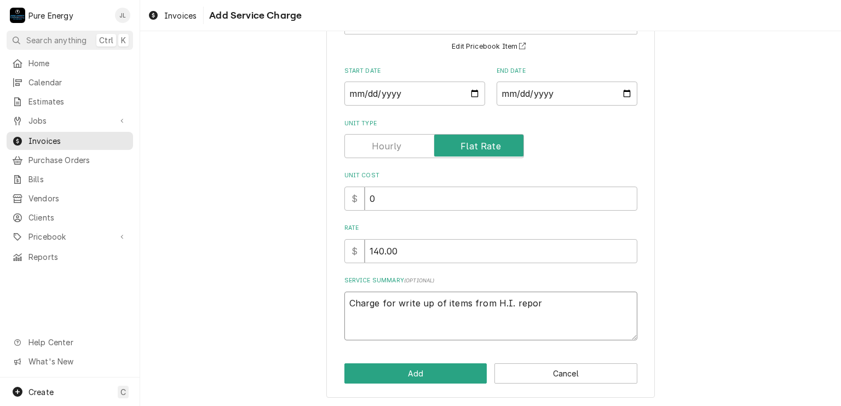
type textarea "x"
type textarea "Charge for write up of items from H.I. report"
type textarea "x"
type textarea "Charge for write up of items from H.I. report."
type textarea "x"
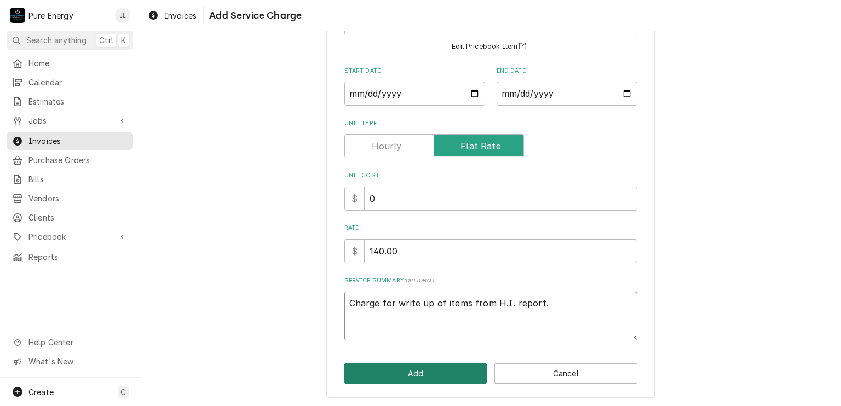
type textarea "Charge for write up of items from H.I. report."
click at [418, 372] on button "Add" at bounding box center [415, 374] width 143 height 20
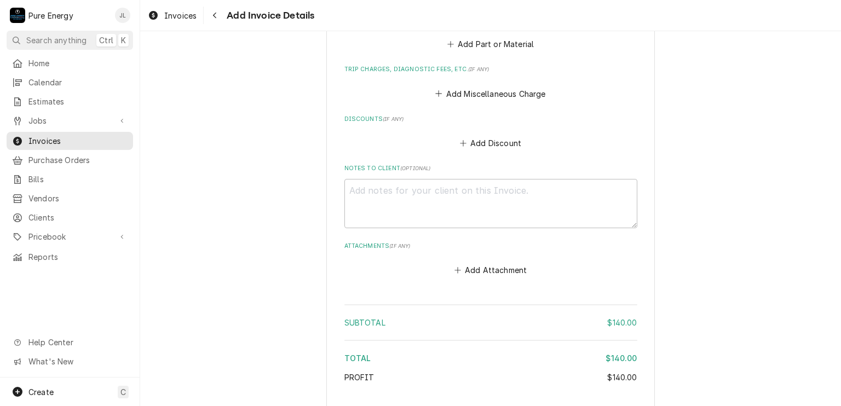
scroll to position [939, 0]
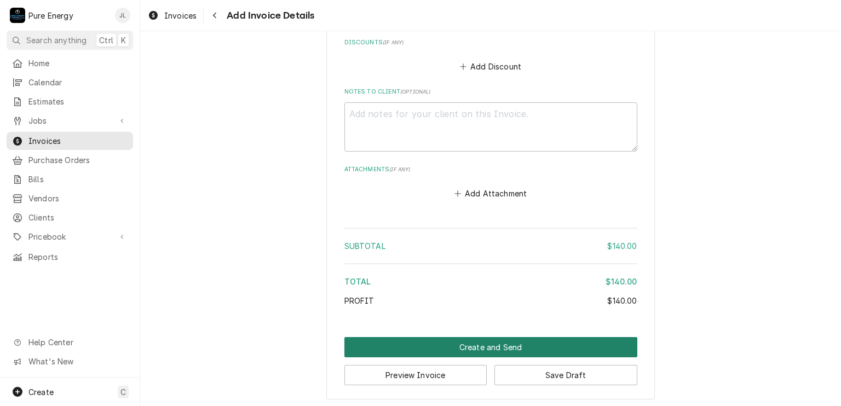
click at [467, 344] on button "Create and Send" at bounding box center [490, 347] width 293 height 20
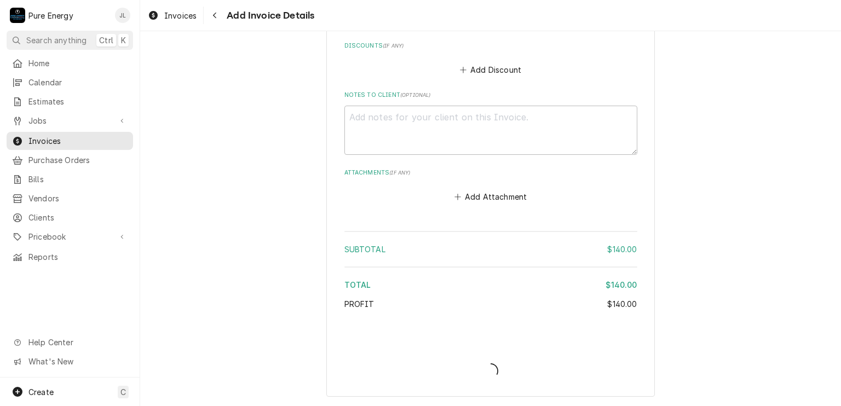
scroll to position [933, 0]
type textarea "x"
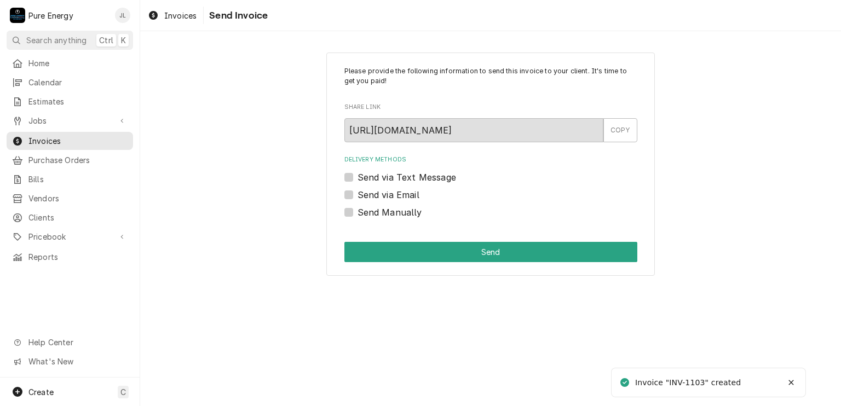
click at [358, 175] on label "Send via Text Message" at bounding box center [407, 177] width 99 height 13
click at [358, 175] on input "Send via Text Message" at bounding box center [504, 183] width 293 height 24
checkbox input "true"
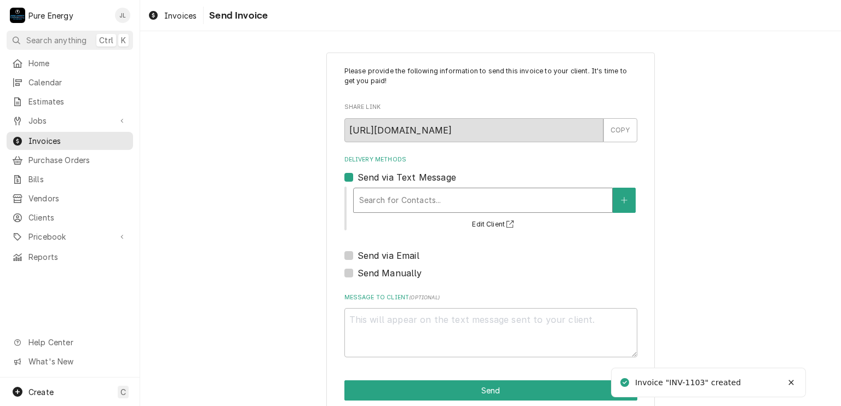
click at [385, 195] on div "Delivery Methods" at bounding box center [482, 201] width 247 height 20
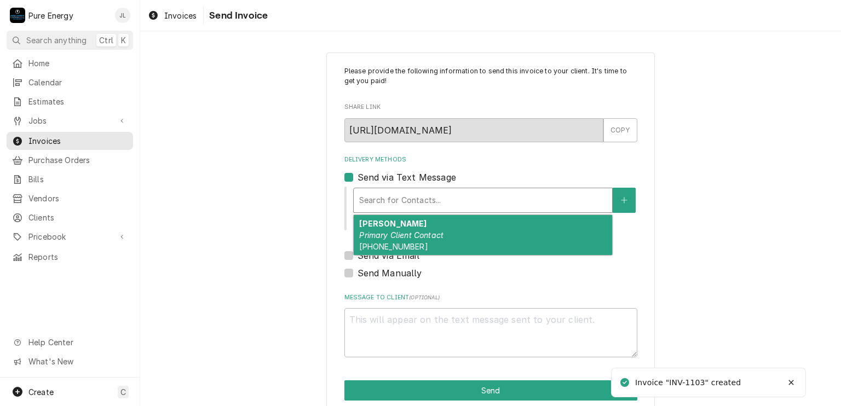
click at [367, 231] on em "Primary Client Contact" at bounding box center [401, 235] width 84 height 9
type textarea "x"
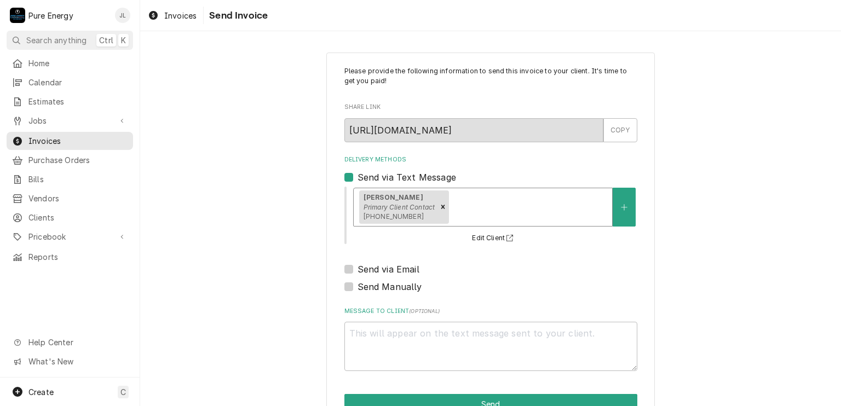
click at [358, 268] on label "Send via Email" at bounding box center [389, 269] width 62 height 13
click at [358, 268] on input "Send via Email" at bounding box center [504, 275] width 293 height 24
checkbox input "true"
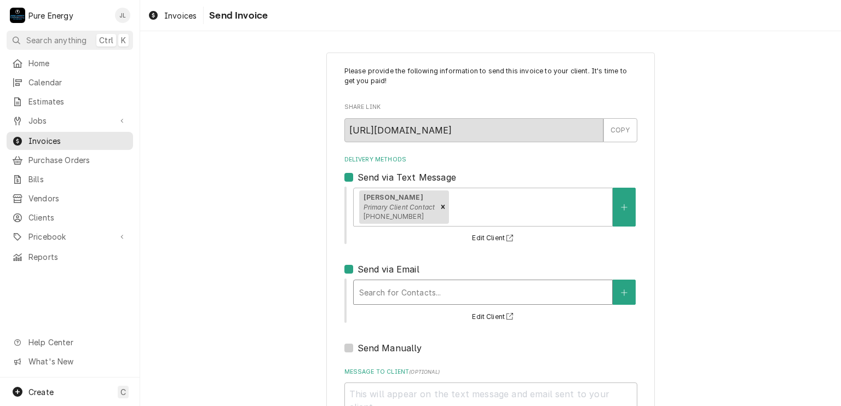
click at [391, 289] on div "Delivery Methods" at bounding box center [482, 293] width 247 height 20
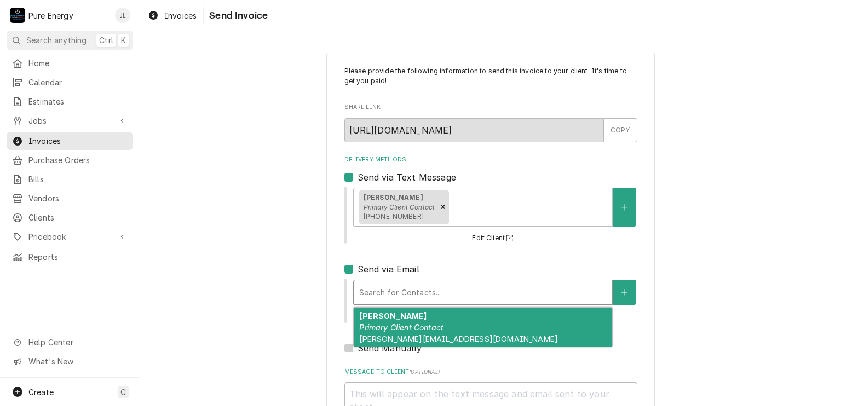
click at [366, 316] on strong "[PERSON_NAME]" at bounding box center [392, 316] width 67 height 9
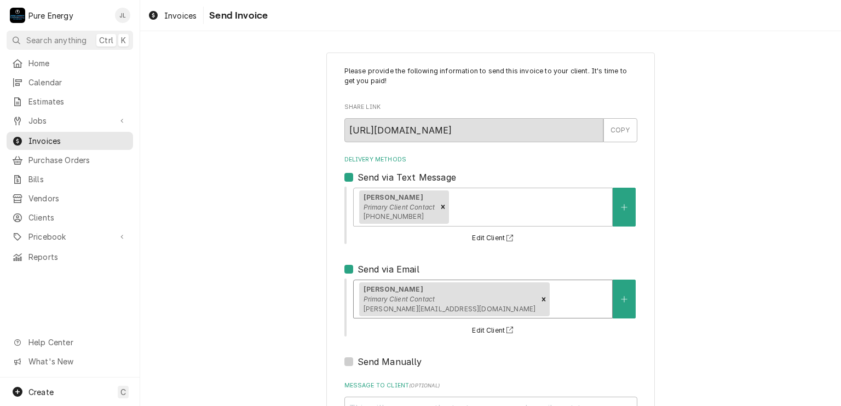
scroll to position [105, 0]
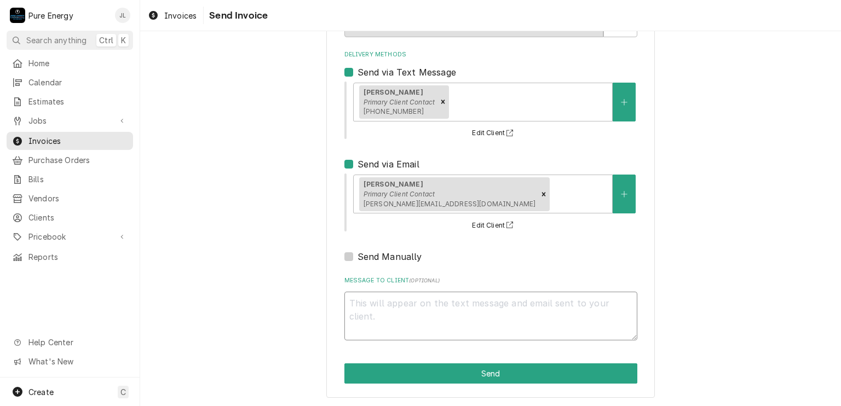
click at [381, 300] on textarea "Message to Client ( optional )" at bounding box center [490, 316] width 293 height 49
type textarea "x"
type textarea "H"
type textarea "x"
type textarea "Hi"
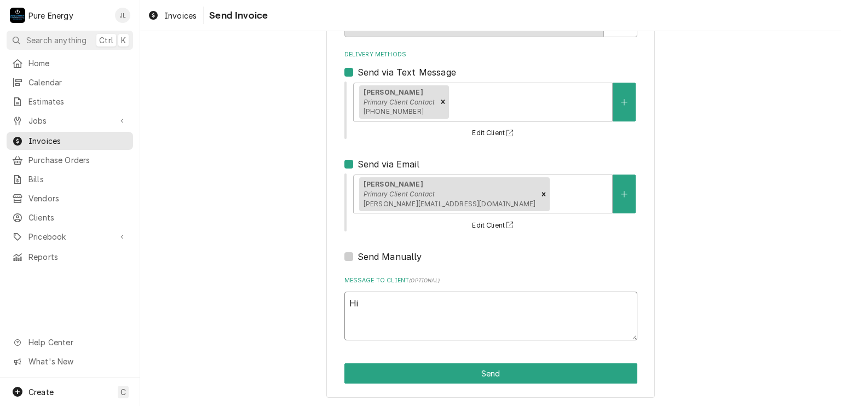
type textarea "x"
type textarea "Hi S"
type textarea "x"
type textarea "Hi Se"
type textarea "x"
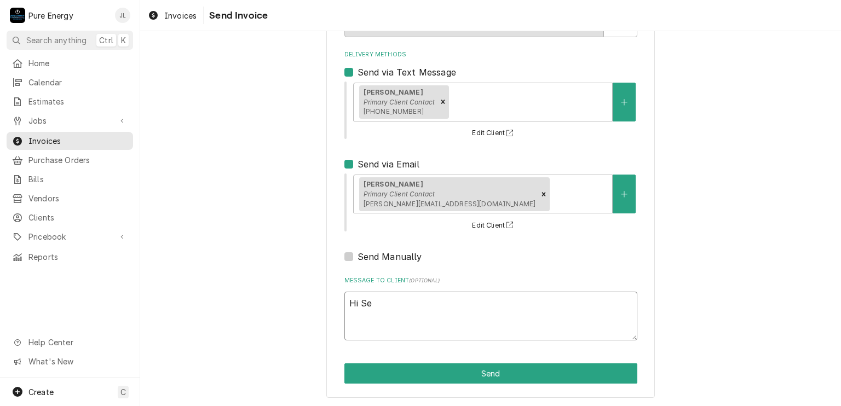
type textarea "Hi Set"
type textarea "x"
type textarea "Hi [PERSON_NAME]"
type textarea "x"
type textarea "Hi [PERSON_NAME]."
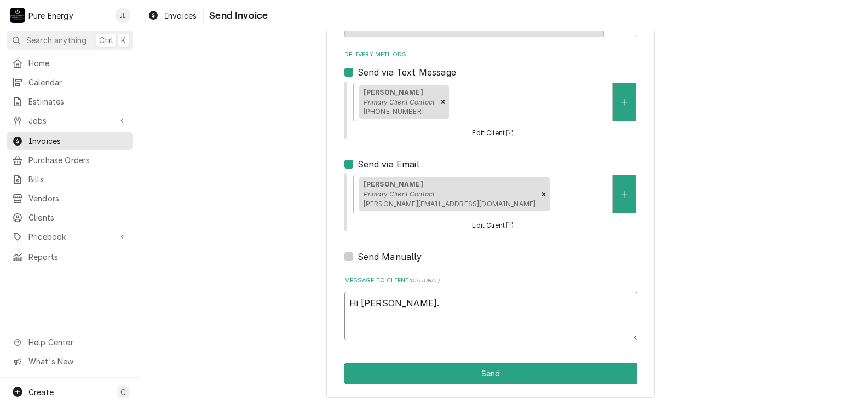
type textarea "x"
type textarea "Hi [PERSON_NAME]."
type textarea "x"
type textarea "Hi [PERSON_NAME]."
type textarea "x"
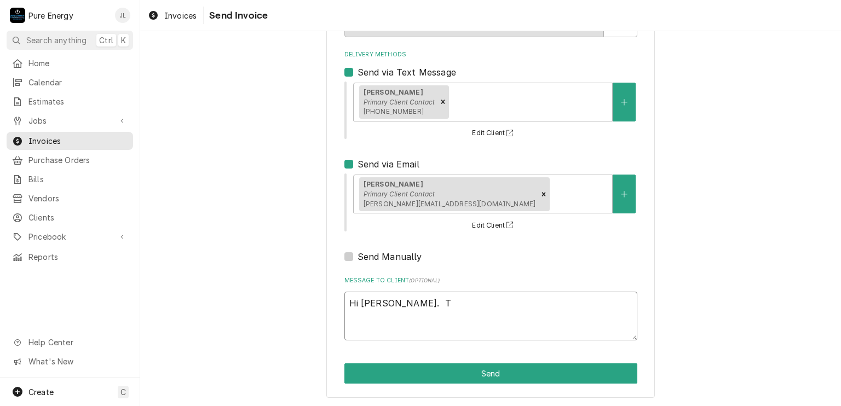
type textarea "Hi [PERSON_NAME]. Th"
type textarea "x"
type textarea "Hi [PERSON_NAME]. Thi"
type textarea "x"
type textarea "Hi [PERSON_NAME]. This"
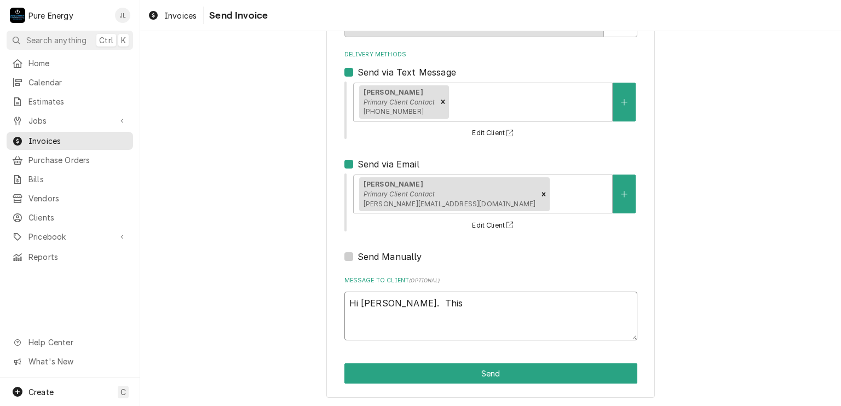
type textarea "x"
type textarea "Hi [PERSON_NAME]. This i"
type textarea "x"
type textarea "Hi [PERSON_NAME]. This is"
type textarea "x"
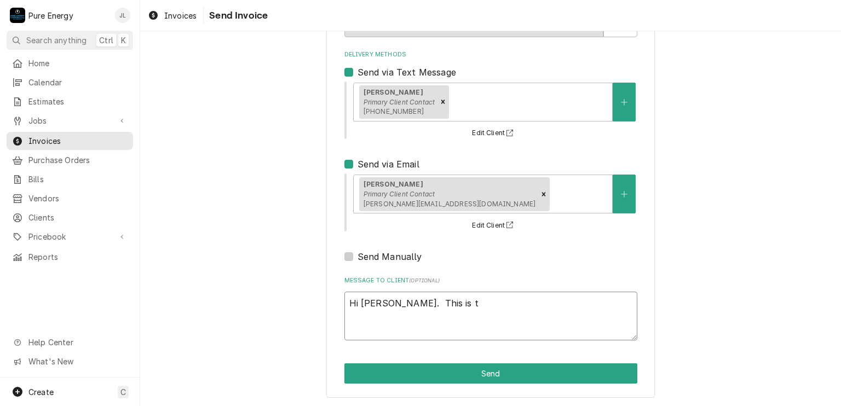
type textarea "Hi [PERSON_NAME]. This is th"
type textarea "x"
type textarea "Hi [PERSON_NAME]. This is the"
type textarea "x"
type textarea "Hi [PERSON_NAME]. This is the"
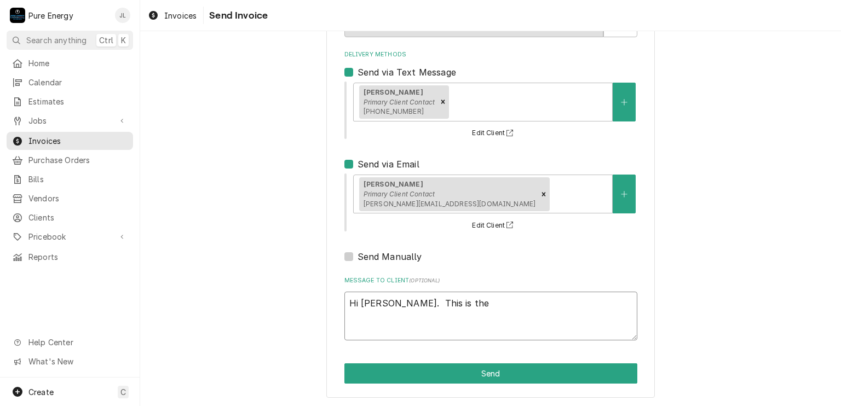
type textarea "x"
type textarea "Hi [PERSON_NAME]. This is the o"
type textarea "x"
type textarea "Hi [PERSON_NAME]. This is the on"
type textarea "x"
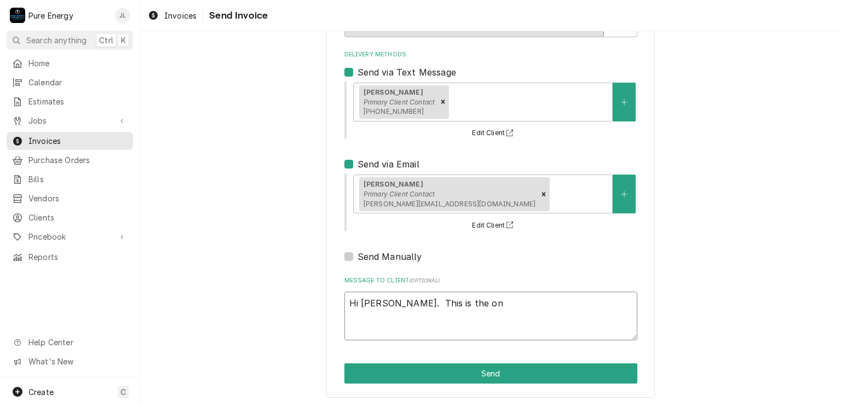
type textarea "Hi [PERSON_NAME]. This is the onl"
type textarea "x"
type textarea "Hi [PERSON_NAME]. This is the only"
type textarea "x"
type textarea "Hi [PERSON_NAME]. This is the only"
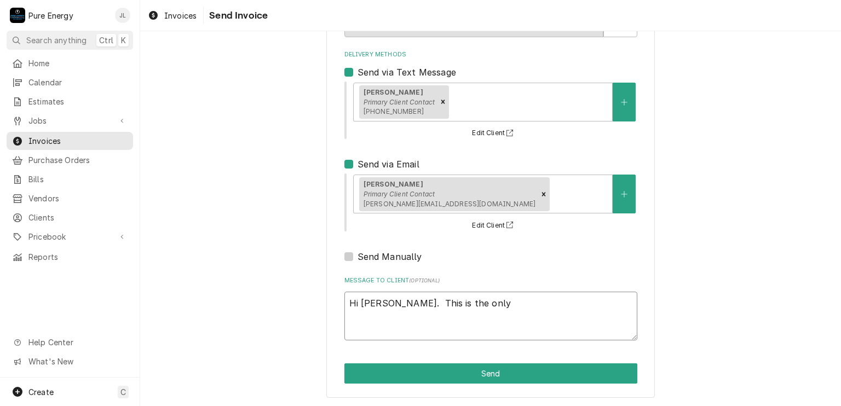
type textarea "x"
type textarea "Hi [PERSON_NAME]. This is the only i"
type textarea "x"
type textarea "Hi [PERSON_NAME]. This is the only it"
type textarea "x"
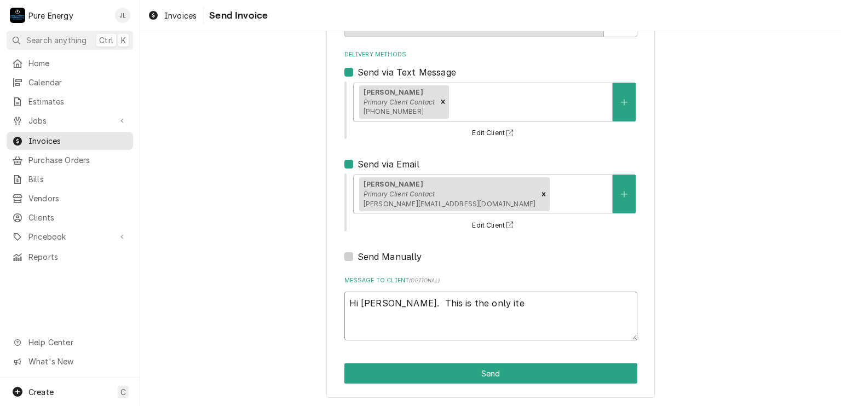
type textarea "Hi [PERSON_NAME]. This is the only item"
type textarea "x"
type textarea "Hi [PERSON_NAME]. This is the only item"
type textarea "x"
type textarea "Hi [PERSON_NAME]. This is the only item s"
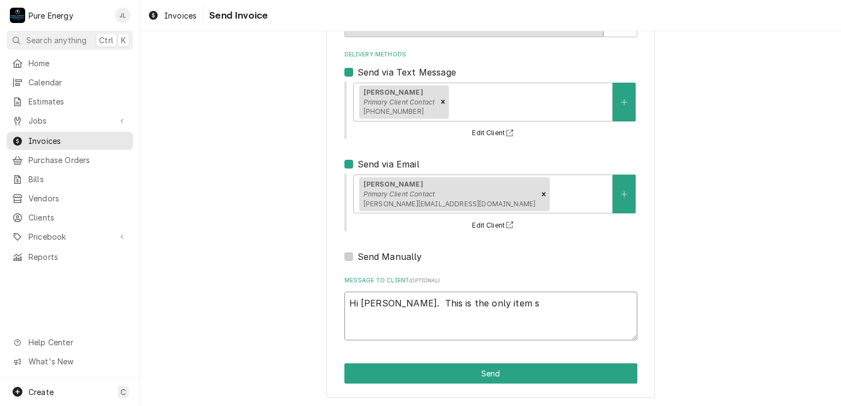
type textarea "x"
type textarea "Hi [PERSON_NAME]. This is the only item"
type textarea "x"
type textarea "Hi [PERSON_NAME]. This is the only item w"
type textarea "x"
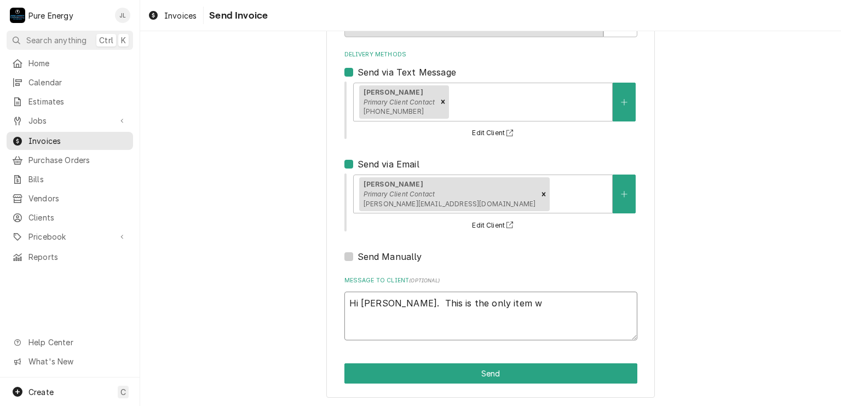
type textarea "Hi [PERSON_NAME]. This is the only item we"
type textarea "x"
type textarea "Hi [PERSON_NAME]. This is the only item we"
type textarea "x"
type textarea "Hi [PERSON_NAME]. This is the only item we ch"
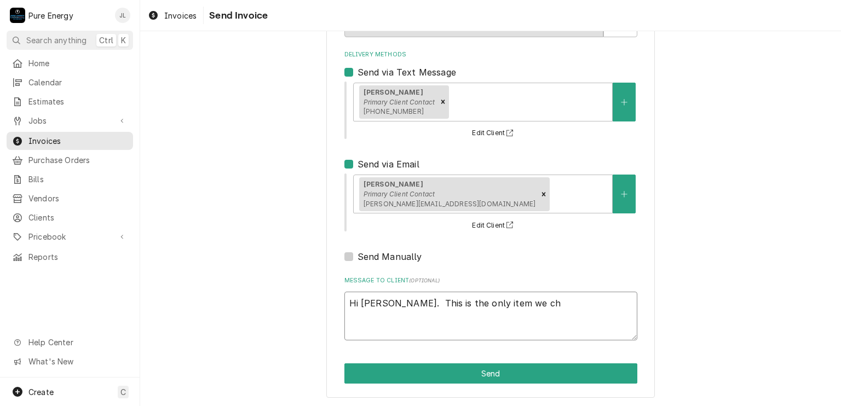
type textarea "x"
type textarea "Hi [PERSON_NAME]. This is the only item we cha"
type textarea "x"
type textarea "Hi [PERSON_NAME]. This is the only item we char"
type textarea "x"
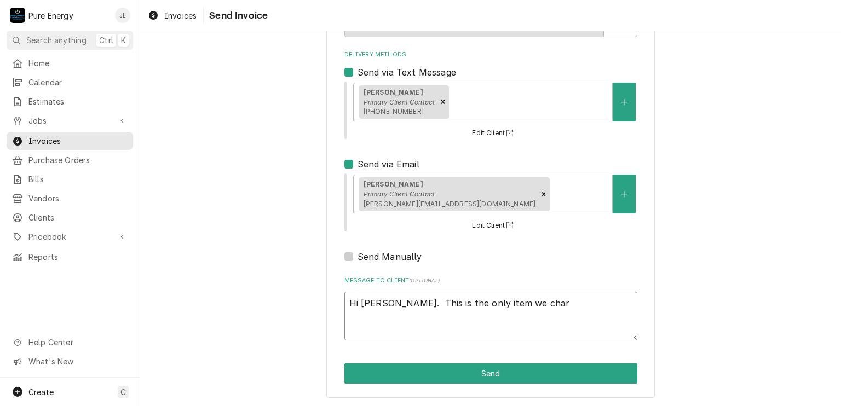
type textarea "Hi [PERSON_NAME]. This is the only item we charg"
type textarea "x"
type textarea "Hi [PERSON_NAME]. This is the only item we charge"
type textarea "x"
type textarea "Hi [PERSON_NAME]. This is the only item we charge"
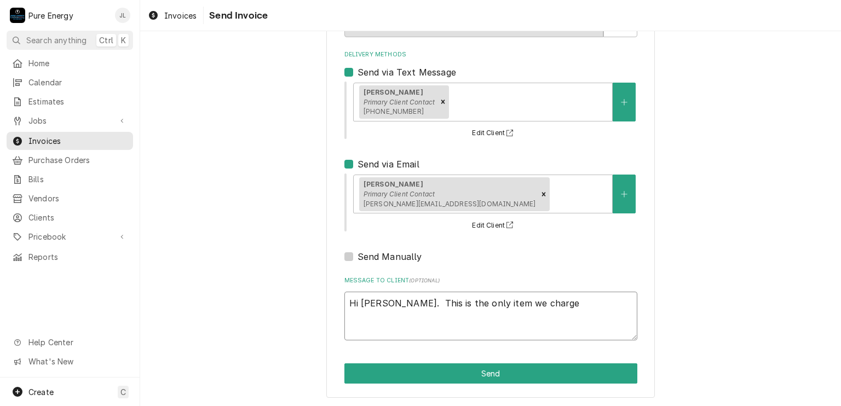
type textarea "x"
type textarea "Hi [PERSON_NAME]. This is the only item we charge f"
type textarea "x"
type textarea "Hi [PERSON_NAME]. This is the only item we charge fo"
type textarea "x"
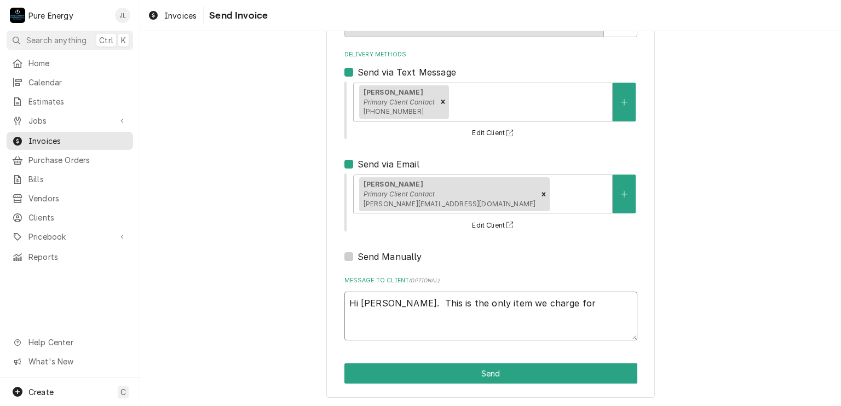
type textarea "Hi [PERSON_NAME]. This is the only item we charge for"
type textarea "x"
type textarea "Hi [PERSON_NAME]. This is the only item we charge for th"
type textarea "x"
type textarea "Hi [PERSON_NAME]. This is the only item we charge for tha"
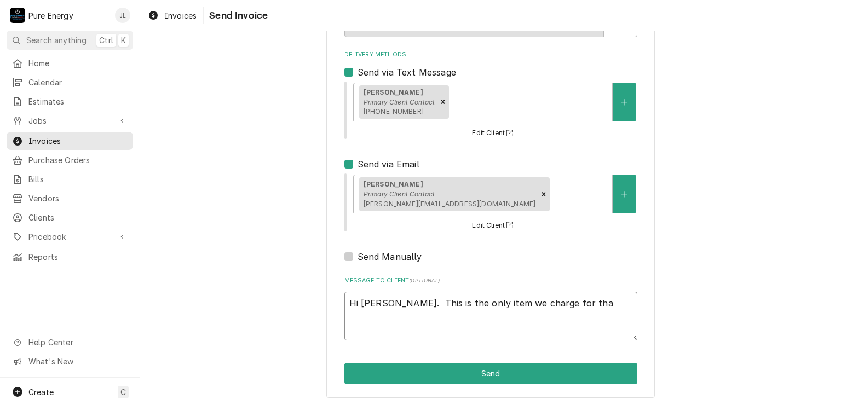
type textarea "x"
type textarea "Hi [PERSON_NAME]. This is the only item we charge for that"
type textarea "x"
type textarea "Hi [PERSON_NAME]. This is the only item we charge for that"
type textarea "x"
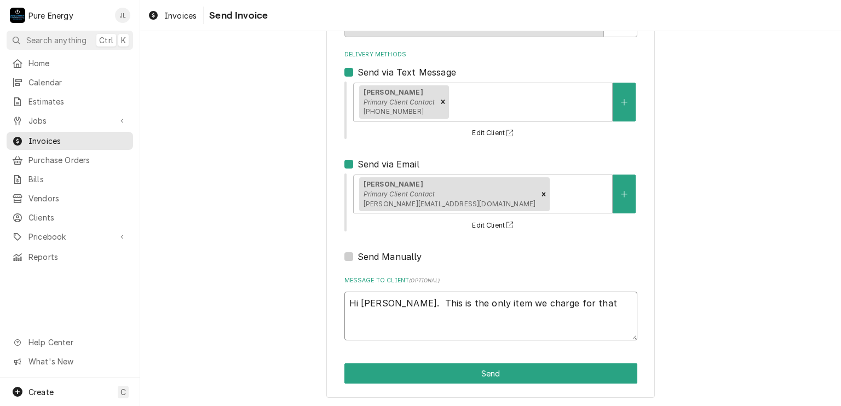
type textarea "Hi [PERSON_NAME]. This is the only item we charge for that i"
type textarea "x"
type textarea "Hi [PERSON_NAME]. This is the only item we charge for that is"
type textarea "x"
type textarea "Hi [PERSON_NAME]. This is the only item we charge for that is b"
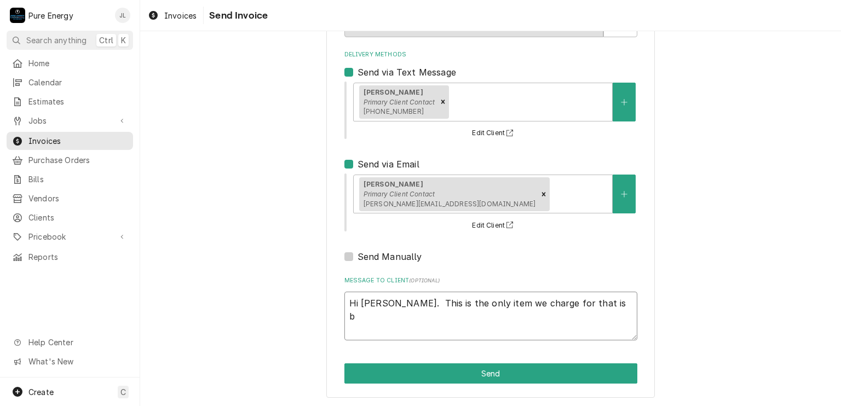
type textarea "x"
type textarea "Hi [PERSON_NAME]. This is the only item we charge for that is bi"
type textarea "x"
type textarea "Hi [PERSON_NAME]. This is the only item we charge for that is bid"
type textarea "x"
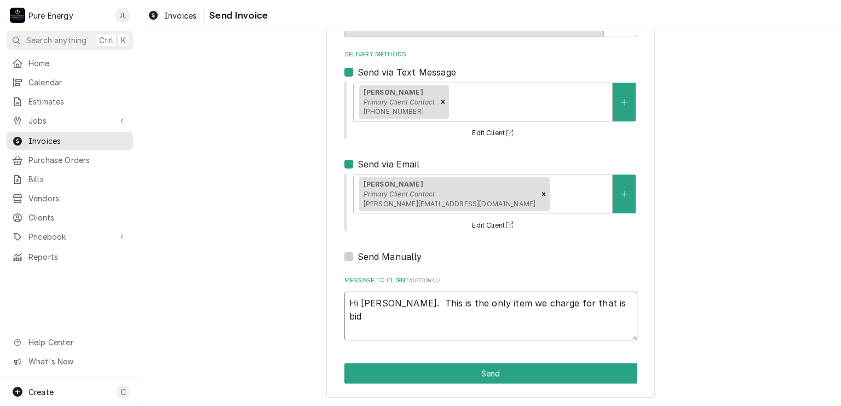
type textarea "Hi [PERSON_NAME]. This is the only item we charge for that is bid."
type textarea "x"
type textarea "Hi [PERSON_NAME]. This is the only item we charge for that is bid."
type textarea "x"
type textarea "Hi [PERSON_NAME]. This is the only item we charge for that is bid."
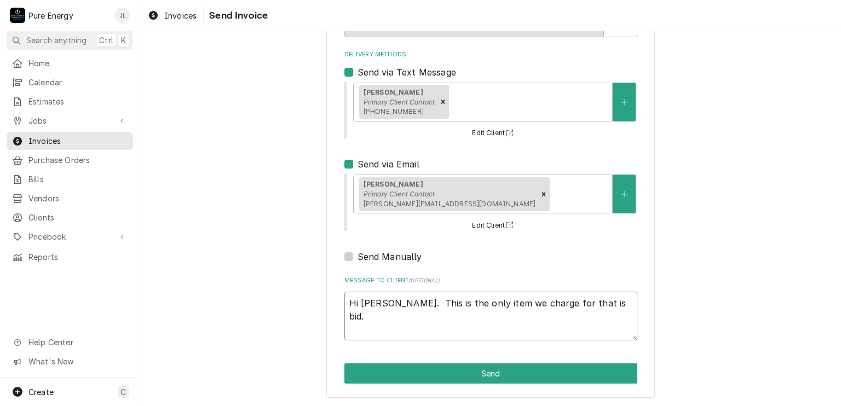
type textarea "x"
type textarea "Hi [PERSON_NAME]. This is the only item we charge for that is bid. I"
type textarea "x"
type textarea "Hi [PERSON_NAME]. This is the only item we charge for that is bid. It"
type textarea "x"
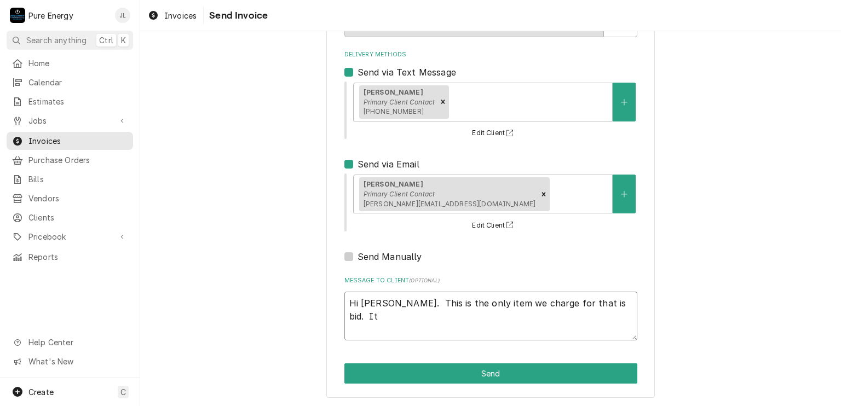
type textarea "Hi [PERSON_NAME]. This is the only item we charge for that is bid. It"
type textarea "x"
type textarea "Hi [PERSON_NAME]. This is the only item we charge for that is bid. It i"
type textarea "x"
type textarea "Hi [PERSON_NAME]. This is the only item we charge for that is bid. It is"
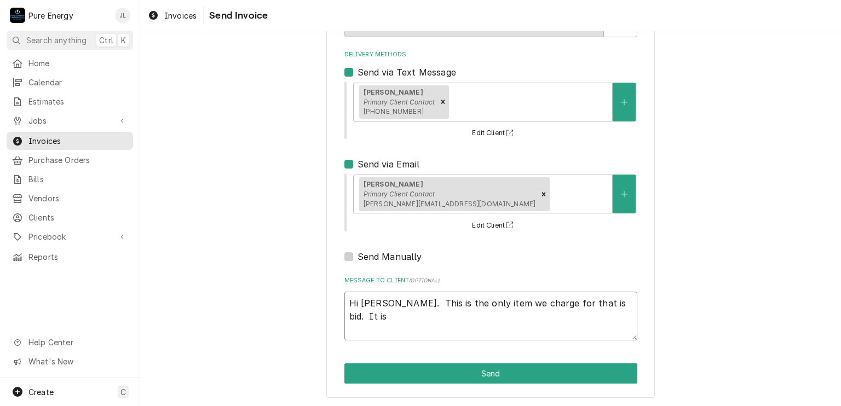
type textarea "x"
type textarea "Hi [PERSON_NAME]. This is the only item we charge for that is bid. It is b"
type textarea "x"
type textarea "Hi [PERSON_NAME]. This is the only item we charge for that is bid. It is be"
type textarea "x"
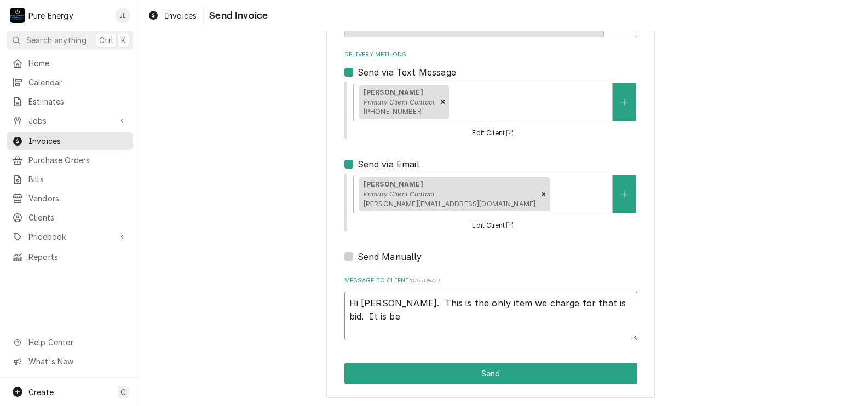
type textarea "Hi [PERSON_NAME]. This is the only item we charge for that is bid. It is bec"
type textarea "x"
type textarea "Hi [PERSON_NAME]. This is the only item we charge for that is bid. It is becu"
type textarea "x"
type textarea "Hi [PERSON_NAME]. This is the only item we charge for that is bid. It is bec"
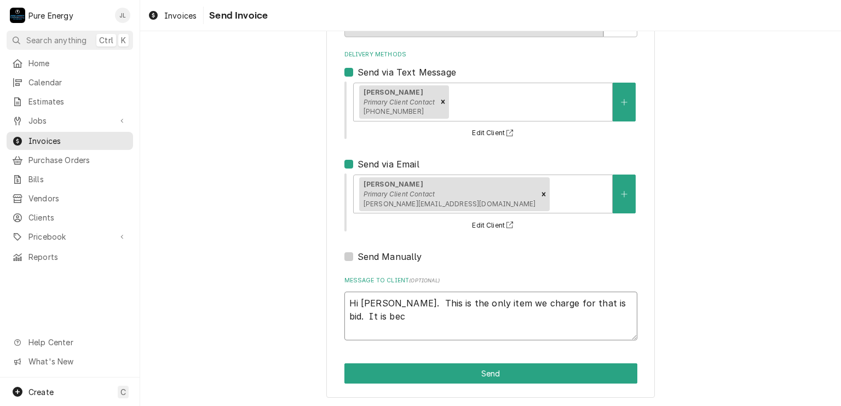
type textarea "x"
type textarea "Hi [PERSON_NAME]. This is the only item we charge for that is bid. It is beca"
type textarea "x"
type textarea "Hi [PERSON_NAME]. This is the only item we charge for that is bid. It is becau"
type textarea "x"
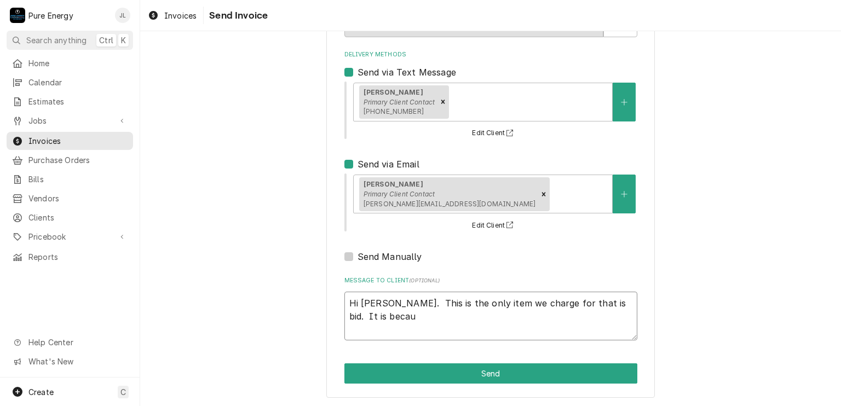
type textarea "Hi [PERSON_NAME]. This is the only item we charge for that is bid. It is becaus"
type textarea "x"
type textarea "Hi [PERSON_NAME]. This is the only item we charge for that is bid. It is because"
type textarea "x"
type textarea "Hi [PERSON_NAME]. This is the only item we charge for that is bid. It is because"
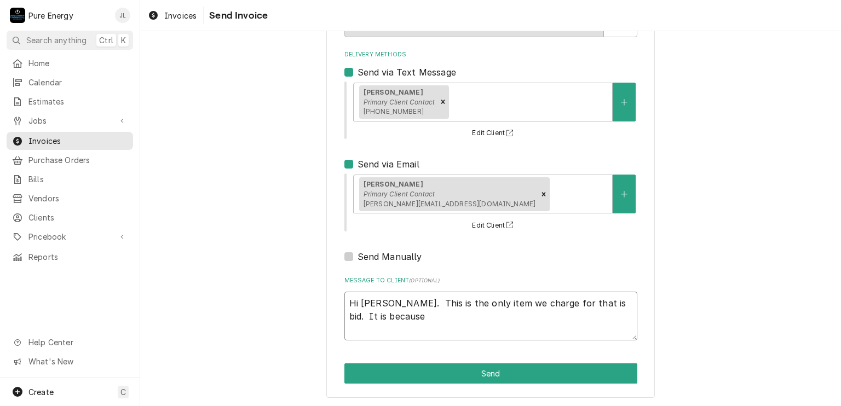
type textarea "x"
type textarea "Hi [PERSON_NAME]. This is the only item we charge for that is bid. It is becaus…"
type textarea "x"
type textarea "Hi [PERSON_NAME]. This is the only item we charge for that is bid. It is becaus…"
type textarea "x"
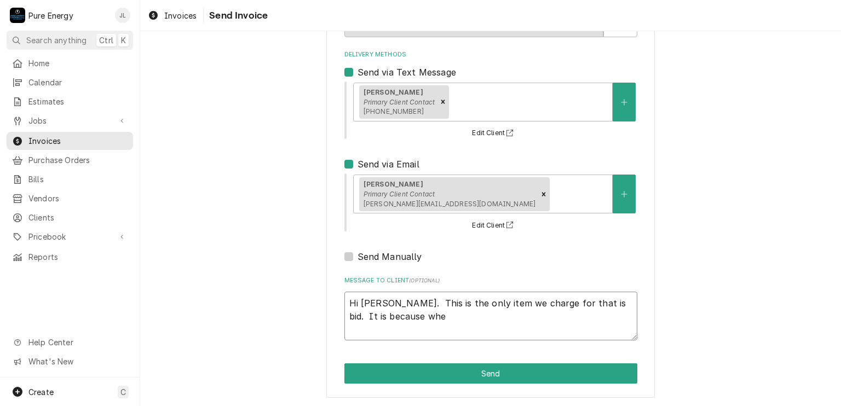
type textarea "Hi [PERSON_NAME]. This is the only item we charge for that is bid. It is becaus…"
type textarea "x"
type textarea "Hi [PERSON_NAME]. This is the only item we charge for that is bid. It is becaus…"
type textarea "x"
type textarea "Hi [PERSON_NAME]. This is the only item we charge for that is bid. It is becaus…"
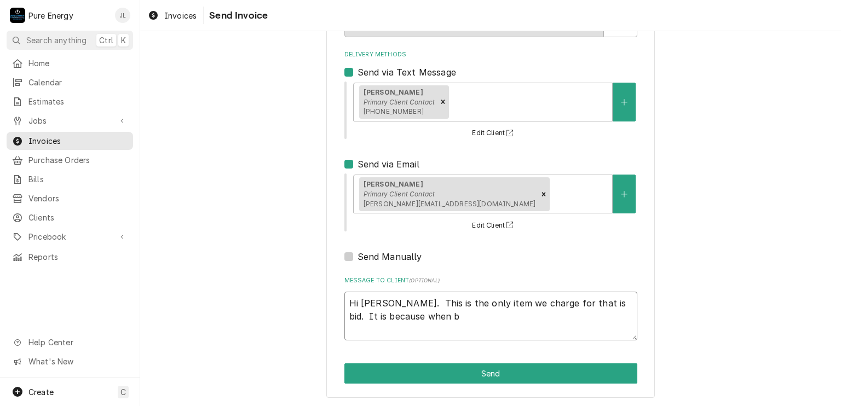
type textarea "x"
type textarea "Hi [PERSON_NAME]. This is the only item we charge for that is bid. It is becaus…"
type textarea "x"
type textarea "Hi [PERSON_NAME]. This is the only item we charge for that is bid. It is becaus…"
type textarea "x"
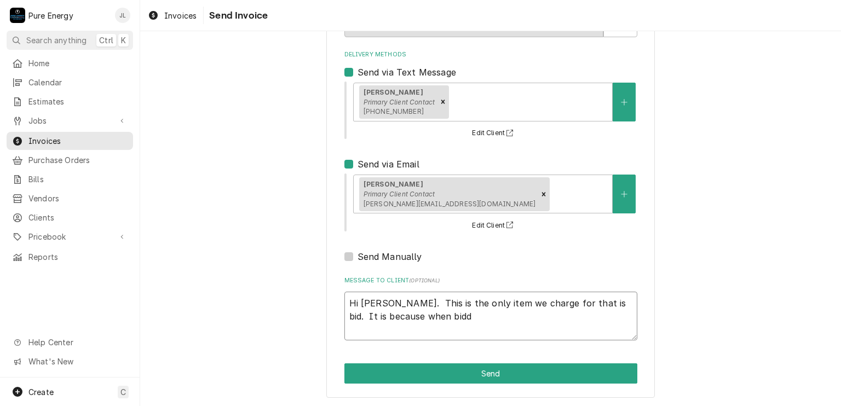
type textarea "Hi [PERSON_NAME]. This is the only item we charge for that is bid. It is becaus…"
type textarea "x"
type textarea "Hi [PERSON_NAME]. This is the only item we charge for that is bid. It is becaus…"
type textarea "x"
type textarea "Hi [PERSON_NAME]. This is the only item we charge for that is bid. It is becaus…"
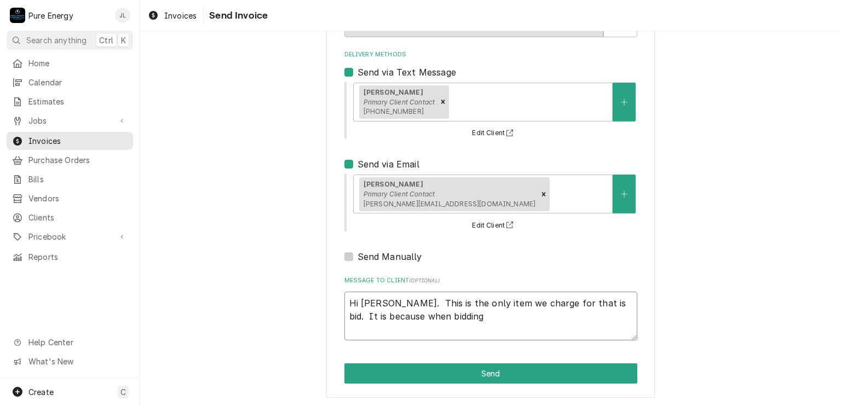
type textarea "x"
type textarea "Hi [PERSON_NAME]. This is the only item we charge for that is bid. It is becaus…"
type textarea "x"
type textarea "Hi [PERSON_NAME]. This is the only item we charge for that is bid. It is becaus…"
type textarea "x"
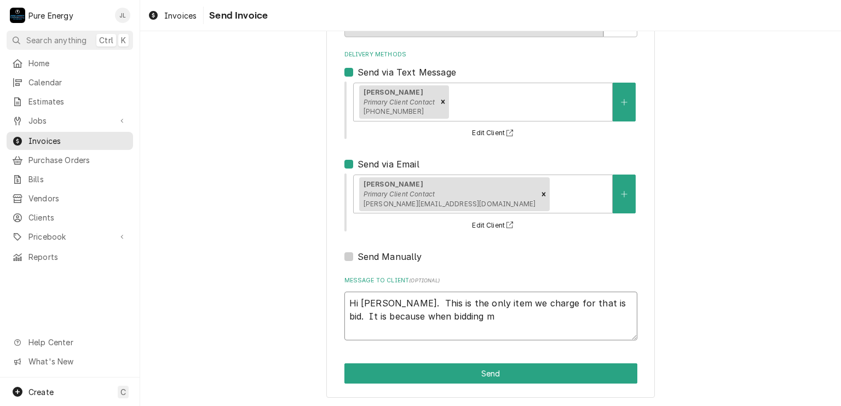
type textarea "Hi [PERSON_NAME]. This is the only item we charge for that is bid. It is becaus…"
type textarea "x"
type textarea "Hi [PERSON_NAME]. This is the only item we charge for that is bid. It is becaus…"
type textarea "x"
type textarea "Hi [PERSON_NAME]. This is the only item we charge for that is bid. It is becaus…"
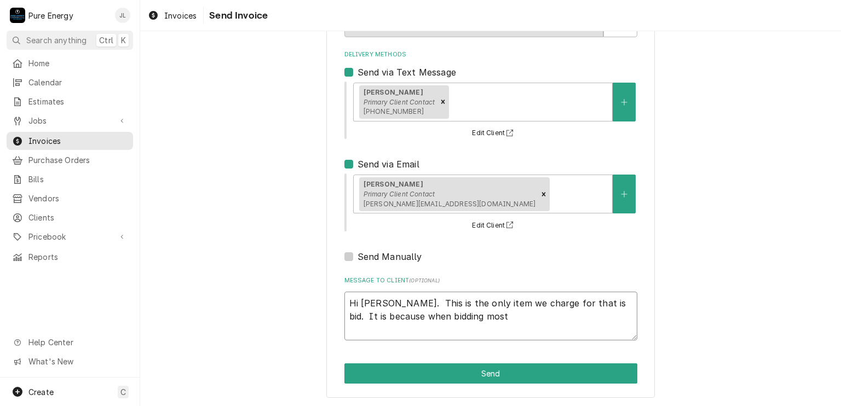
type textarea "x"
type textarea "Hi [PERSON_NAME]. This is the only item we charge for that is bid. It is becaus…"
type textarea "x"
type textarea "Hi [PERSON_NAME]. This is the only item we charge for that is bid. It is becaus…"
type textarea "x"
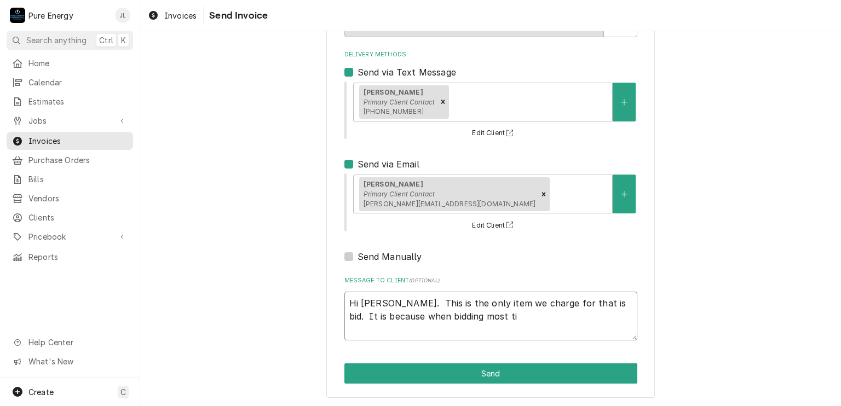
type textarea "Hi [PERSON_NAME]. This is the only item we charge for that is bid. It is becaus…"
type textarea "x"
type textarea "Hi [PERSON_NAME]. This is the only item we charge for that is bid. It is becaus…"
type textarea "x"
type textarea "Hi [PERSON_NAME]. This is the only item we charge for that is bid. It is becaus…"
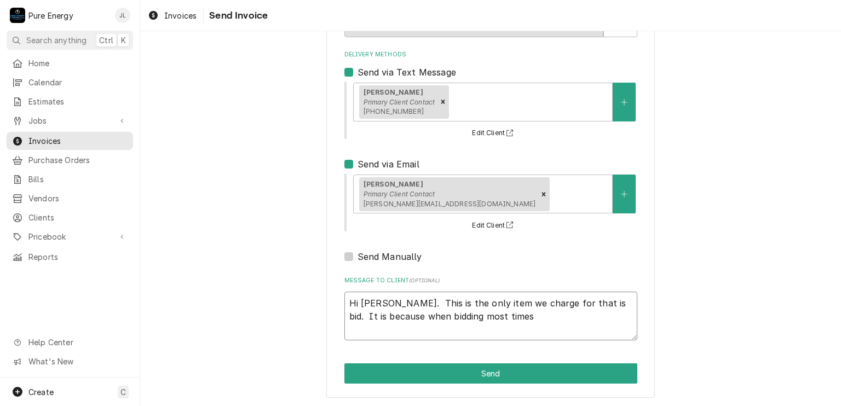
type textarea "x"
type textarea "Hi [PERSON_NAME]. This is the only item we charge for that is bid. It is becaus…"
type textarea "x"
type textarea "Hi [PERSON_NAME]. This is the only item we charge for that is bid. It is becaus…"
type textarea "x"
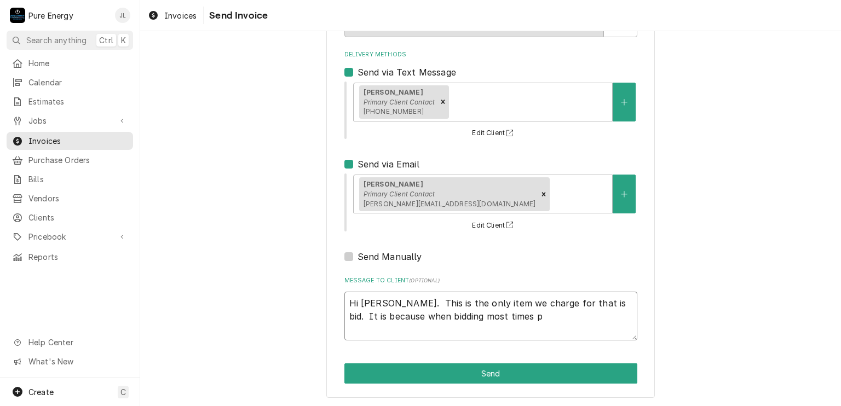
type textarea "Hi [PERSON_NAME]. This is the only item we charge for that is bid. It is becaus…"
type textarea "x"
type textarea "Hi [PERSON_NAME]. This is the only item we charge for that is bid. It is becaus…"
type textarea "x"
type textarea "Hi [PERSON_NAME]. This is the only item we charge for that is bid. It is becaus…"
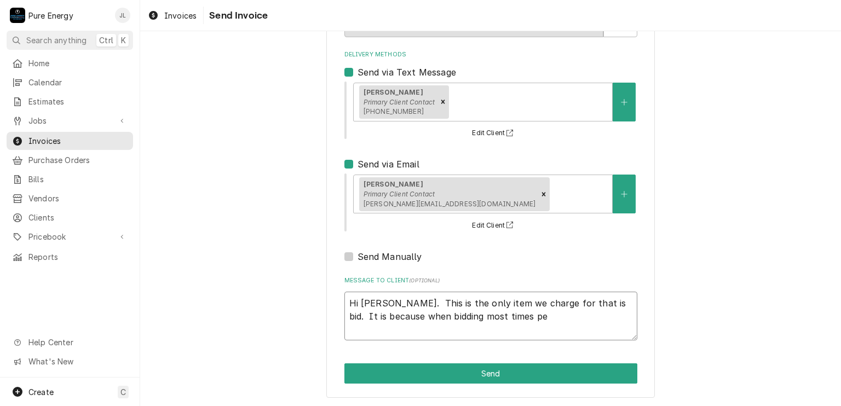
type textarea "x"
type textarea "Hi [PERSON_NAME]. This is the only item we charge for that is bid. It is becaus…"
type textarea "x"
type textarea "Hi [PERSON_NAME]. This is the only item we charge for that is bid. It is becaus…"
type textarea "x"
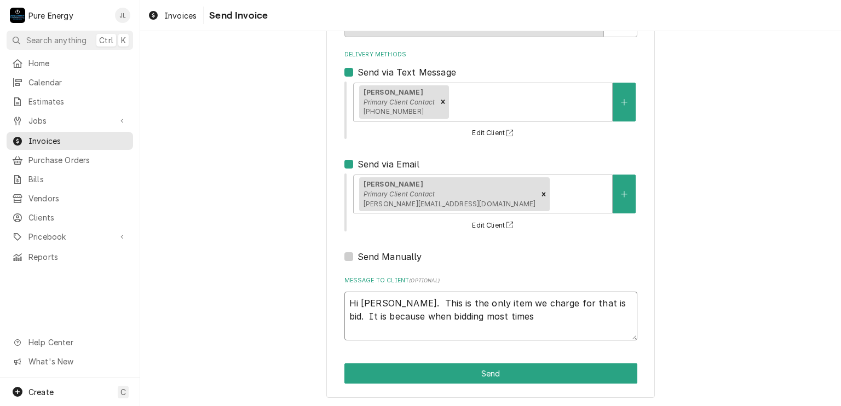
type textarea "Hi [PERSON_NAME]. This is the only item we charge for that is bid. It is becaus…"
type textarea "x"
type textarea "Hi [PERSON_NAME]. This is the only item we charge for that is bid. It is becaus…"
type textarea "x"
type textarea "Hi [PERSON_NAME]. This is the only item we charge for that is bid. It is becaus…"
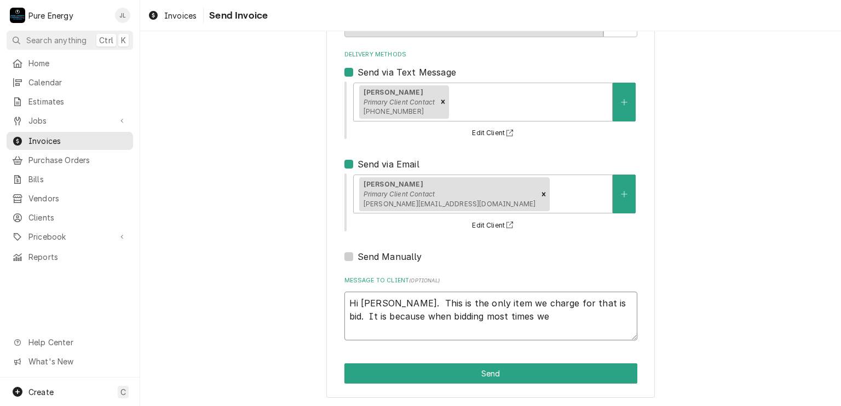
type textarea "x"
type textarea "Hi [PERSON_NAME]. This is the only item we charge for that is bid. It is becaus…"
type textarea "x"
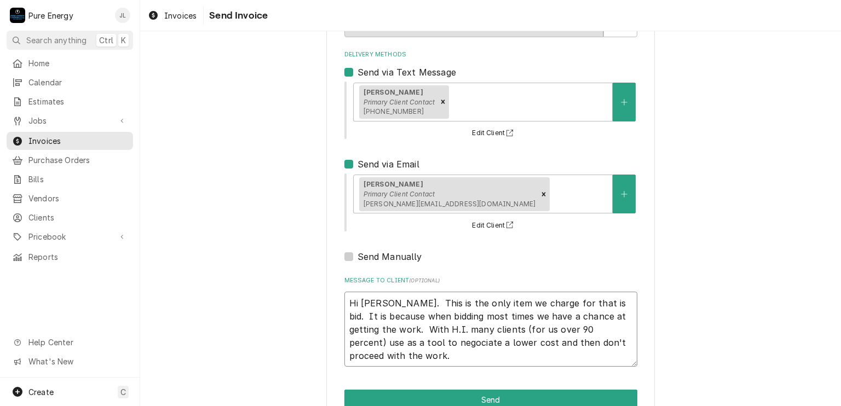
click at [381, 300] on textarea "Hi [PERSON_NAME]. This is the only item we charge for that is bid. It is becaus…" at bounding box center [490, 330] width 293 height 76
click at [404, 358] on textarea "Hi [PERSON_NAME]. This is the only item we charge for that is bid. It is becaus…" at bounding box center [490, 330] width 293 height 76
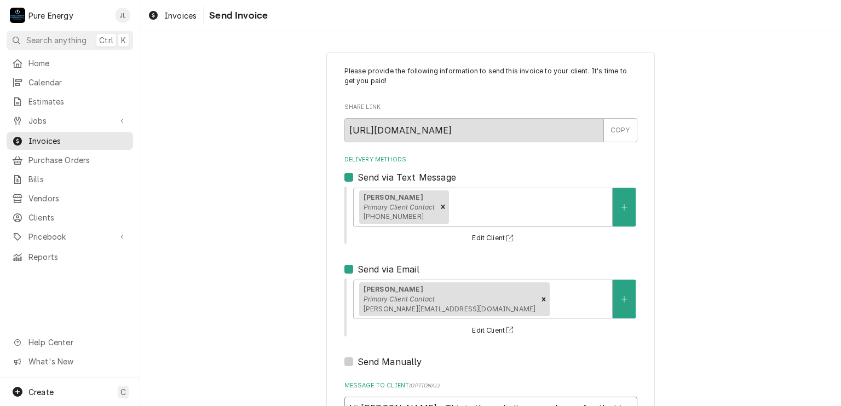
scroll to position [184, 0]
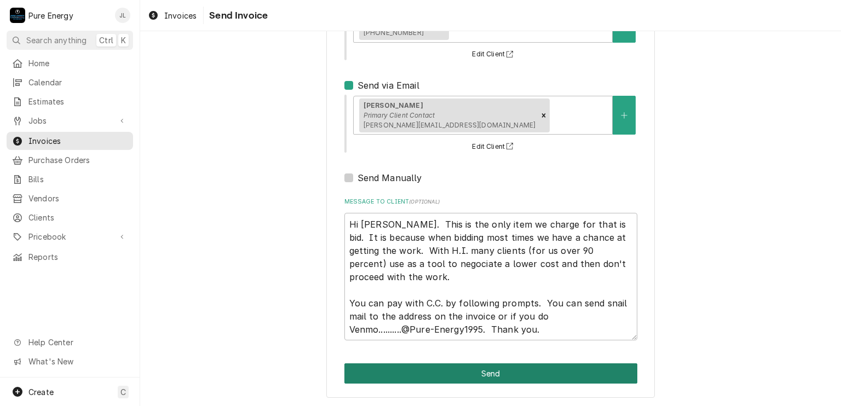
click at [490, 370] on button "Send" at bounding box center [490, 374] width 293 height 20
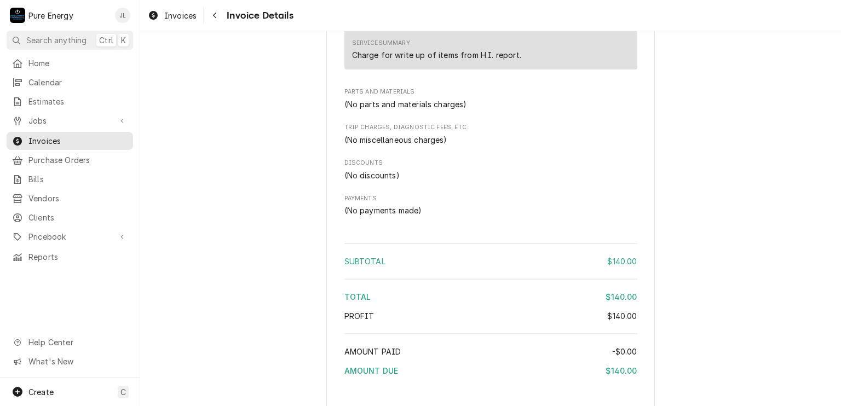
scroll to position [872, 0]
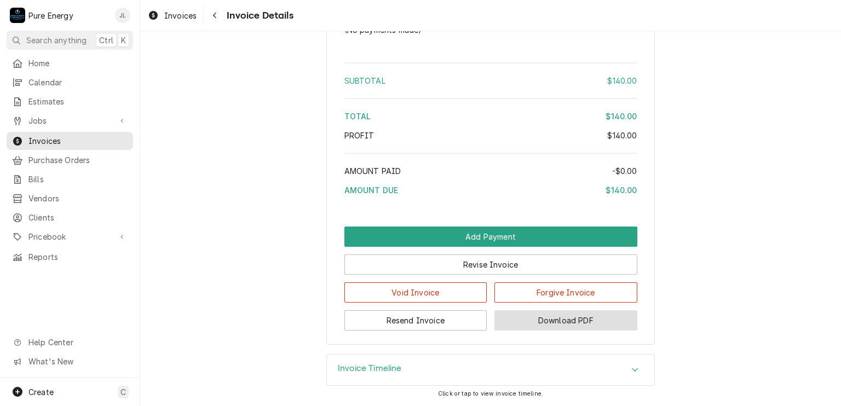
click at [569, 319] on button "Download PDF" at bounding box center [565, 320] width 143 height 20
